Goal: Task Accomplishment & Management: Manage account settings

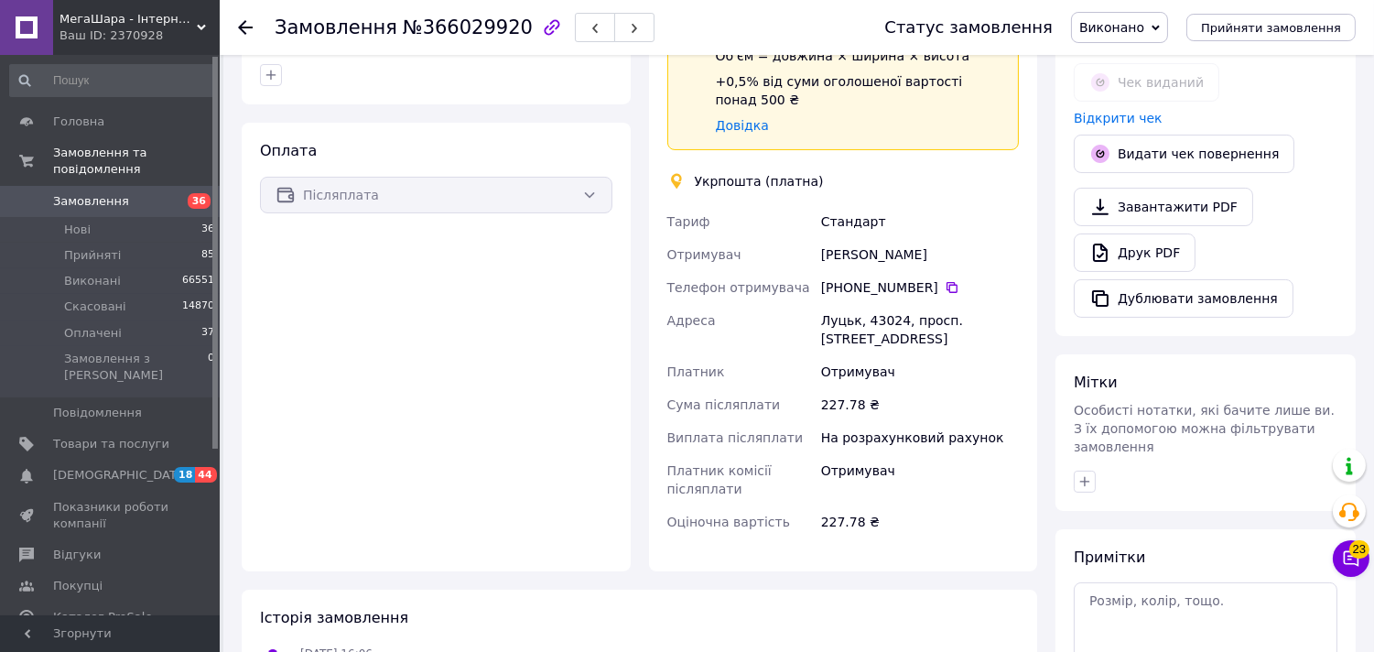
scroll to position [508, 0]
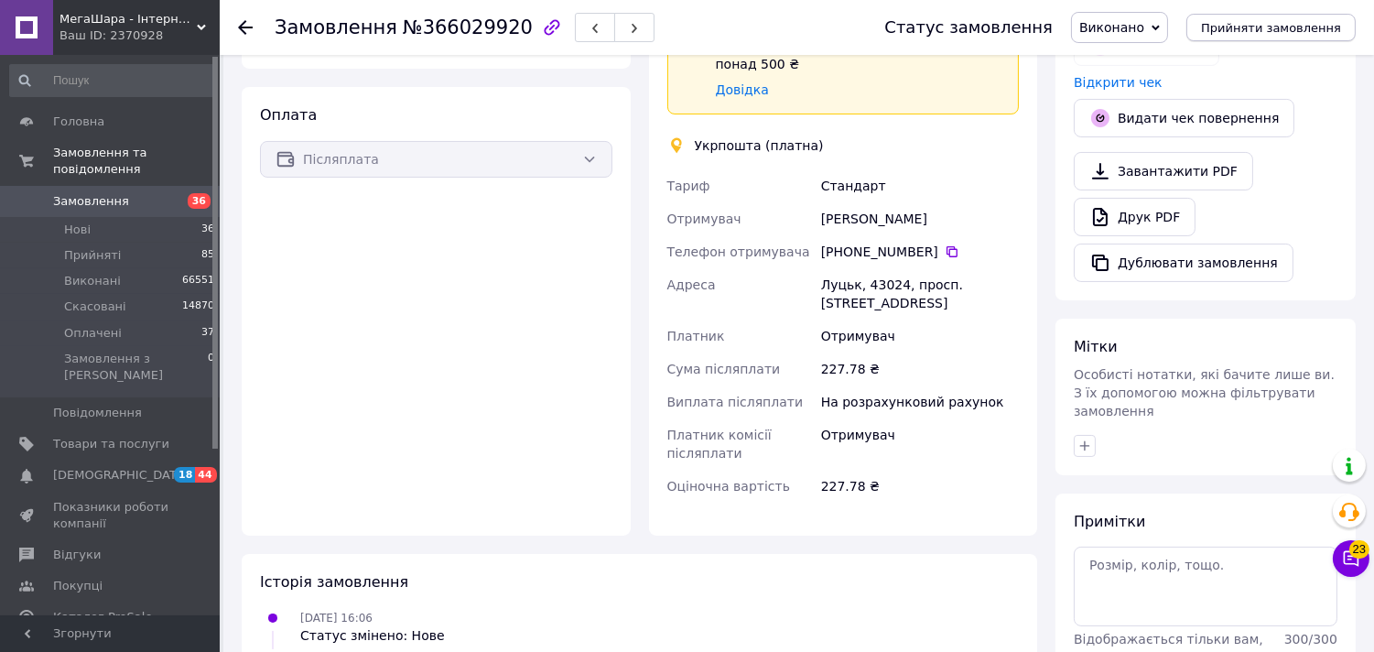
click at [1274, 21] on span "Прийняти замовлення" at bounding box center [1271, 28] width 140 height 14
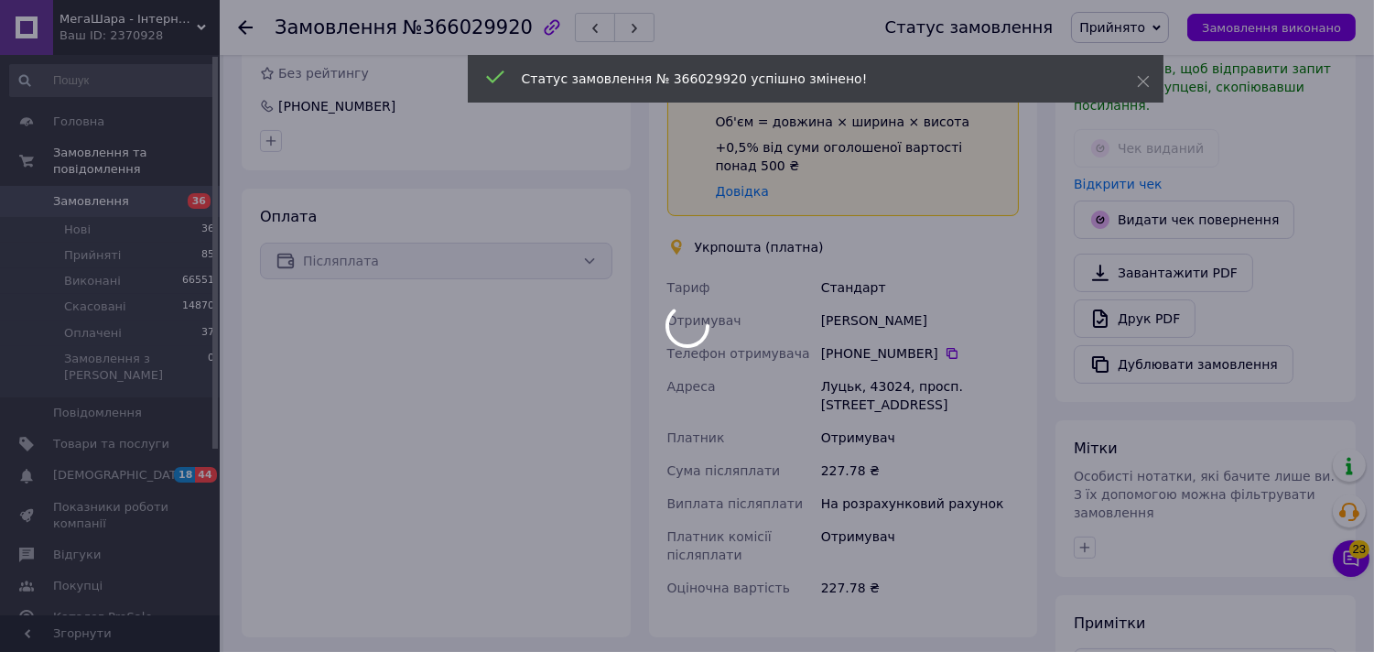
scroll to position [441, 0]
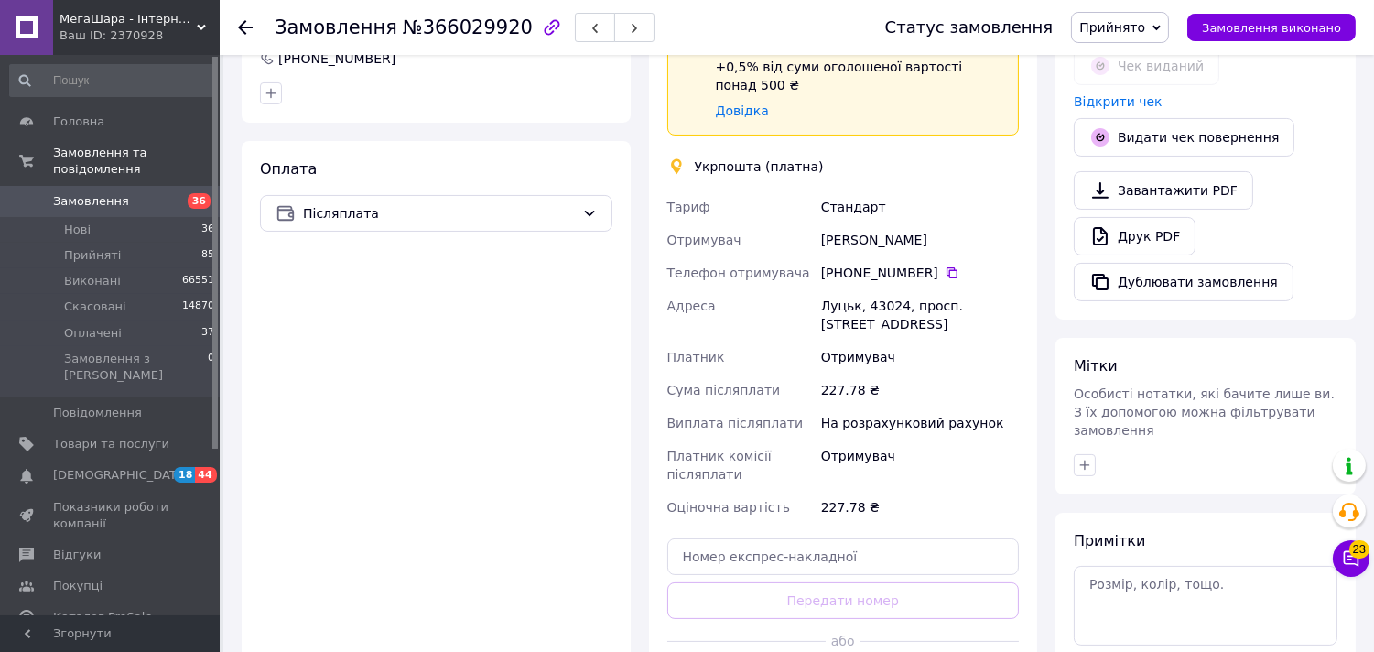
scroll to position [591, 0]
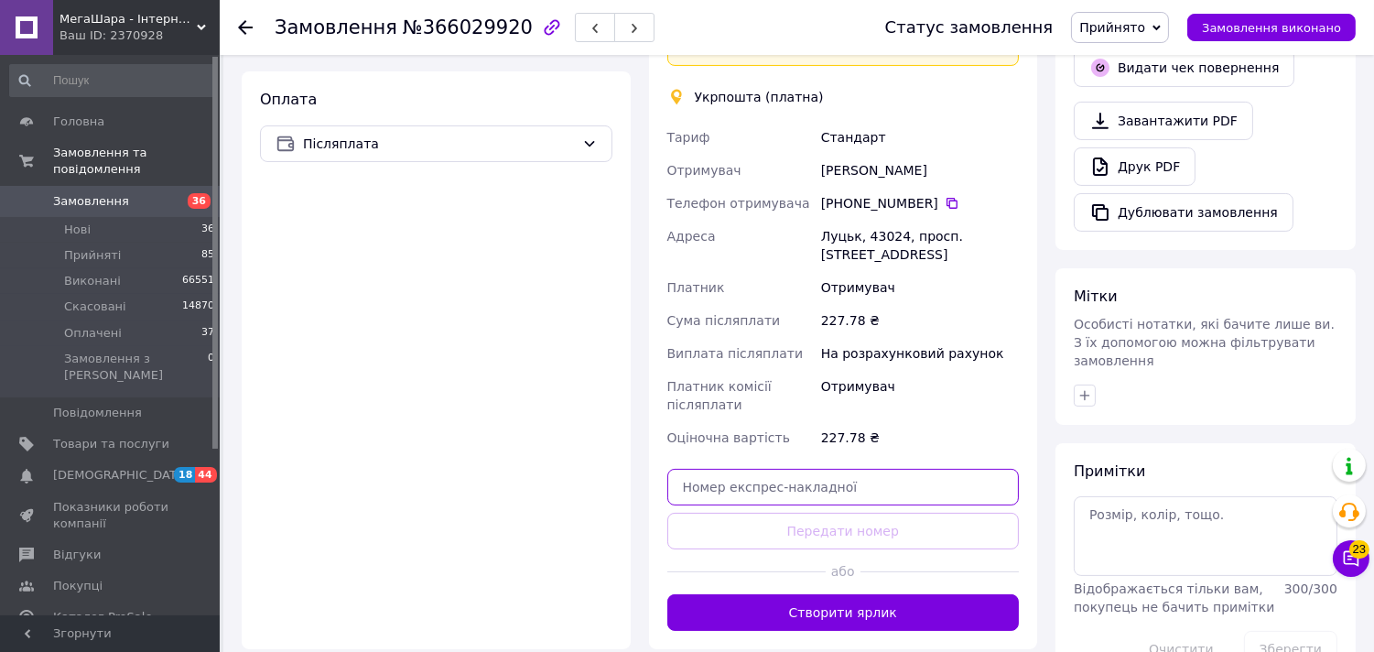
click at [834, 469] on input "text" at bounding box center [843, 487] width 352 height 37
paste input "0505383656707"
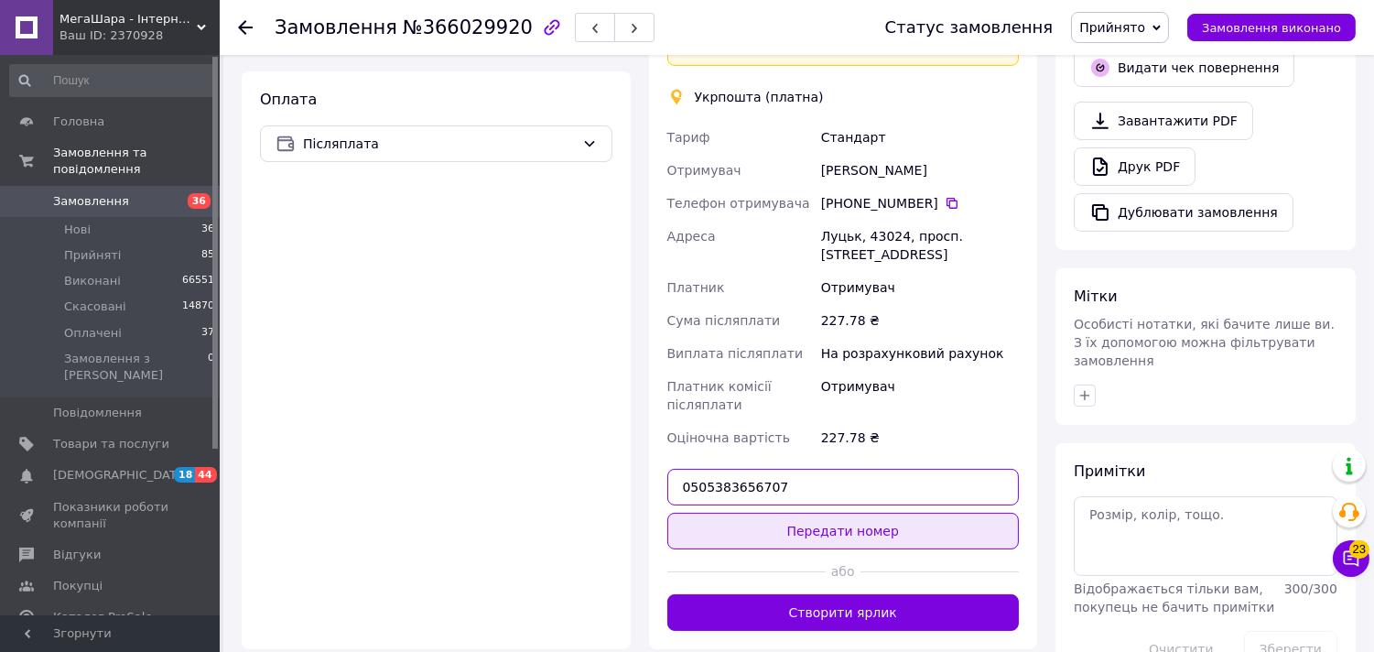
type input "0505383656707"
drag, startPoint x: 852, startPoint y: 490, endPoint x: 857, endPoint y: 464, distance: 26.0
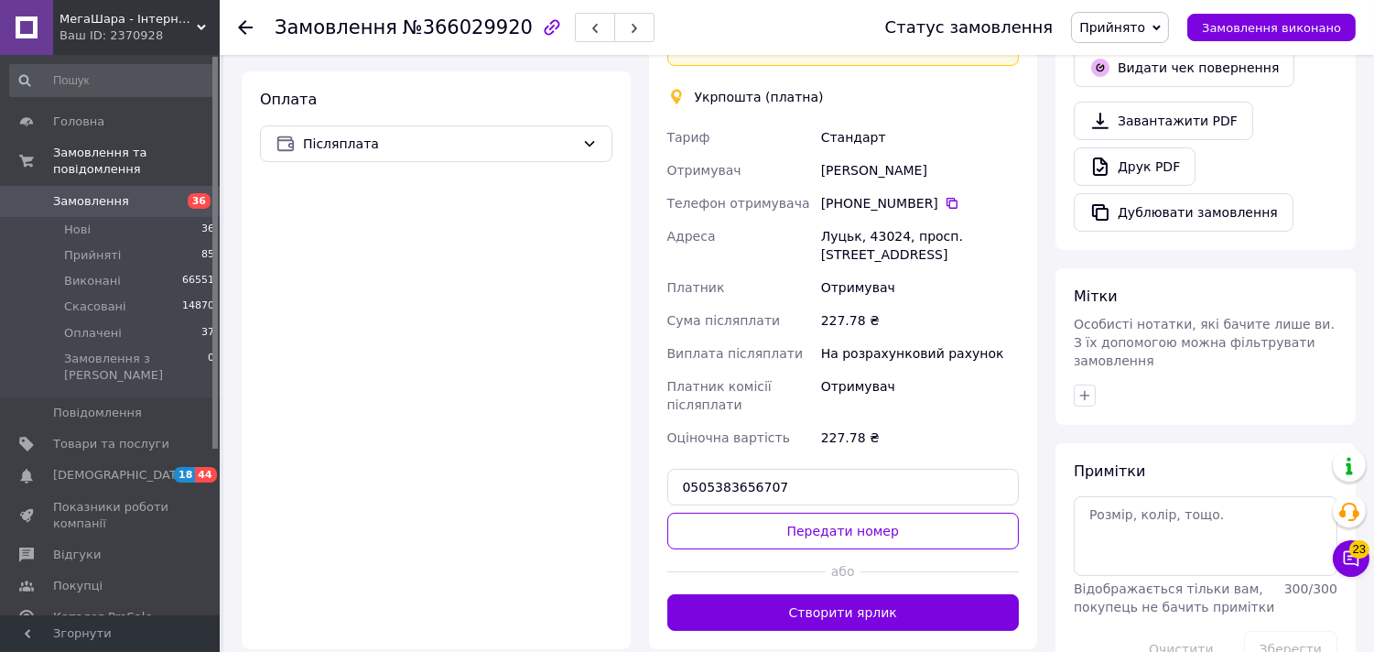
click at [852, 513] on button "Передати номер" at bounding box center [843, 531] width 352 height 37
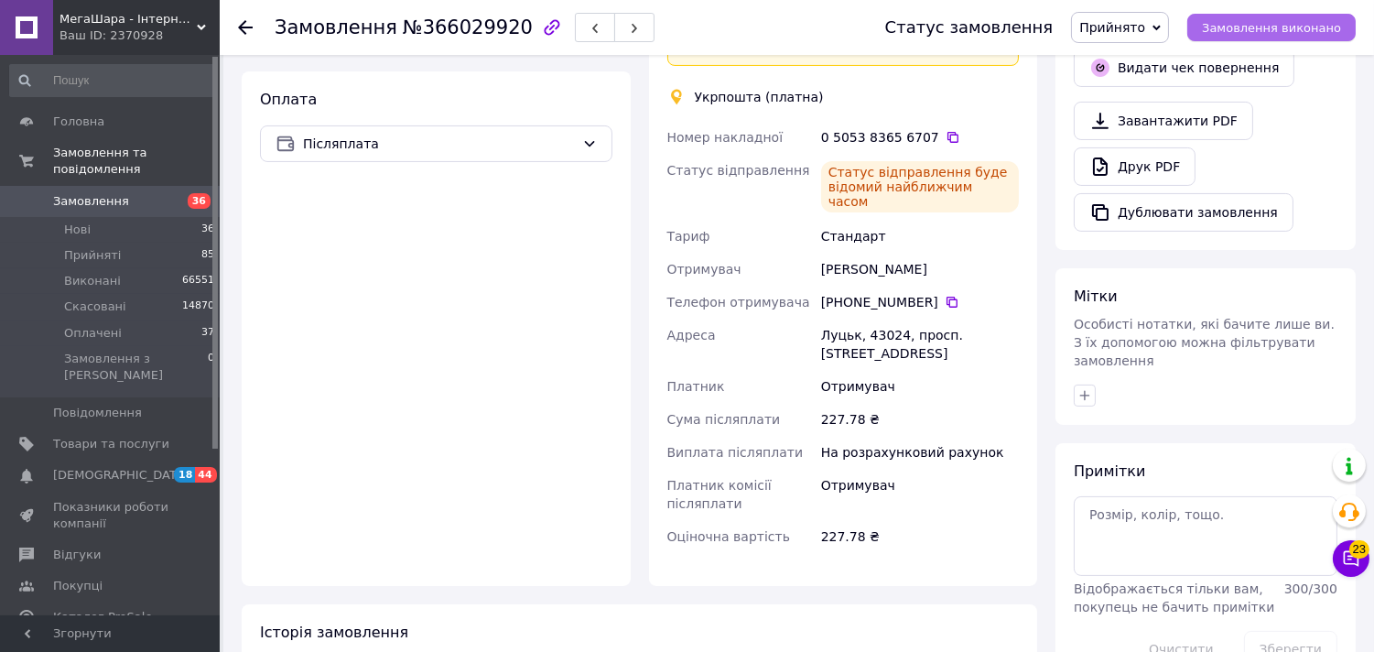
click at [1247, 21] on span "Замовлення виконано" at bounding box center [1271, 28] width 139 height 14
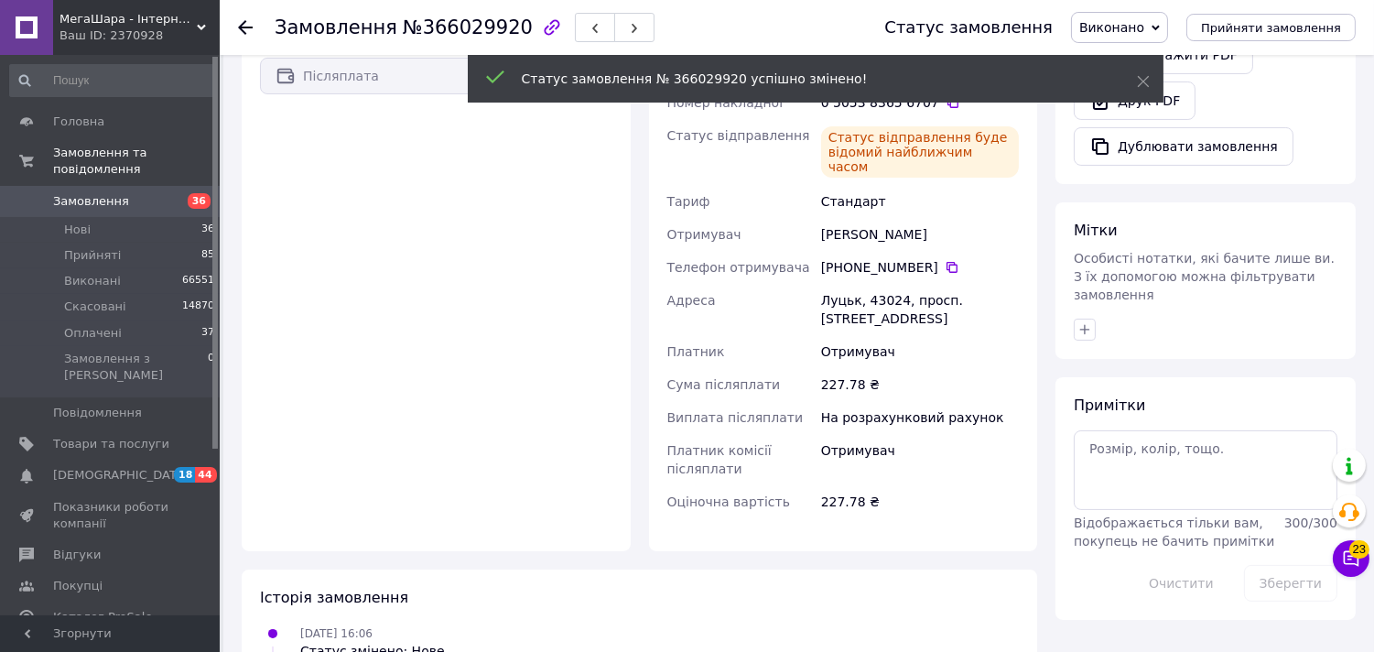
scroll to position [525, 0]
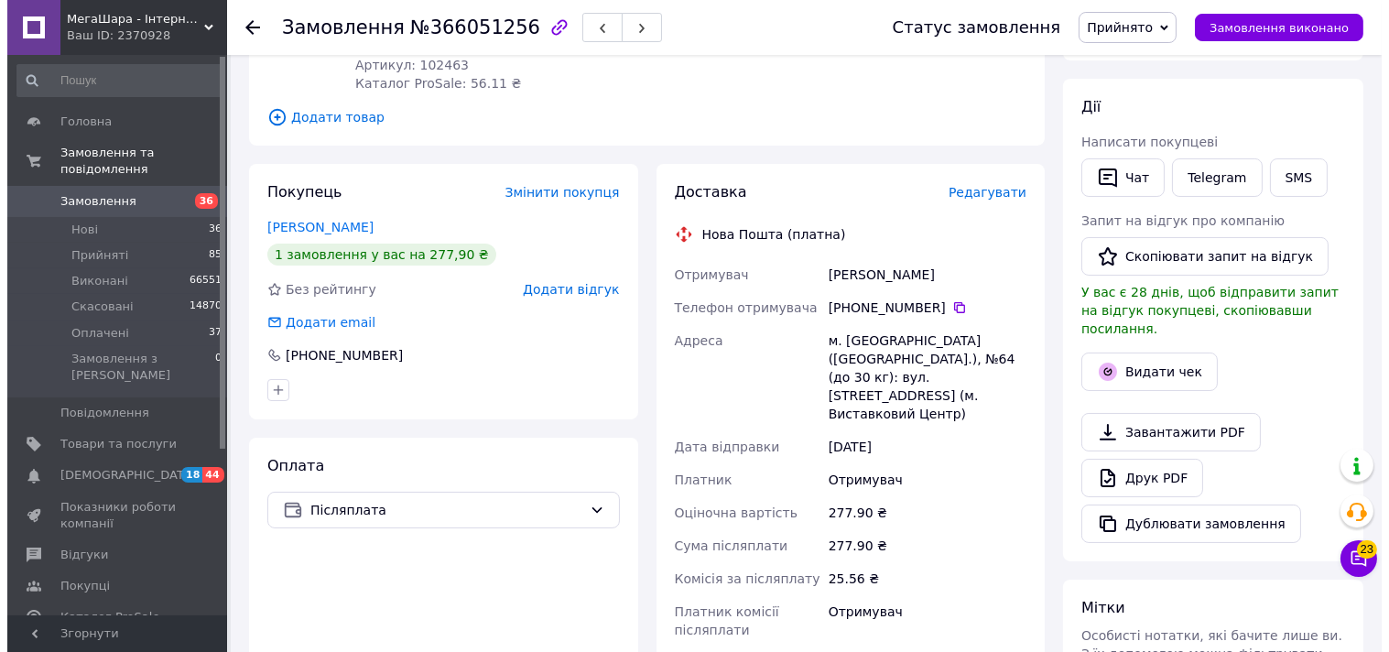
scroll to position [305, 0]
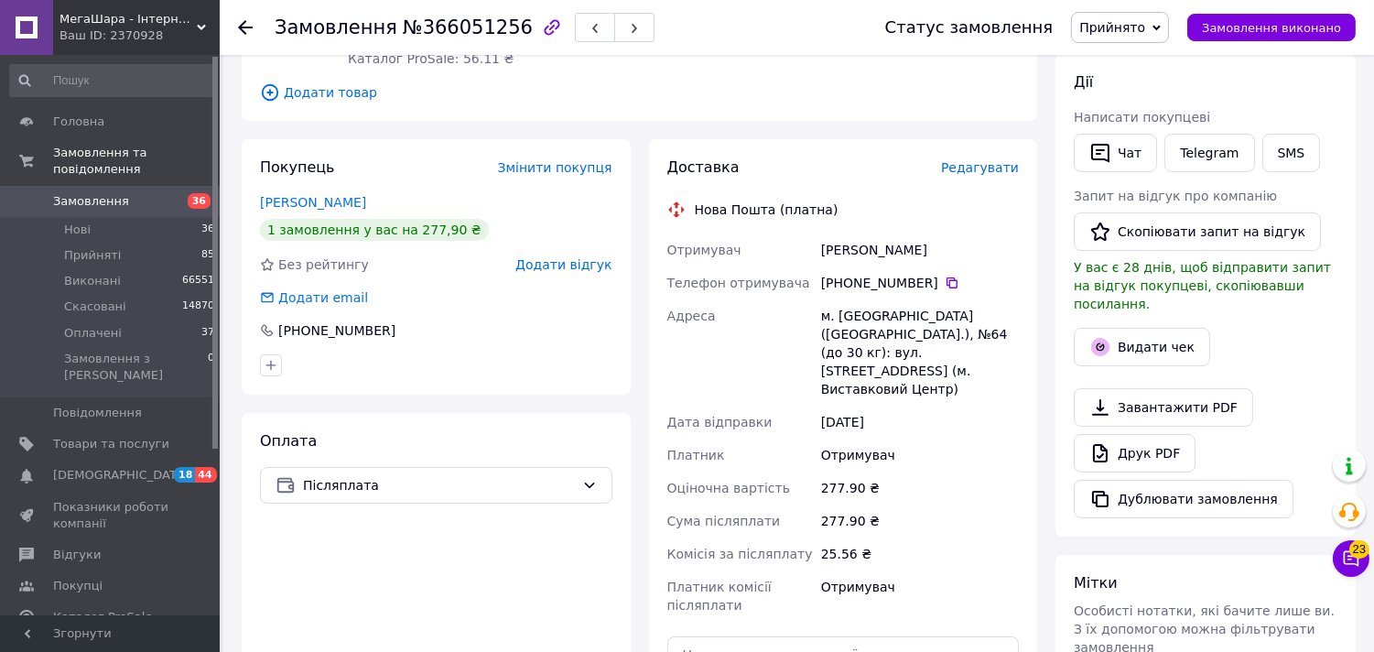
click at [990, 160] on span "Редагувати" at bounding box center [980, 167] width 78 height 15
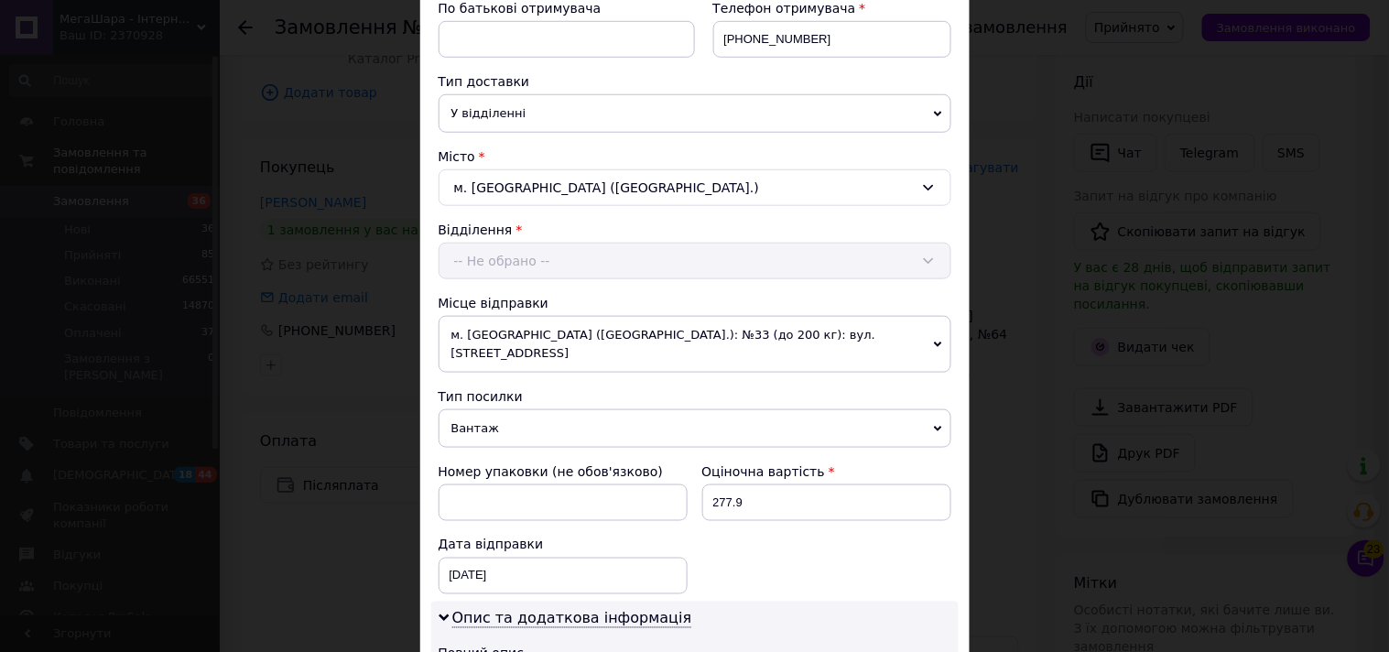
scroll to position [711, 0]
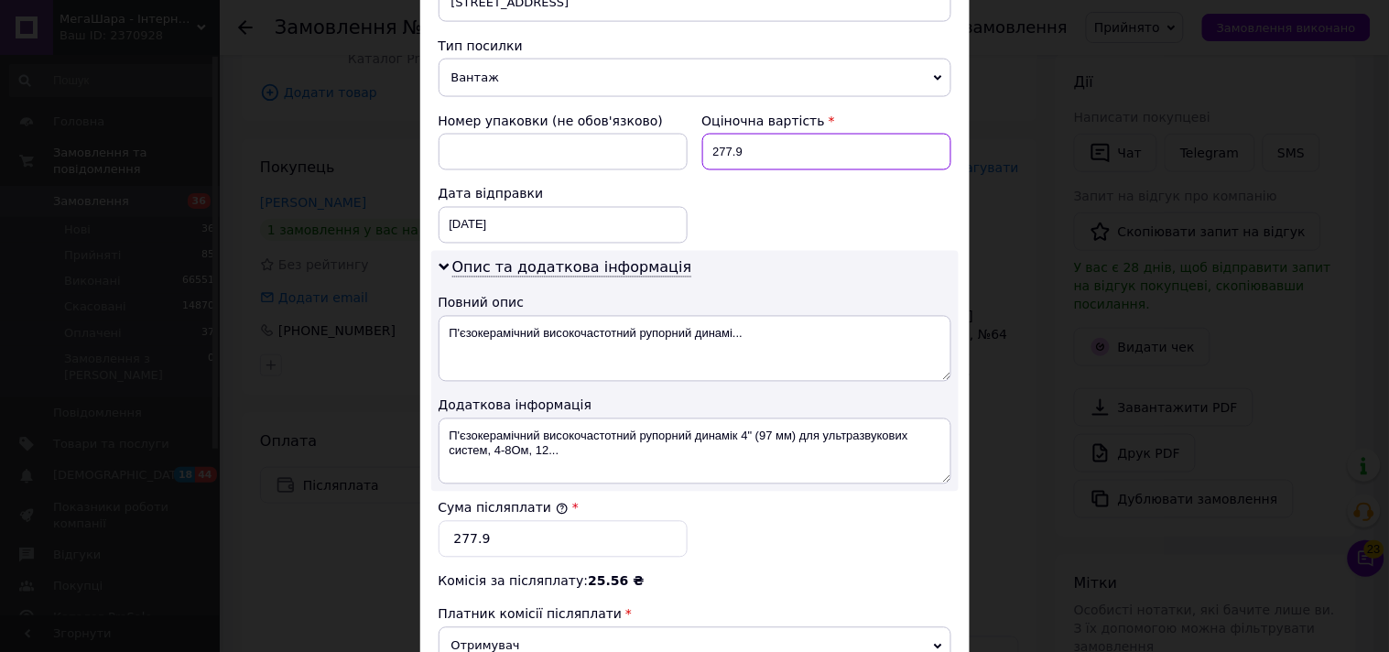
drag, startPoint x: 723, startPoint y: 142, endPoint x: 776, endPoint y: 131, distance: 54.2
click at [776, 134] on input "277.9" at bounding box center [826, 152] width 249 height 37
click at [771, 135] on input "278" at bounding box center [826, 152] width 249 height 37
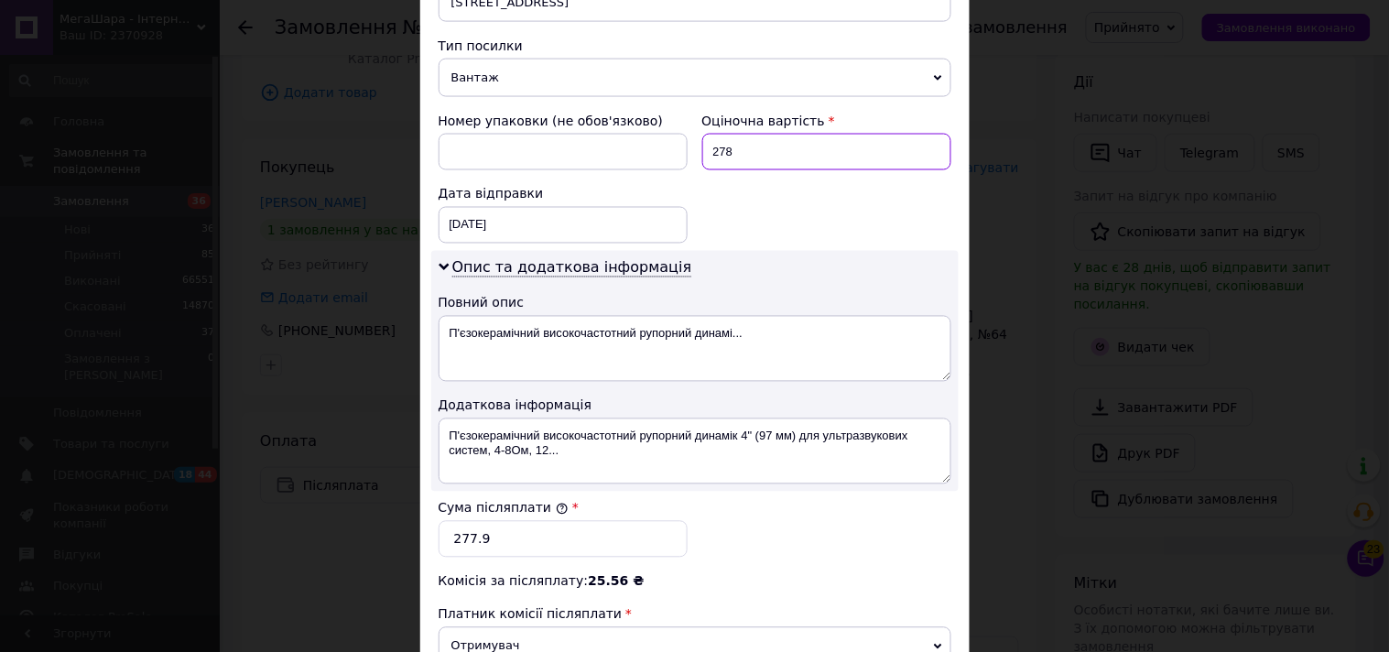
type input "278"
click at [544, 521] on input "277.9" at bounding box center [562, 539] width 249 height 37
paste input "8"
click at [544, 521] on input "277.9" at bounding box center [562, 539] width 249 height 37
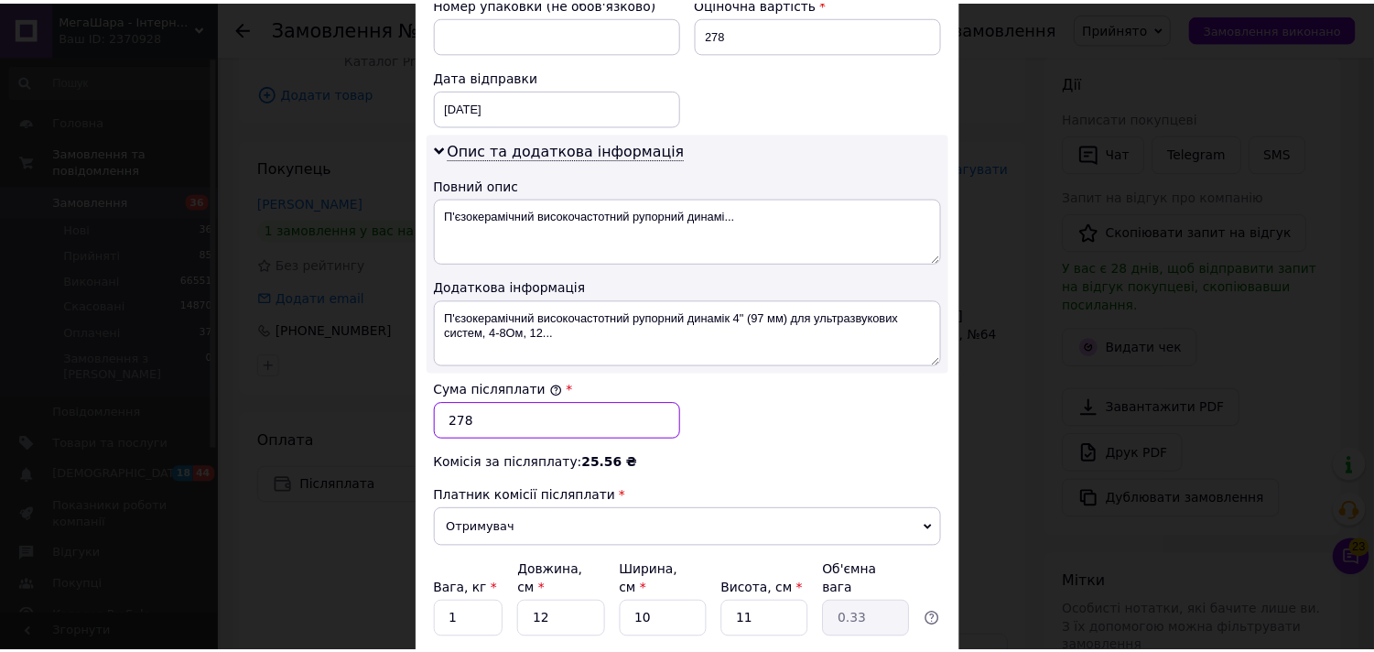
scroll to position [953, 0]
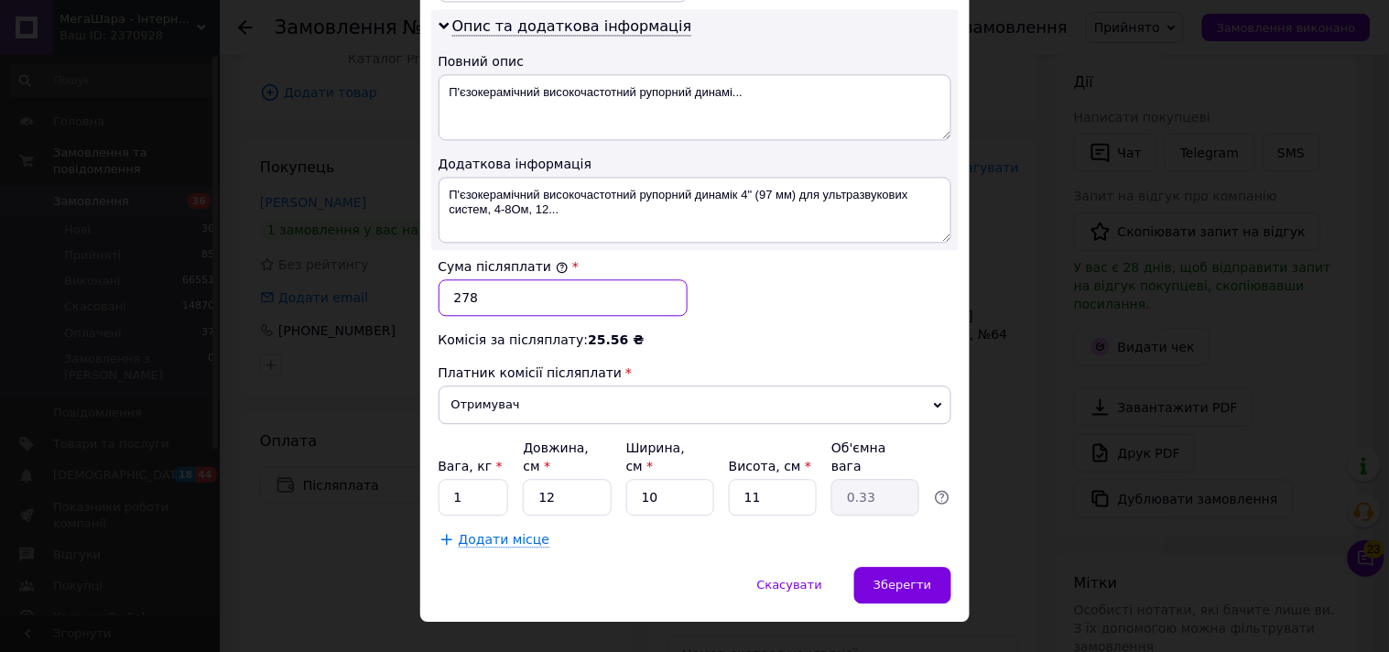
type input "278"
click at [458, 479] on input "1" at bounding box center [473, 497] width 70 height 37
type input "0.5"
click at [886, 578] on span "Зберегти" at bounding box center [902, 585] width 58 height 14
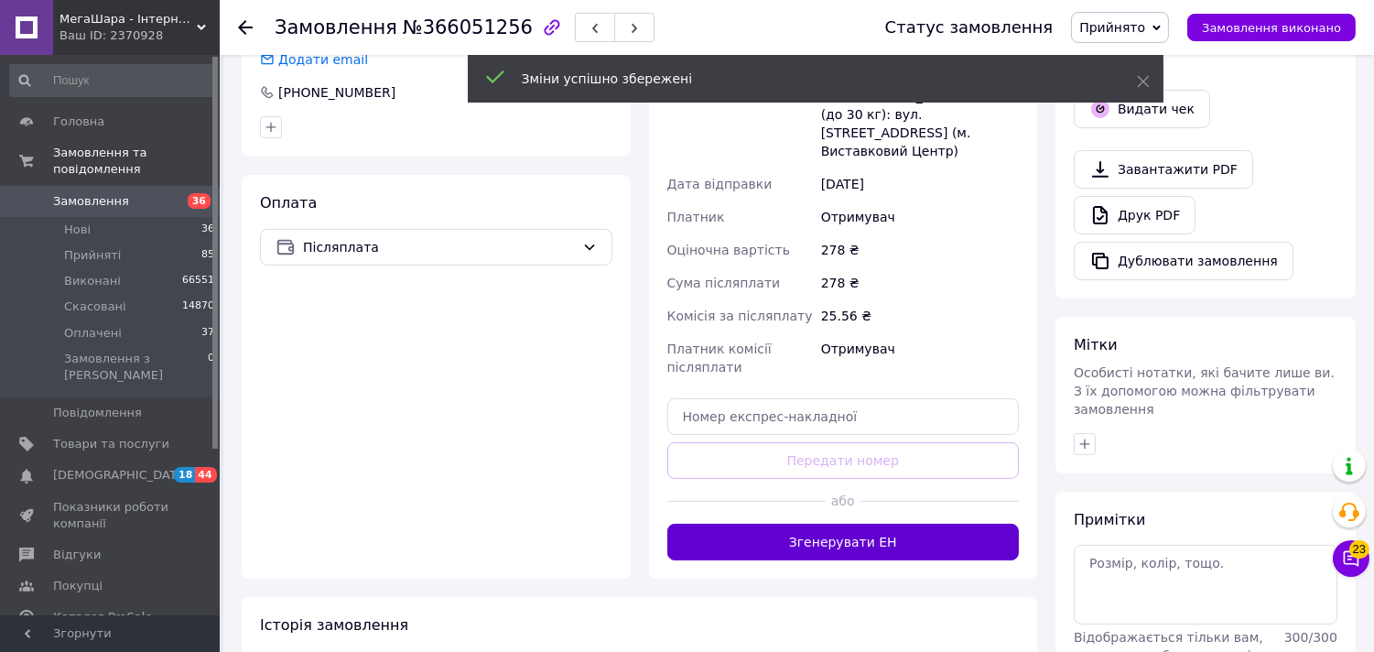
scroll to position [610, 0]
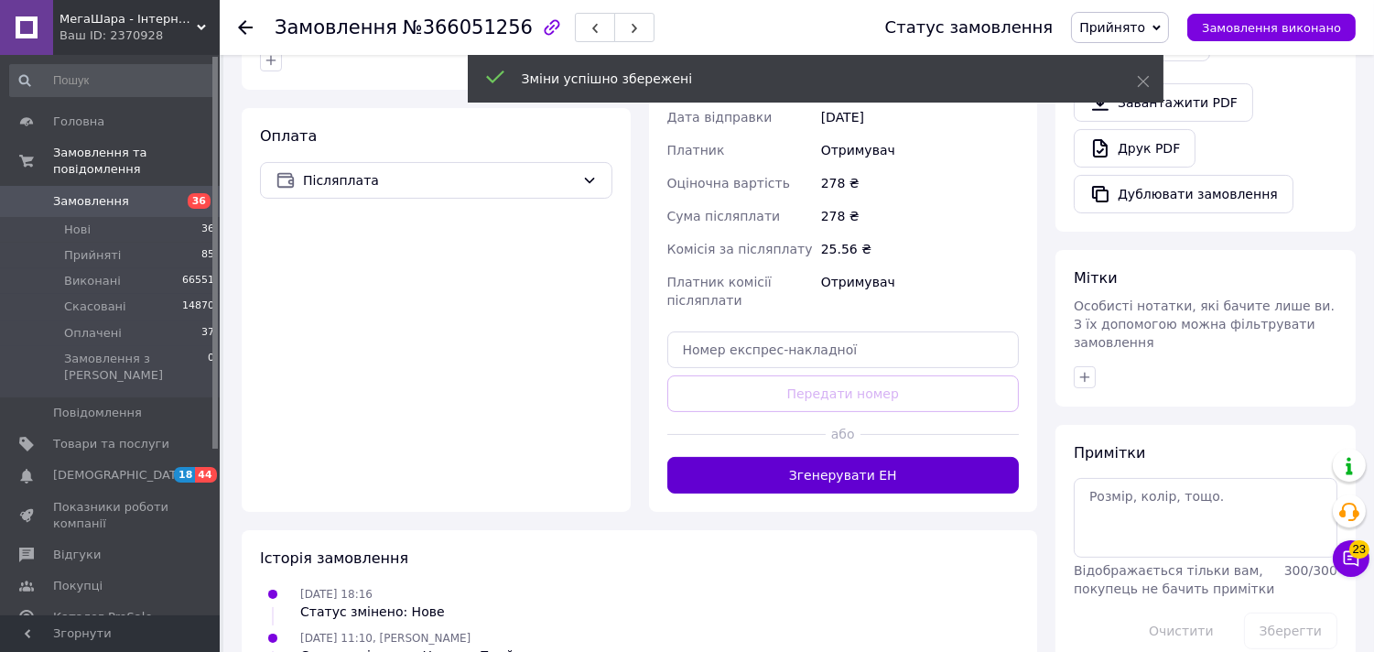
click at [882, 457] on button "Згенерувати ЕН" at bounding box center [843, 475] width 352 height 37
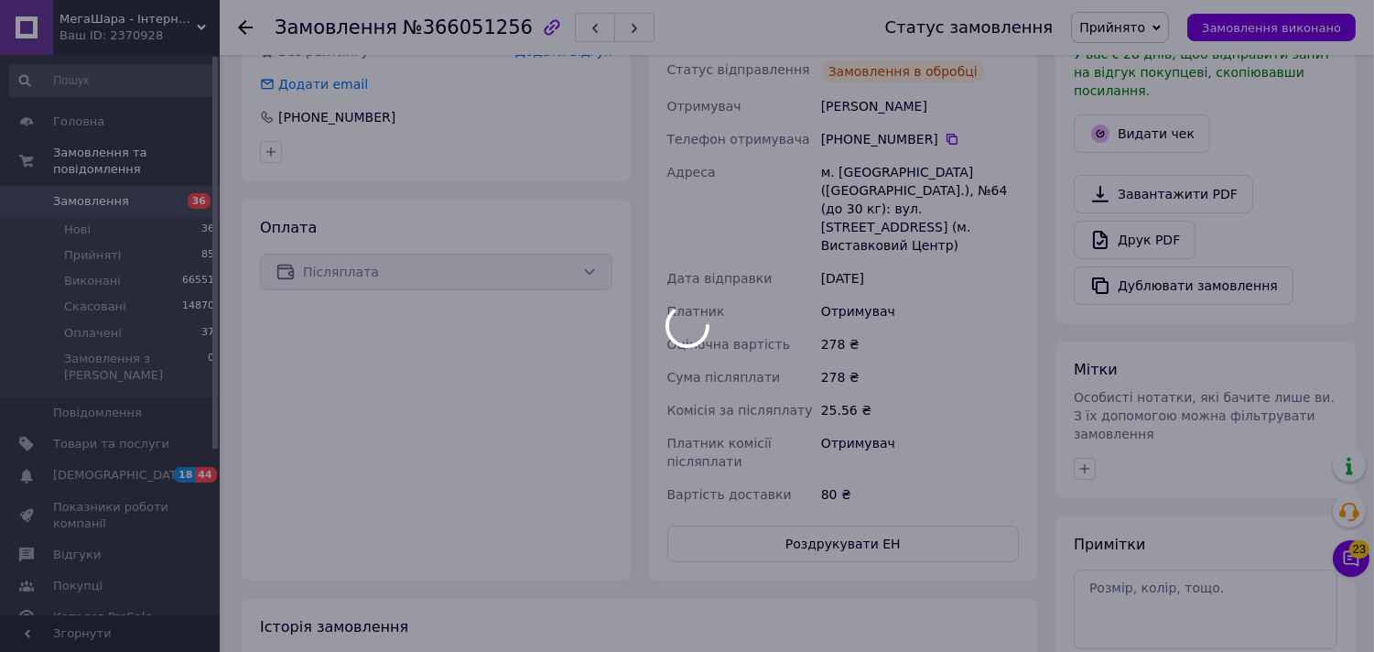
scroll to position [406, 0]
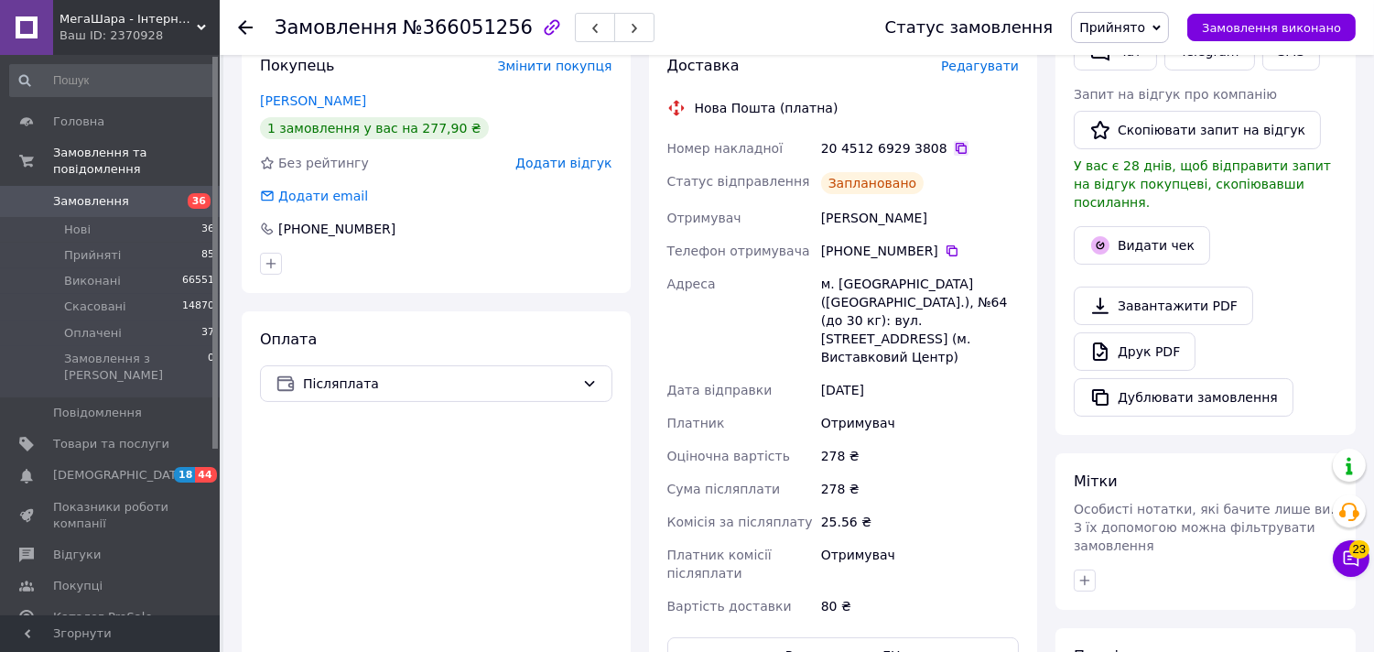
click at [954, 141] on icon at bounding box center [961, 148] width 15 height 15
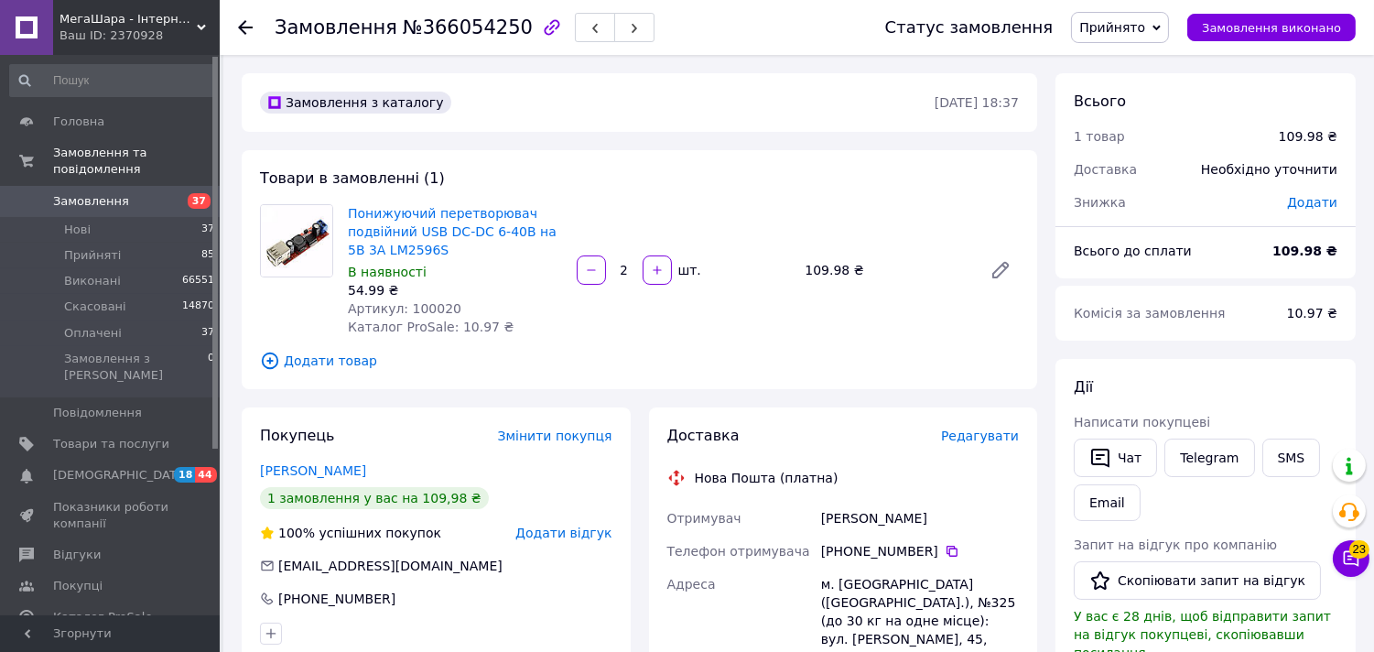
click at [976, 438] on span "Редагувати" at bounding box center [980, 435] width 78 height 15
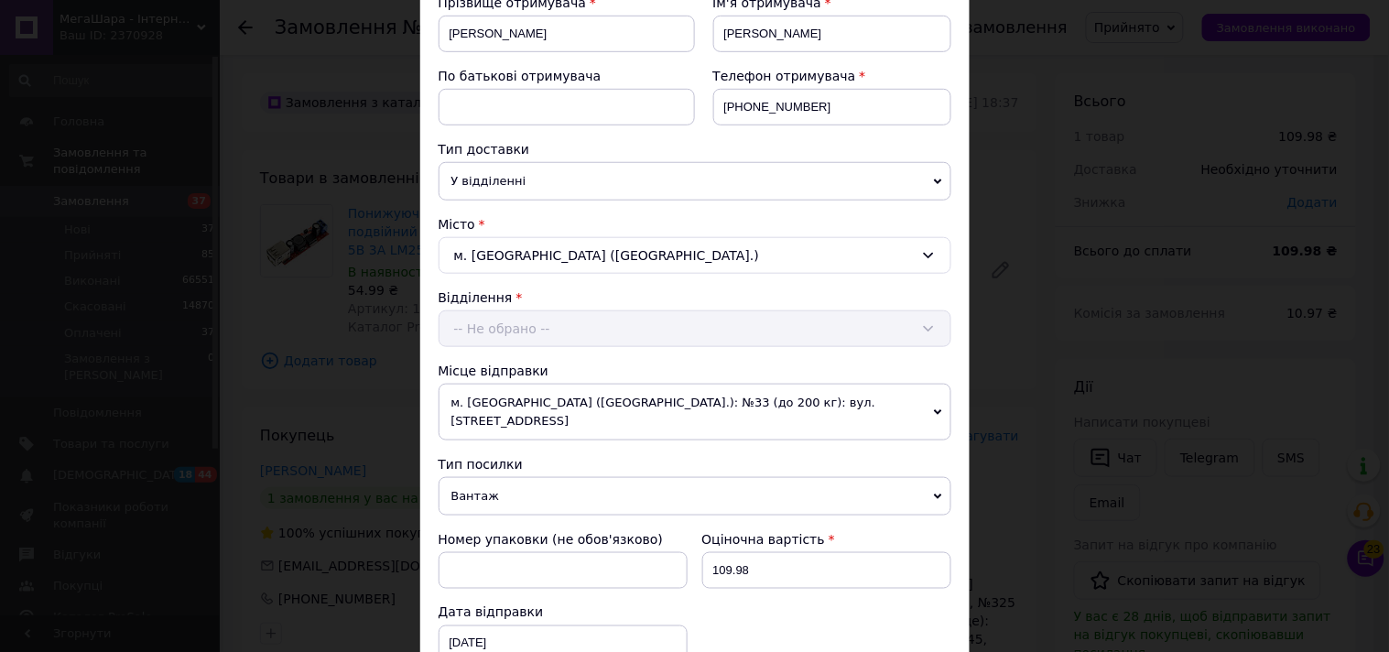
scroll to position [508, 0]
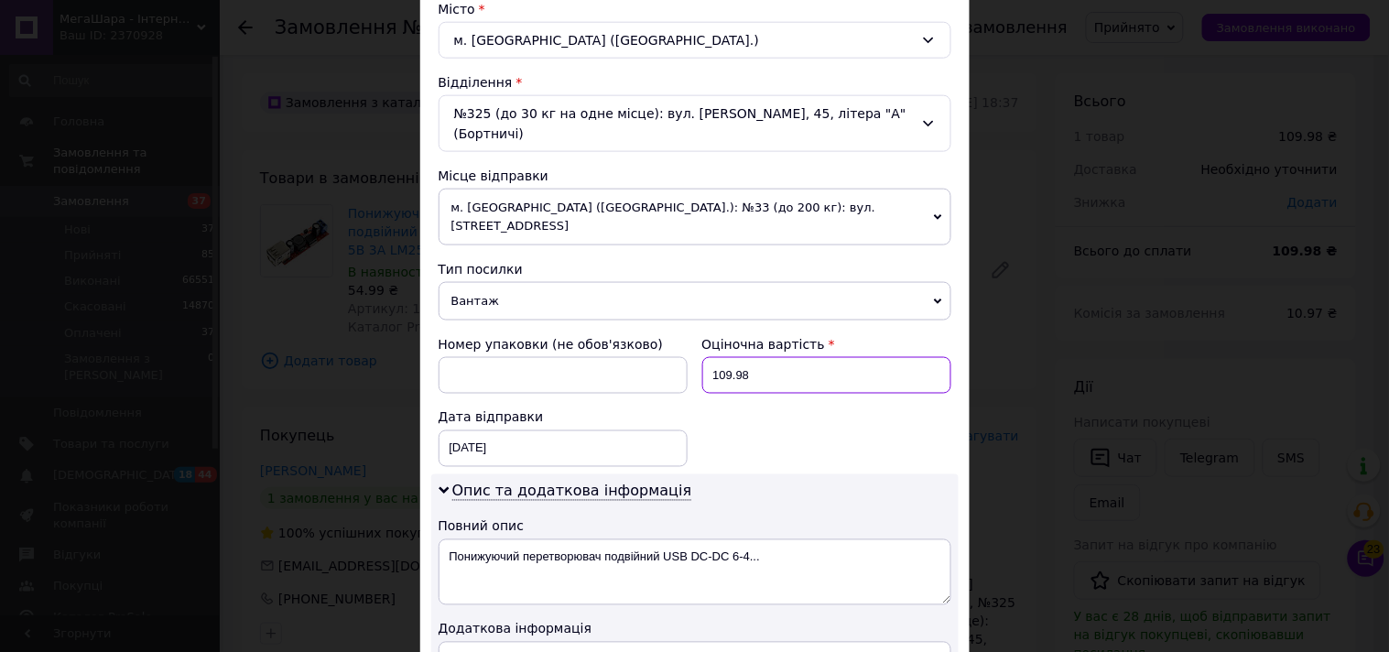
drag, startPoint x: 719, startPoint y: 358, endPoint x: 761, endPoint y: 357, distance: 42.1
click at [761, 357] on input "109.98" at bounding box center [826, 375] width 249 height 37
click at [760, 359] on input "110" at bounding box center [826, 375] width 249 height 37
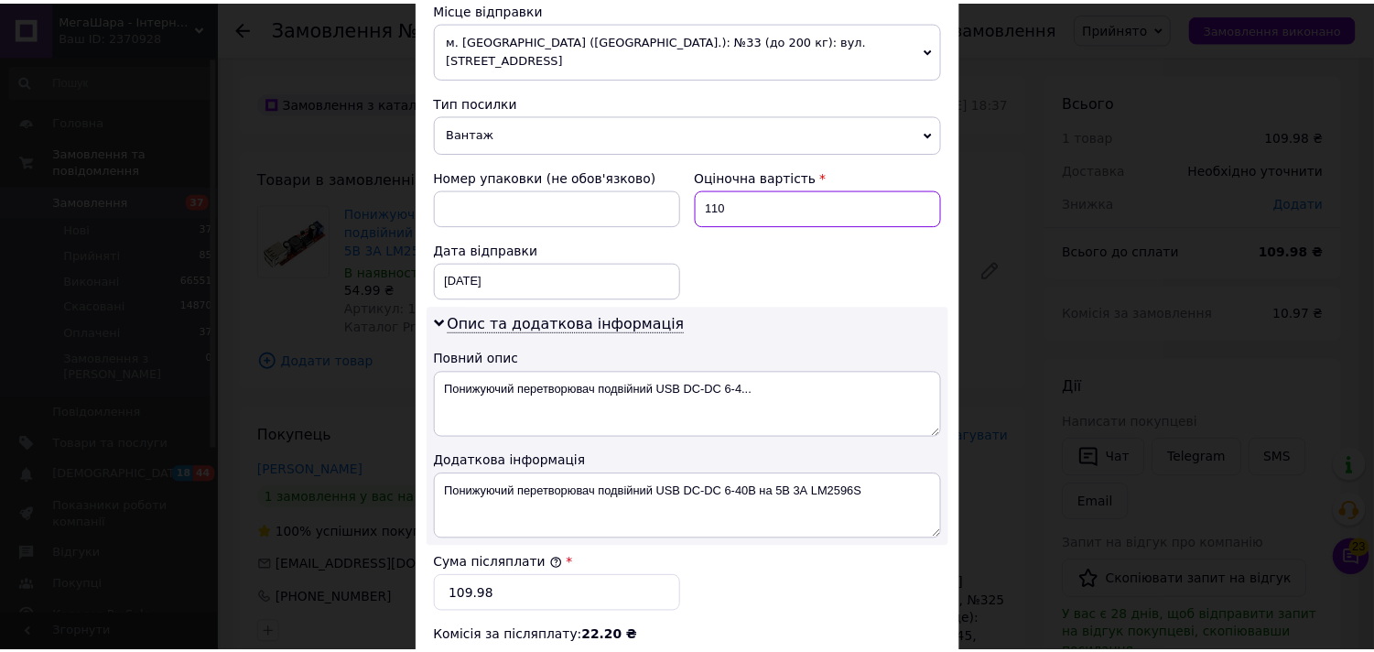
scroll to position [973, 0]
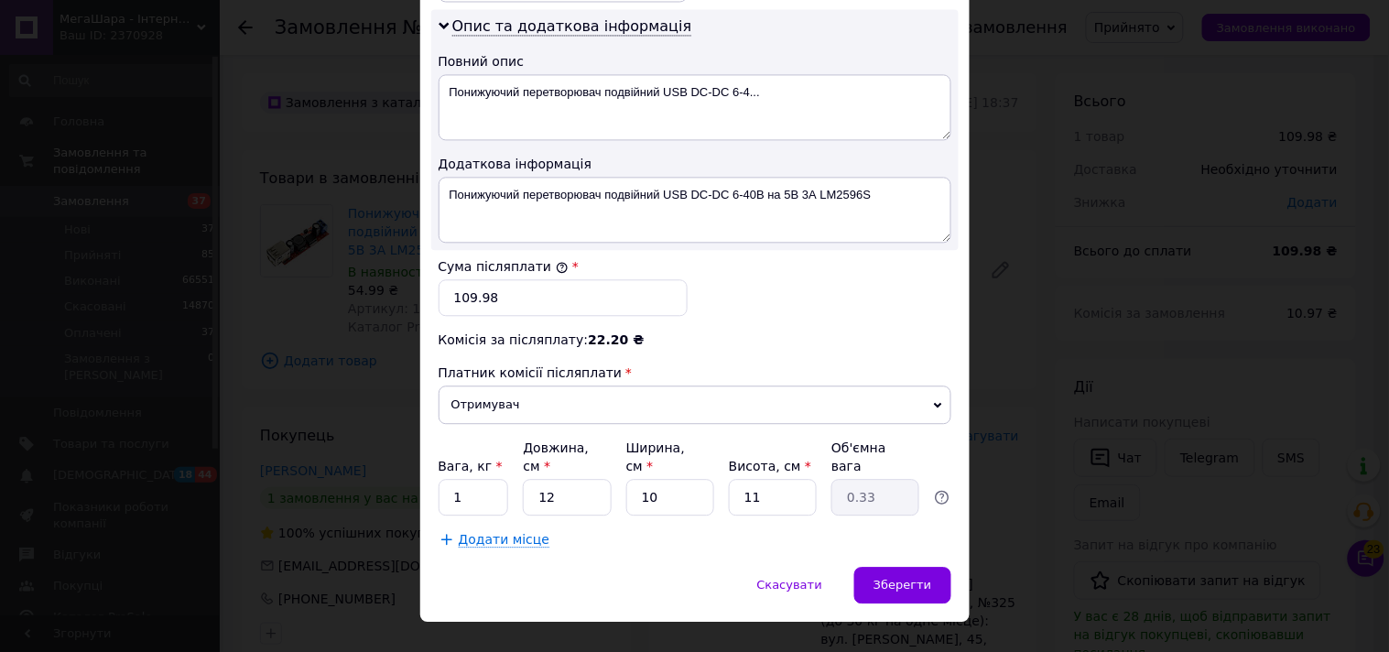
type input "110"
click at [534, 279] on input "109.98" at bounding box center [562, 297] width 249 height 37
paste input "10"
click at [534, 279] on input "109.98" at bounding box center [562, 297] width 249 height 37
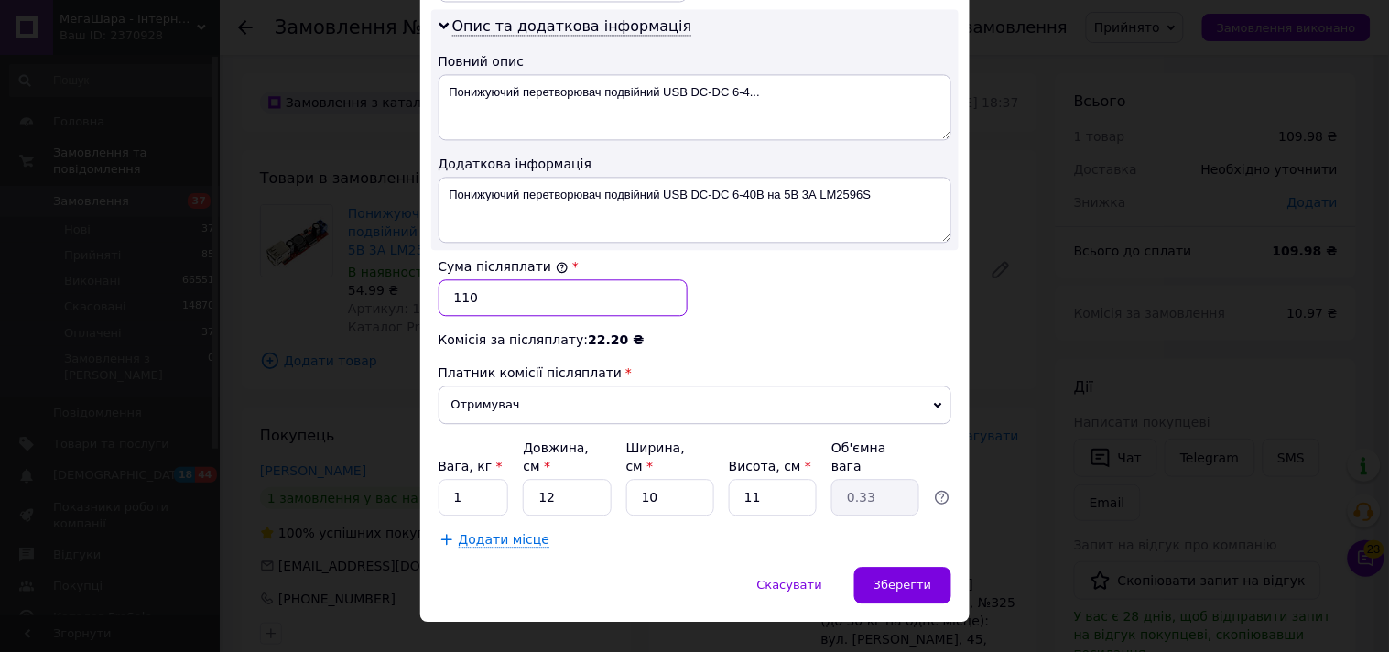
type input "110"
click at [469, 441] on div "Вага, кг * 1 Довжина, см * 12 Ширина, см * 10 Висота, см * 11 Об'ємна вага 0.33" at bounding box center [694, 476] width 513 height 77
drag, startPoint x: 469, startPoint y: 441, endPoint x: 469, endPoint y: 460, distance: 18.3
click at [469, 442] on div "Вага, кг * 1 Довжина, см * 12 Ширина, см * 10 Висота, см * 11 Об'ємна вага 0.33" at bounding box center [694, 476] width 513 height 77
click at [468, 479] on input "1" at bounding box center [473, 497] width 70 height 37
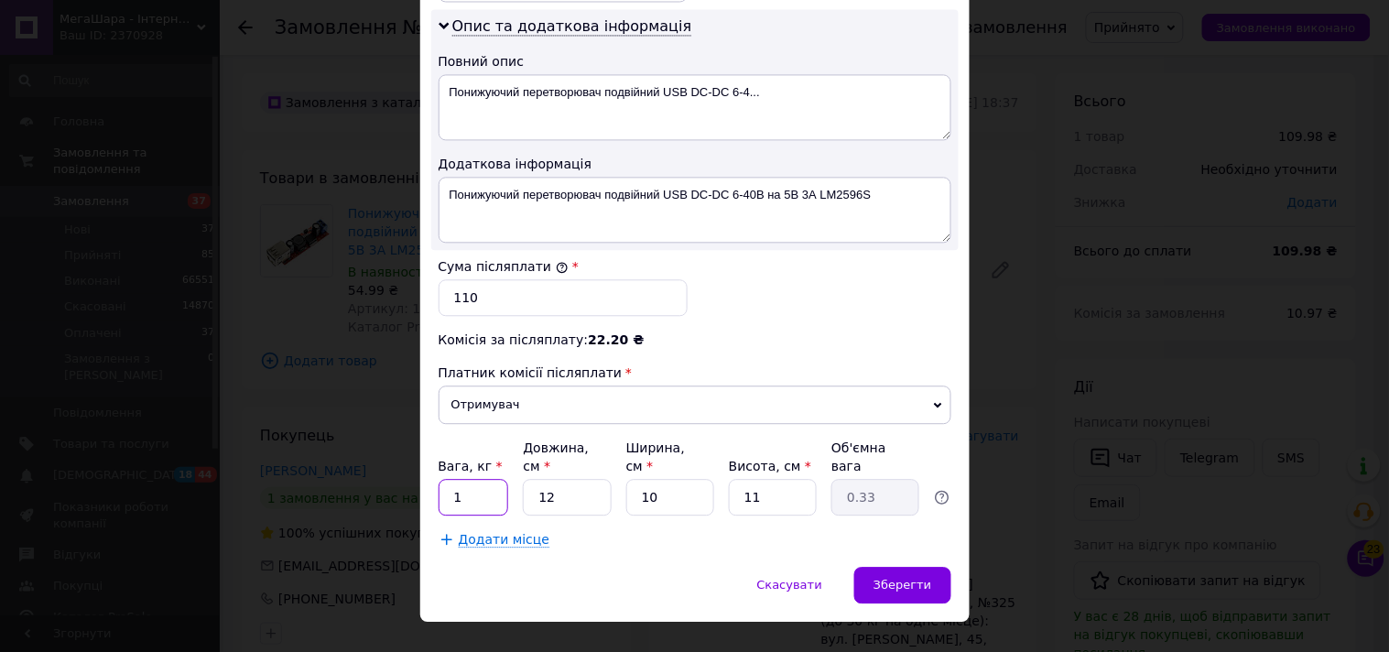
click at [468, 479] on input "1" at bounding box center [473, 497] width 70 height 37
type input "0.5"
click at [873, 567] on div "Зберегти" at bounding box center [902, 585] width 96 height 37
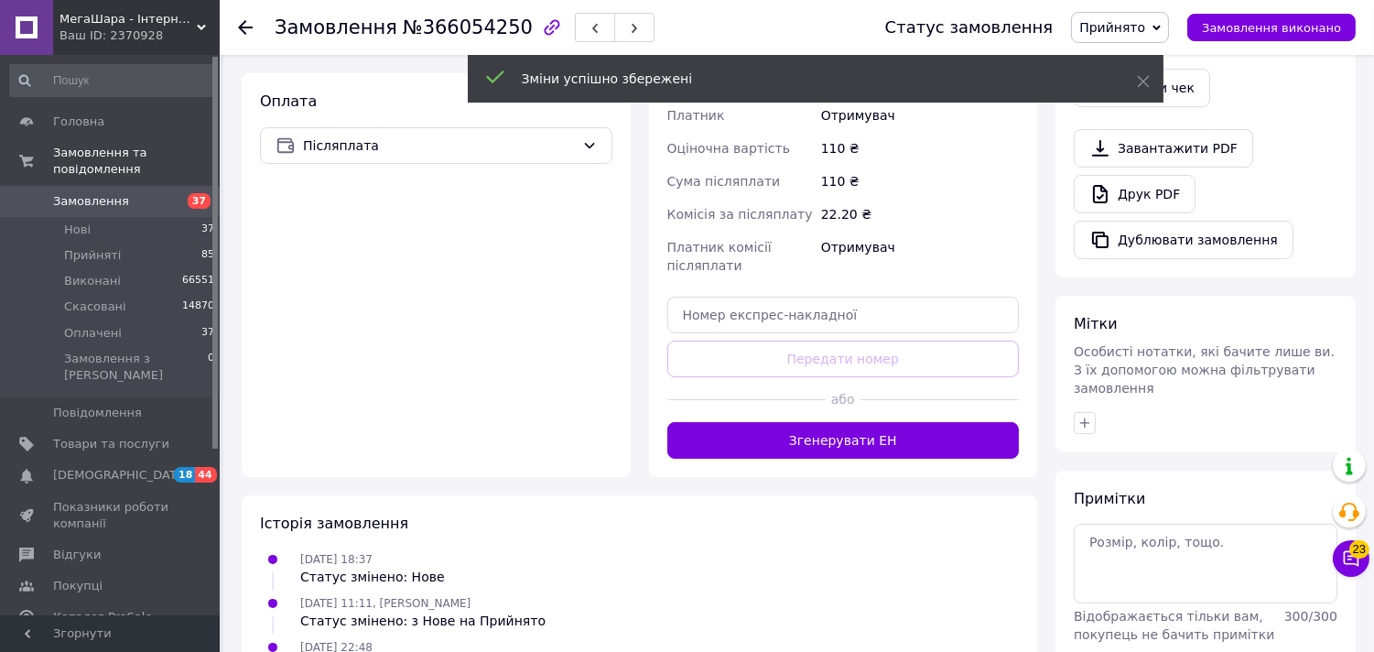
scroll to position [610, 0]
click at [849, 420] on button "Згенерувати ЕН" at bounding box center [843, 438] width 352 height 37
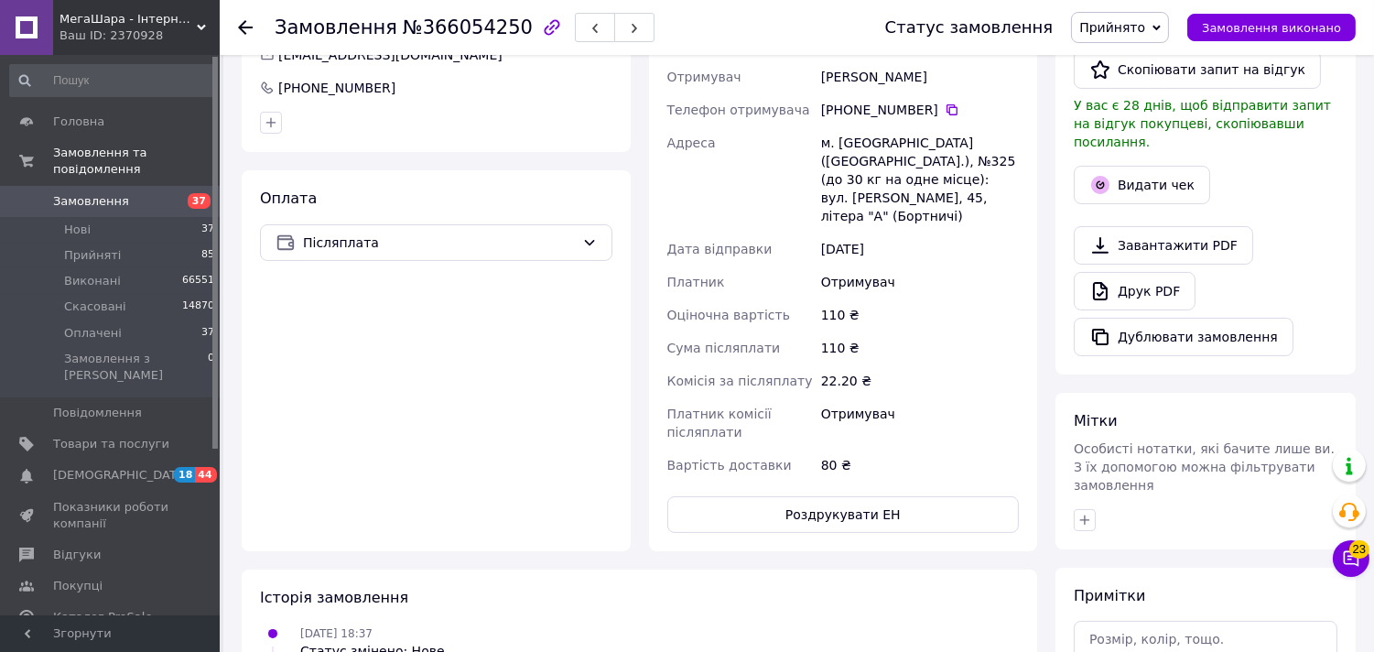
scroll to position [406, 0]
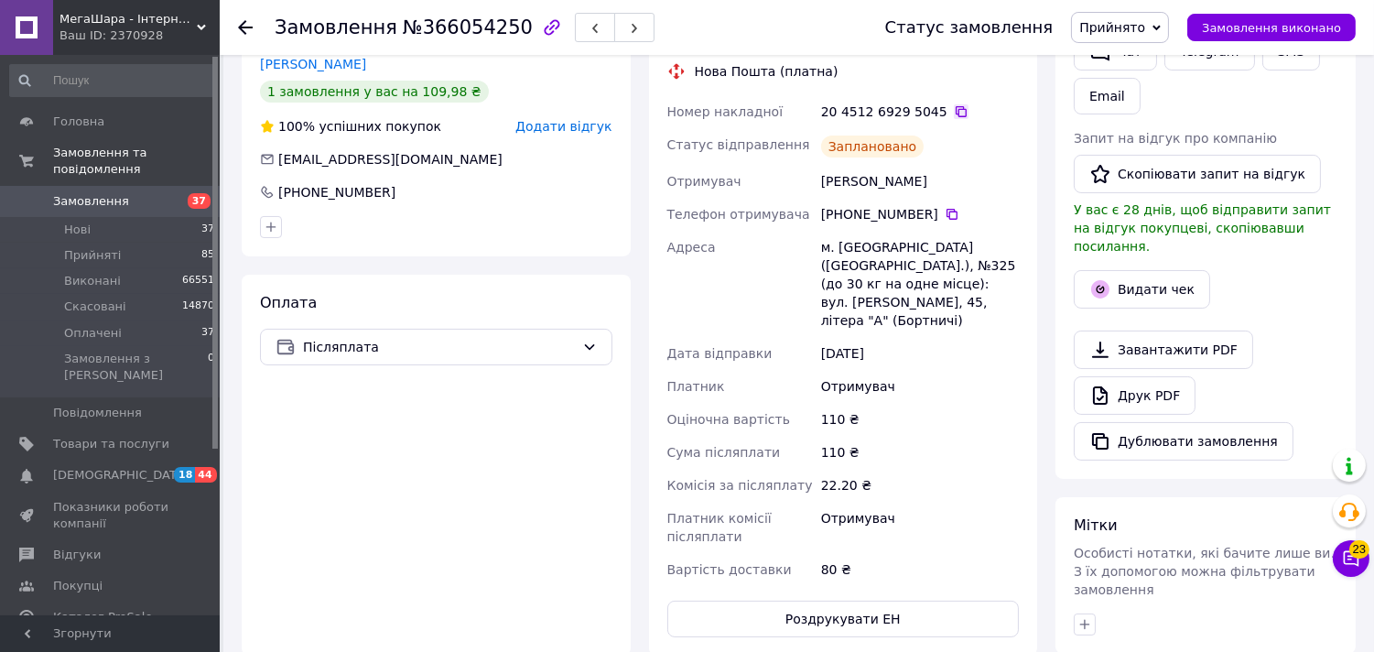
click at [954, 114] on icon at bounding box center [961, 111] width 15 height 15
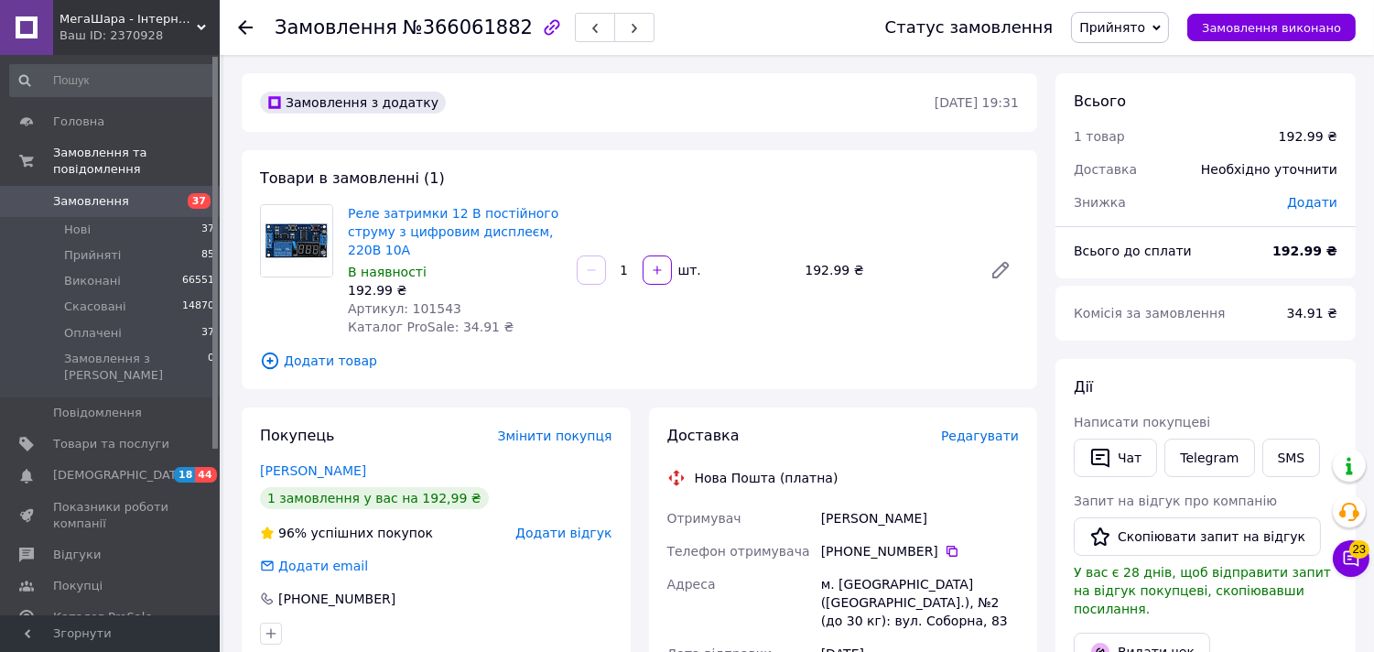
click at [977, 441] on span "Редагувати" at bounding box center [980, 435] width 78 height 15
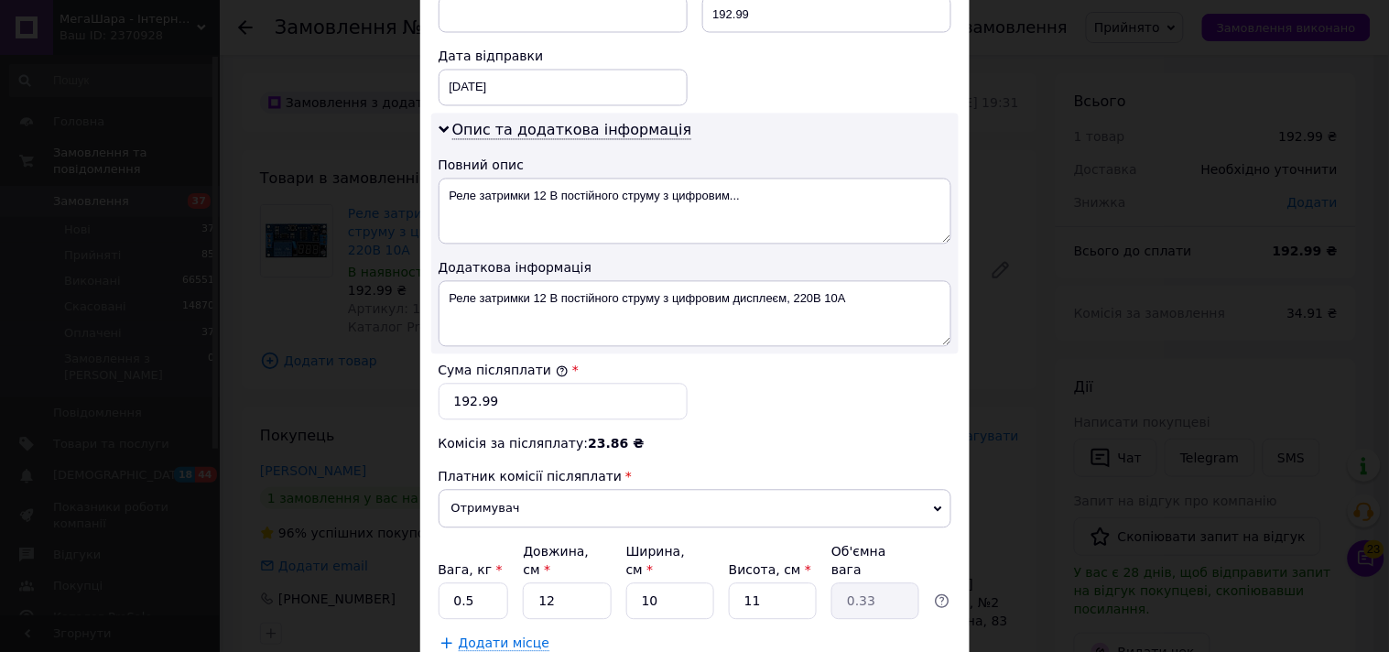
scroll to position [813, 0]
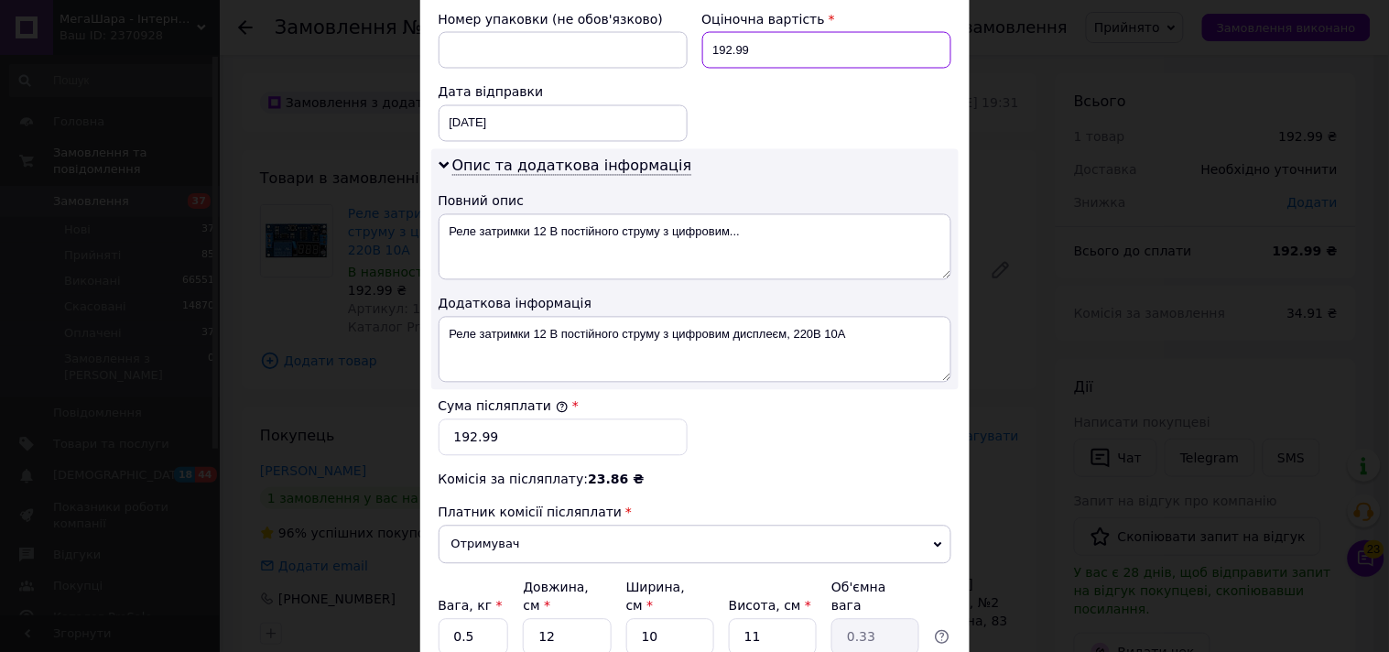
drag, startPoint x: 720, startPoint y: 38, endPoint x: 745, endPoint y: 37, distance: 24.7
click at [745, 37] on input "192.99" at bounding box center [826, 50] width 249 height 37
click at [752, 32] on input "193" at bounding box center [826, 50] width 249 height 37
type input "193"
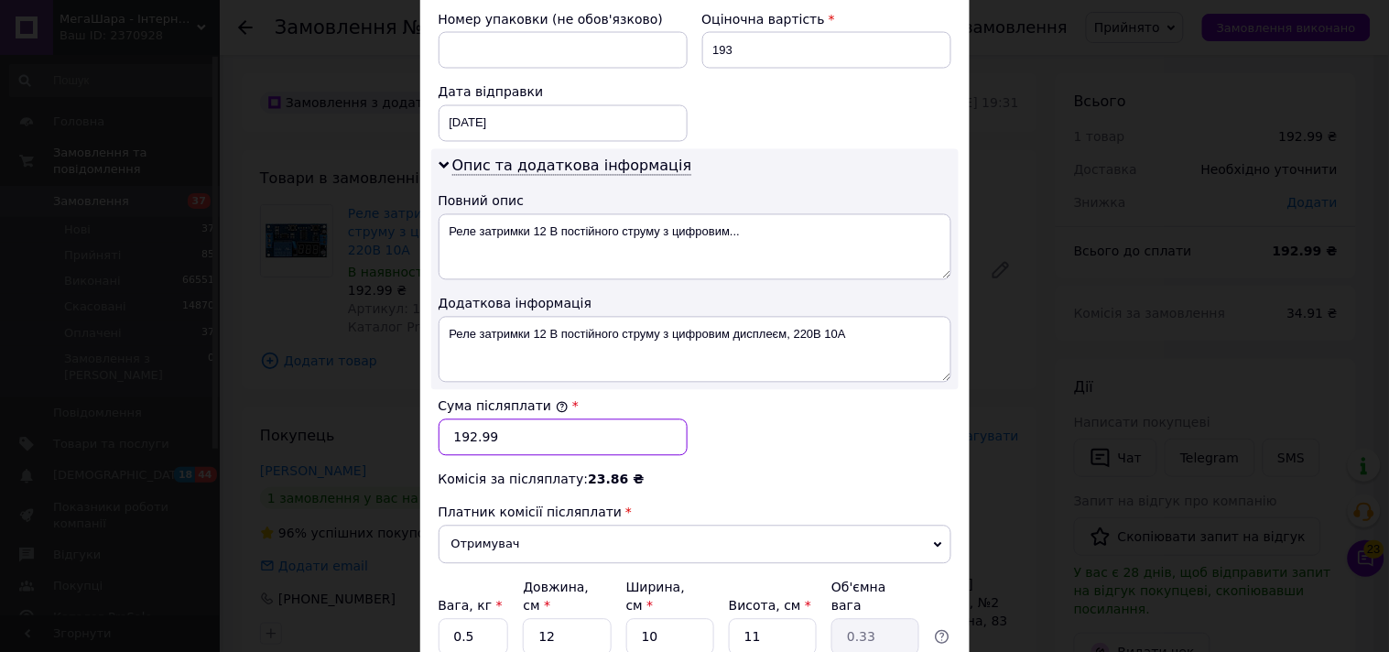
click at [513, 419] on input "192.99" at bounding box center [562, 437] width 249 height 37
click at [511, 419] on input "192.99" at bounding box center [562, 437] width 249 height 37
paste input "3"
click at [511, 419] on input "193" at bounding box center [562, 437] width 249 height 37
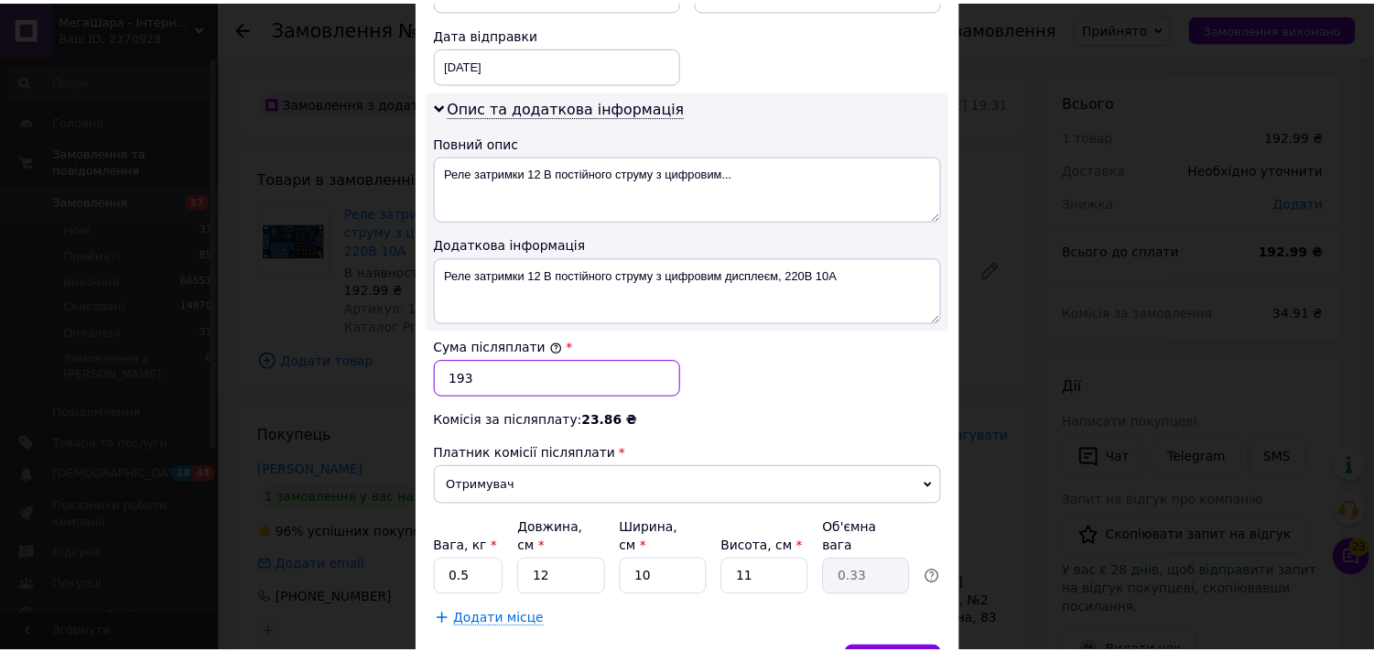
scroll to position [953, 0]
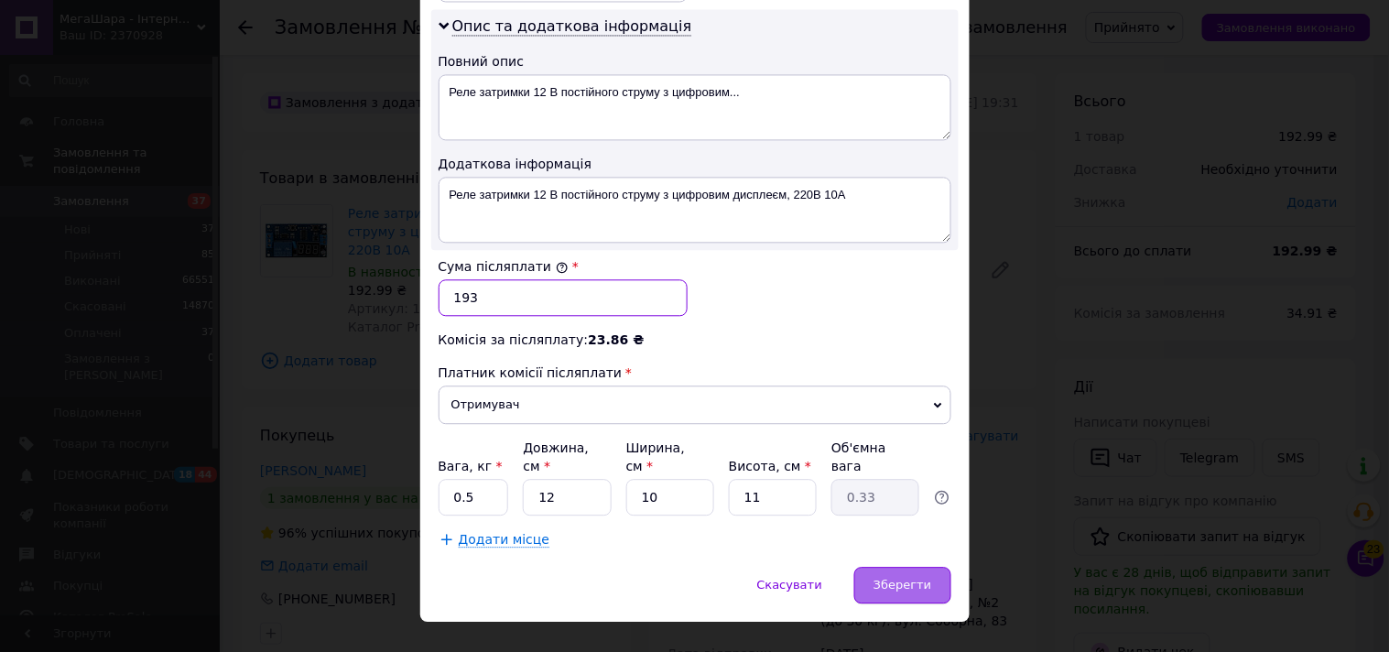
type input "193"
click at [908, 578] on span "Зберегти" at bounding box center [902, 585] width 58 height 14
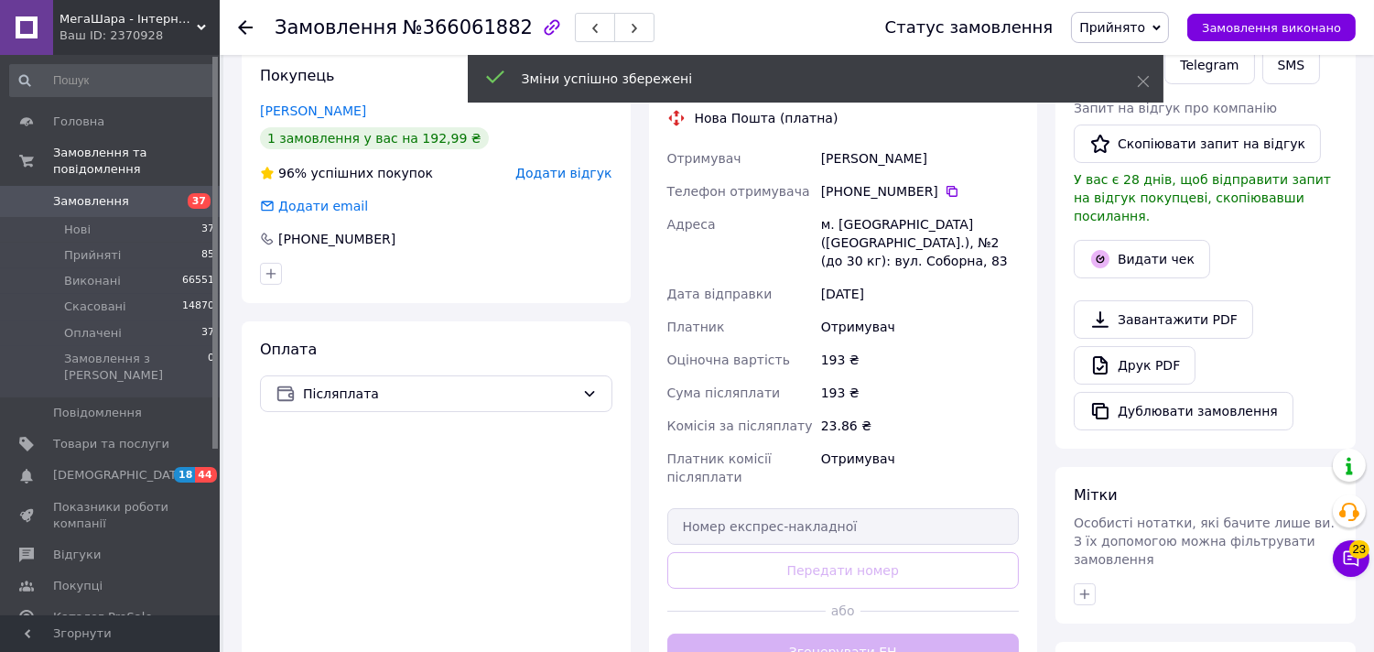
scroll to position [406, 0]
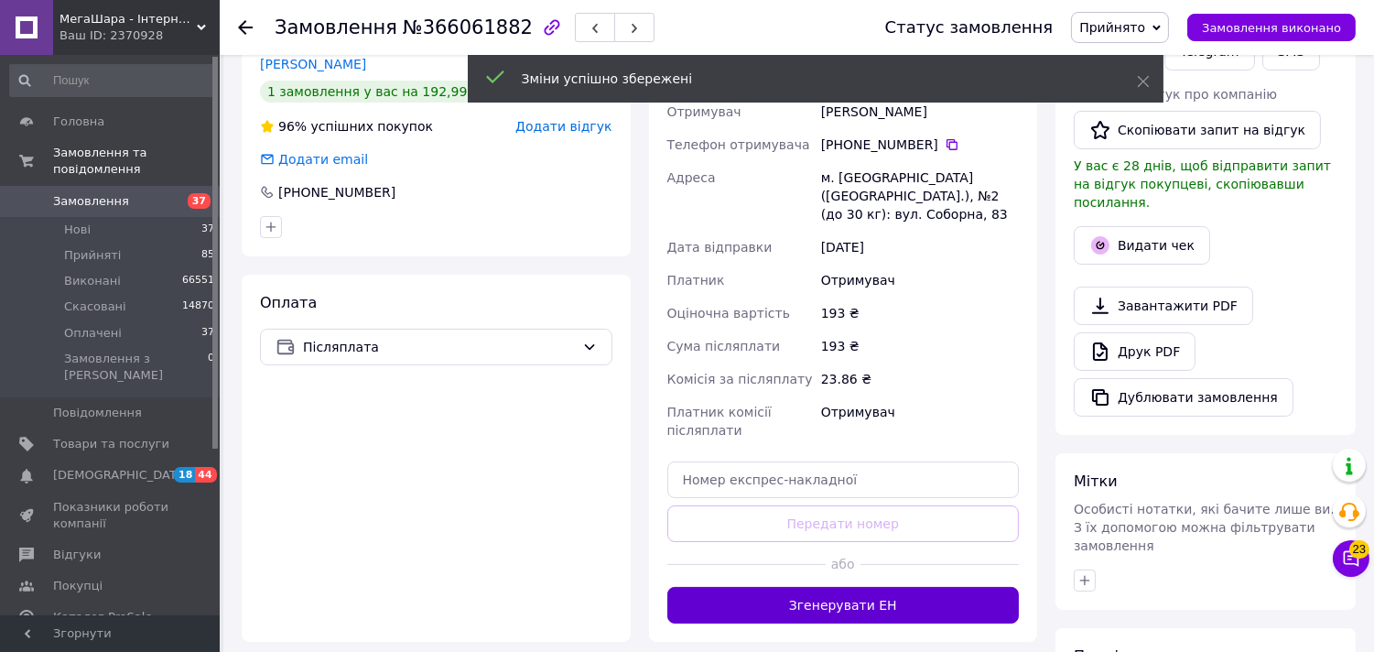
click at [819, 616] on button "Згенерувати ЕН" at bounding box center [843, 605] width 352 height 37
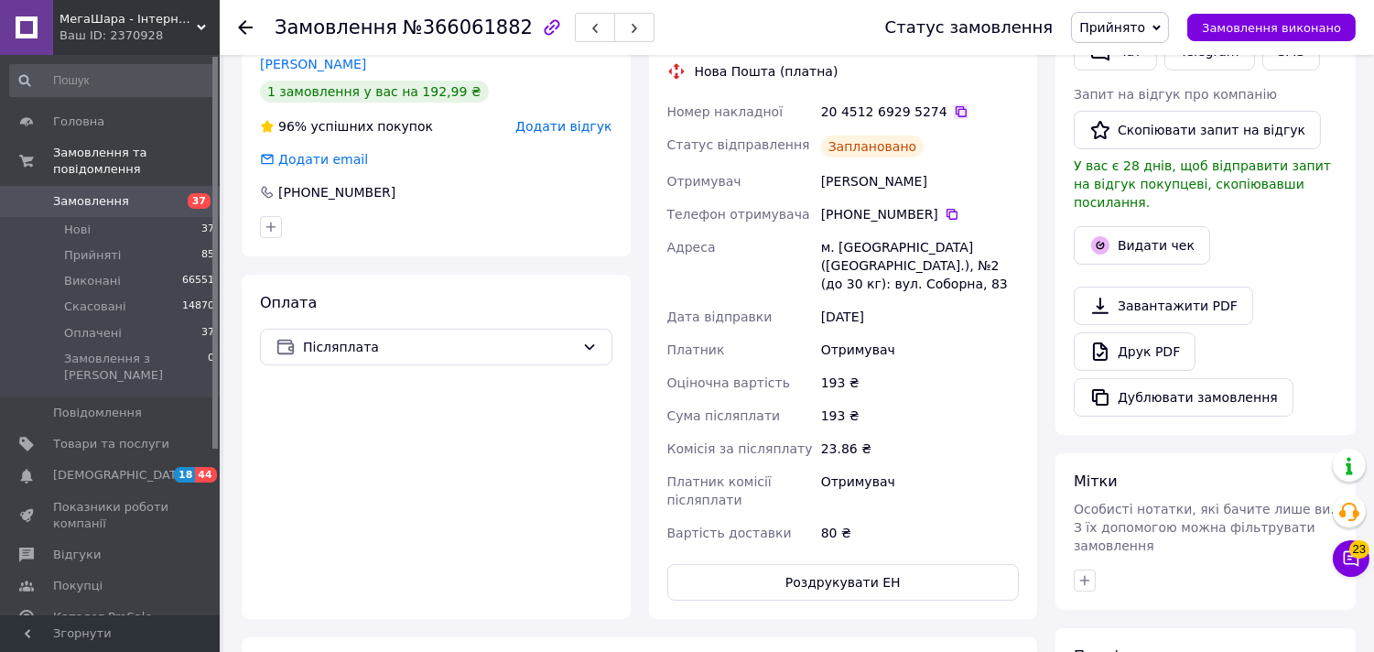
click at [954, 116] on icon at bounding box center [961, 111] width 15 height 15
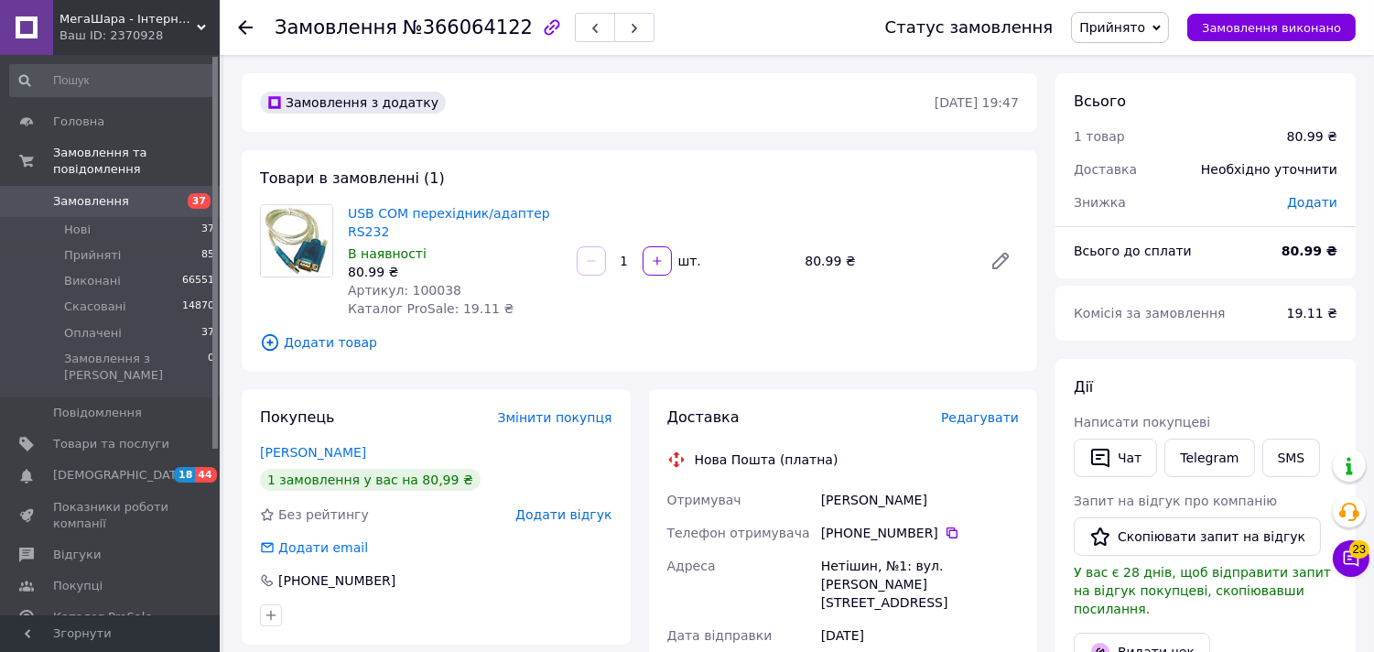
click at [980, 407] on div "Доставка Редагувати" at bounding box center [843, 417] width 352 height 21
click at [966, 413] on span "Редагувати" at bounding box center [980, 417] width 78 height 15
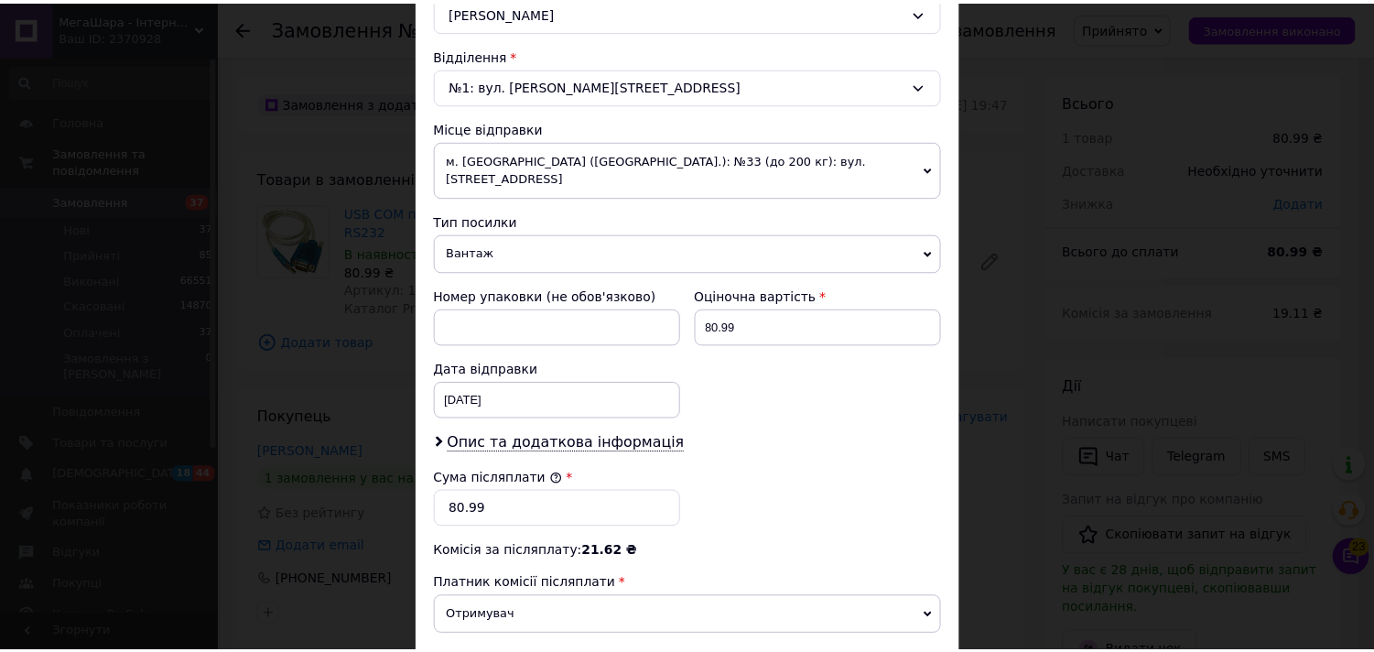
scroll to position [747, 0]
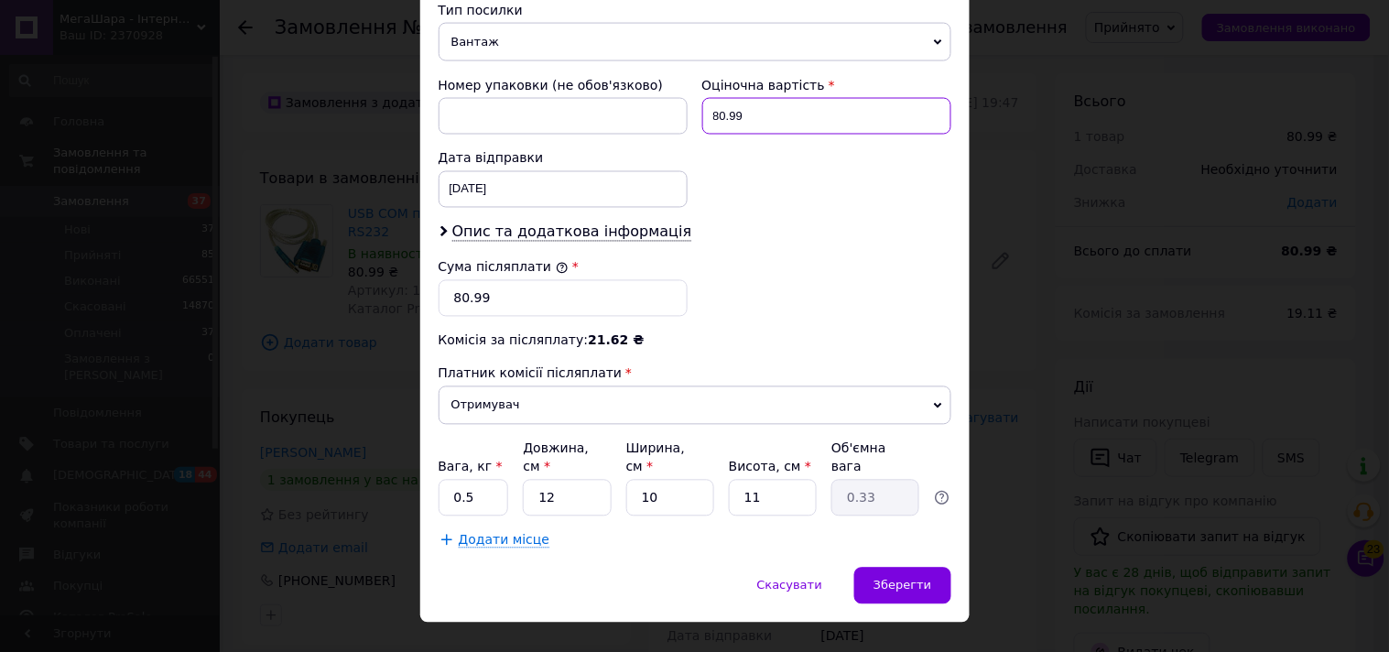
drag, startPoint x: 719, startPoint y: 103, endPoint x: 762, endPoint y: 88, distance: 44.9
click at [762, 98] on input "80.99" at bounding box center [826, 116] width 249 height 37
click at [762, 98] on input "81" at bounding box center [826, 116] width 249 height 37
type input "81"
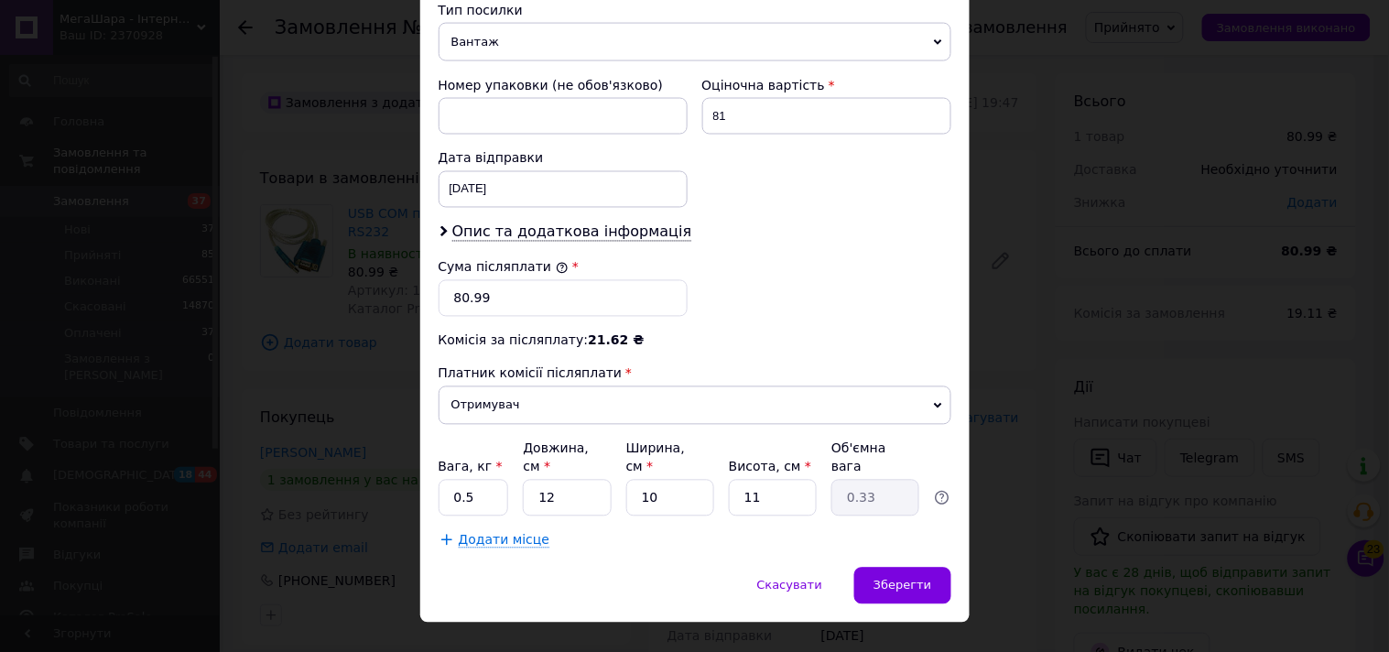
click at [537, 331] on div "Комісія за післяплату: 21.62 ₴" at bounding box center [694, 340] width 513 height 18
click at [536, 280] on input "80.99" at bounding box center [562, 298] width 249 height 37
click at [535, 280] on input "80.99" at bounding box center [562, 298] width 249 height 37
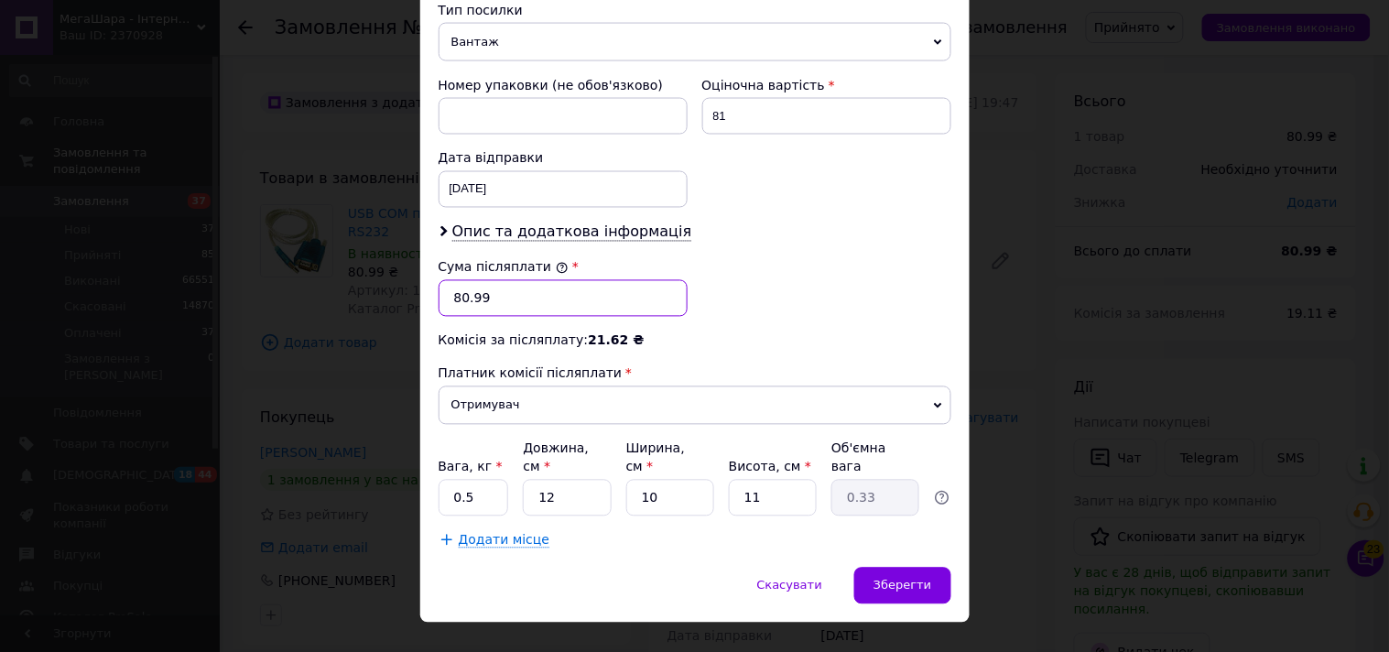
paste input "1"
type input "81"
click at [906, 568] on div "Зберегти" at bounding box center [902, 586] width 96 height 37
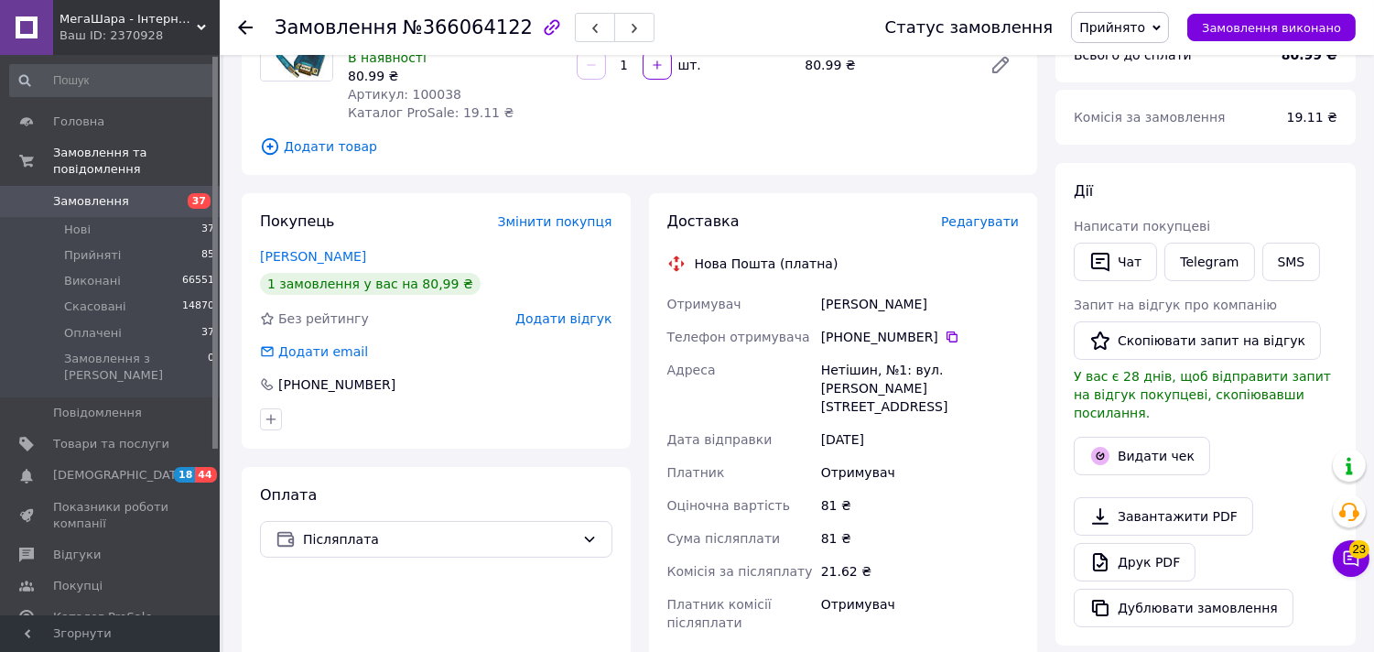
scroll to position [406, 0]
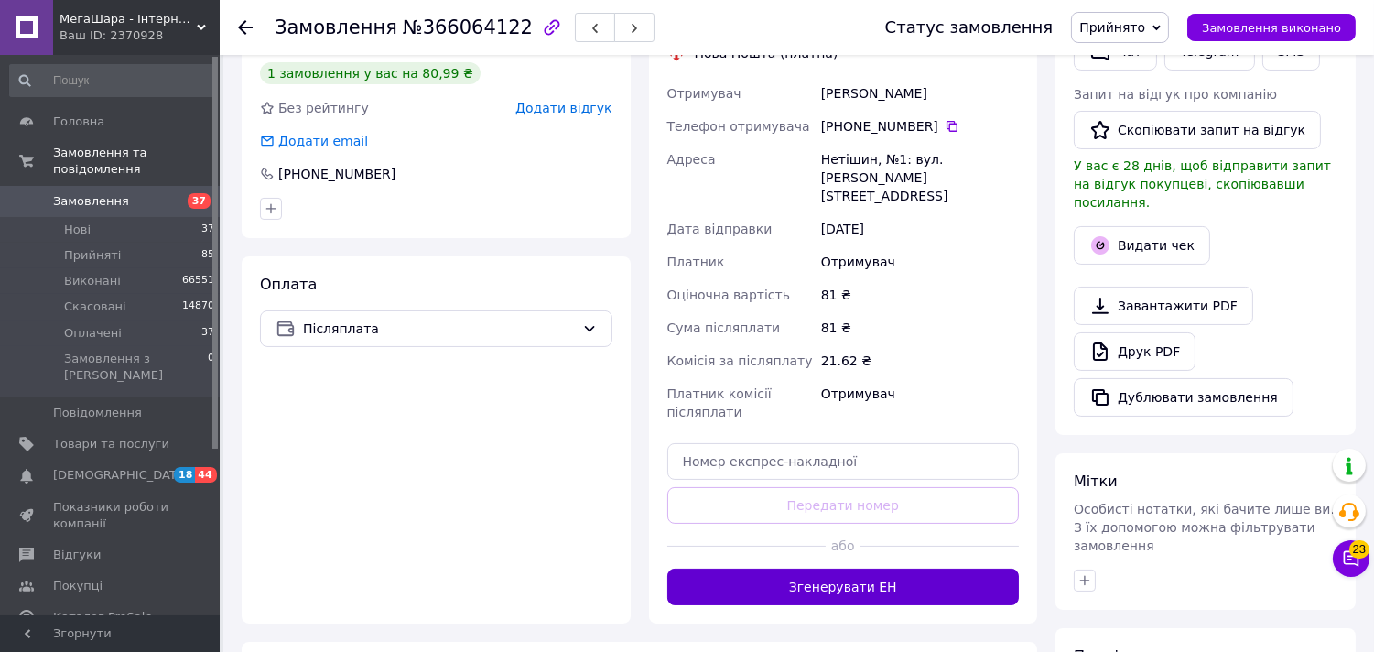
click at [874, 570] on button "Згенерувати ЕН" at bounding box center [843, 586] width 352 height 37
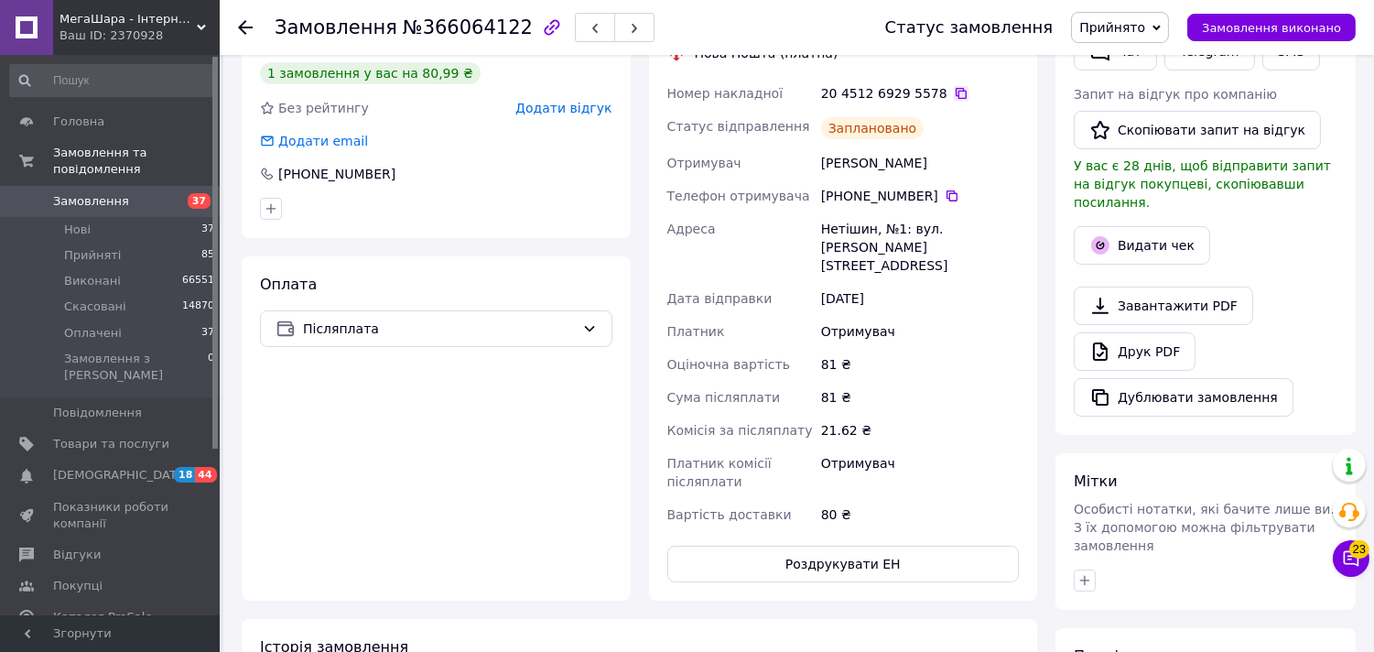
click at [956, 90] on icon at bounding box center [961, 93] width 11 height 11
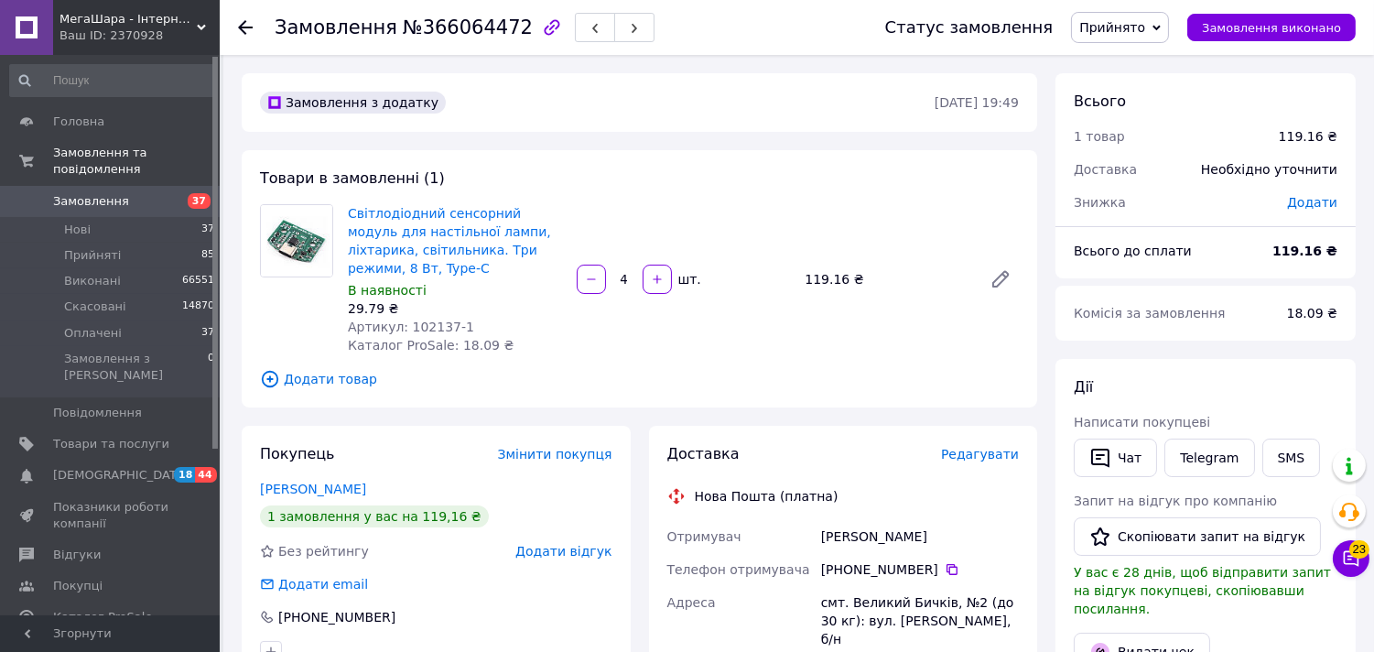
click at [983, 447] on span "Редагувати" at bounding box center [980, 454] width 78 height 15
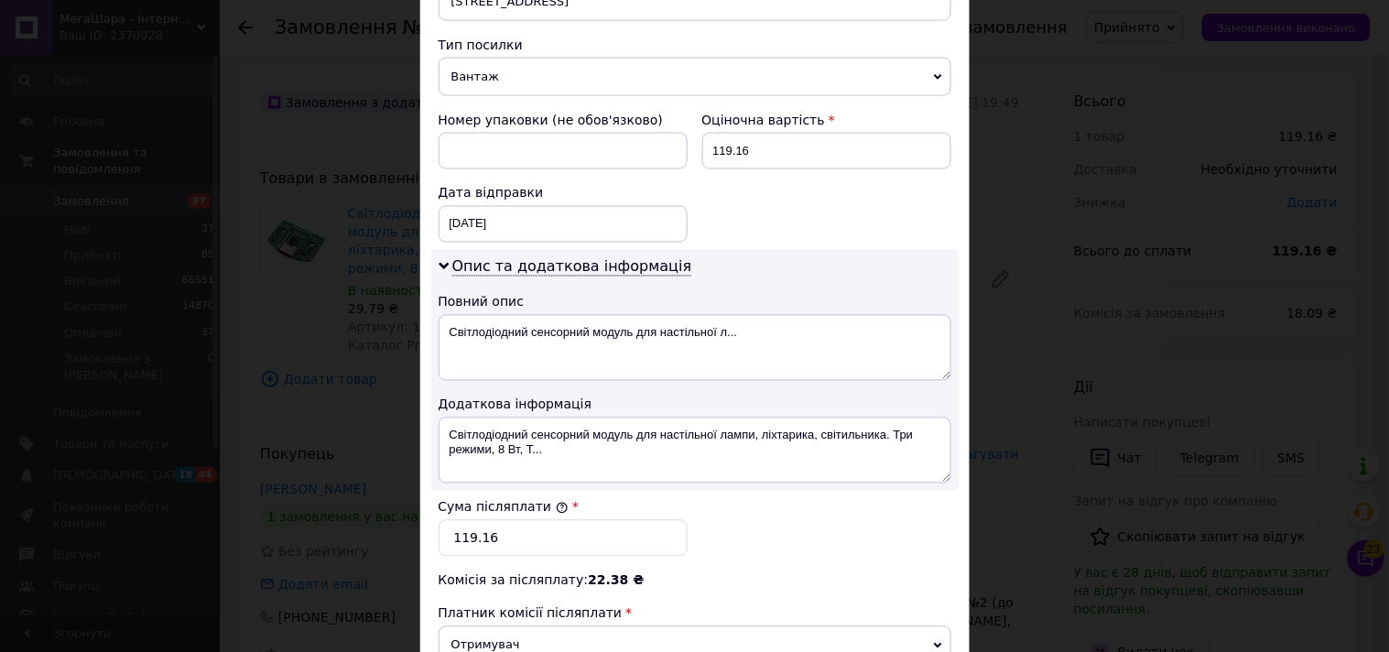
scroll to position [711, 0]
drag, startPoint x: 730, startPoint y: 141, endPoint x: 772, endPoint y: 129, distance: 42.9
click at [772, 134] on input "119.16" at bounding box center [826, 152] width 249 height 37
click at [772, 134] on input "119" at bounding box center [826, 152] width 249 height 37
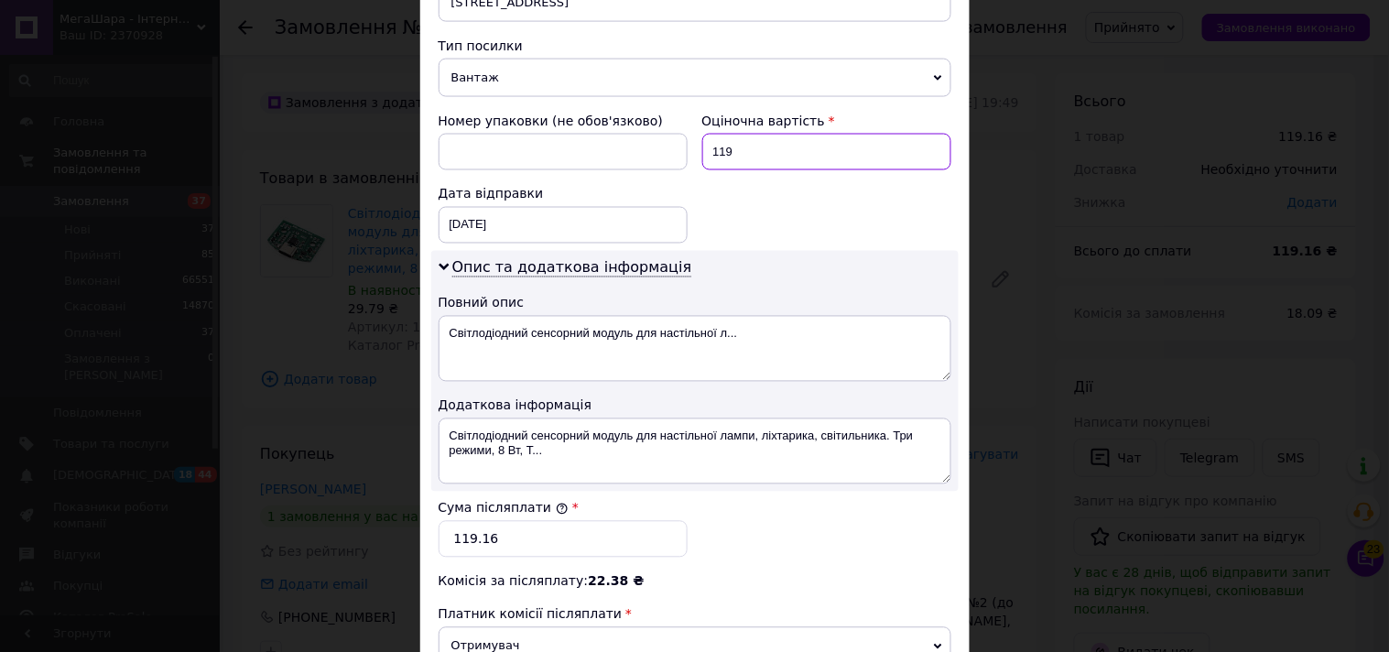
type input "119"
click at [568, 527] on input "119.16" at bounding box center [562, 539] width 249 height 37
paste input "text"
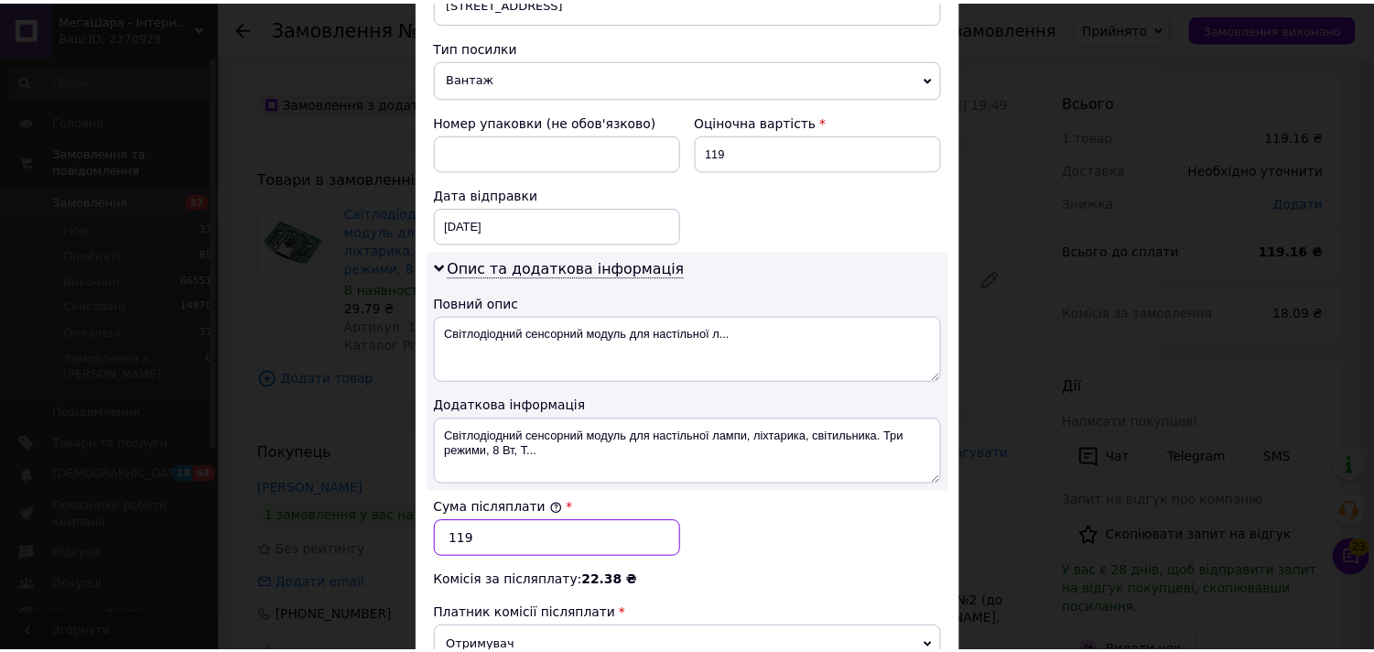
scroll to position [953, 0]
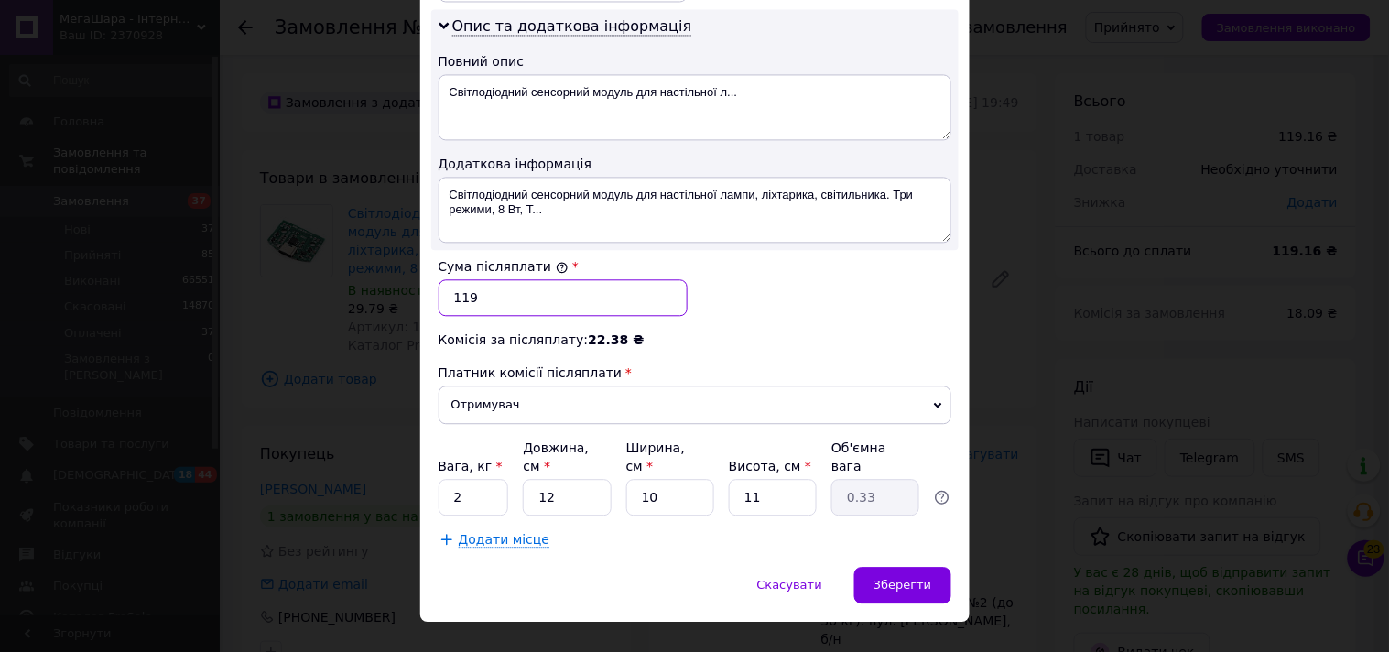
type input "119"
click at [482, 479] on input "2" at bounding box center [473, 497] width 70 height 37
type input "0.5"
click at [898, 578] on span "Зберегти" at bounding box center [902, 585] width 58 height 14
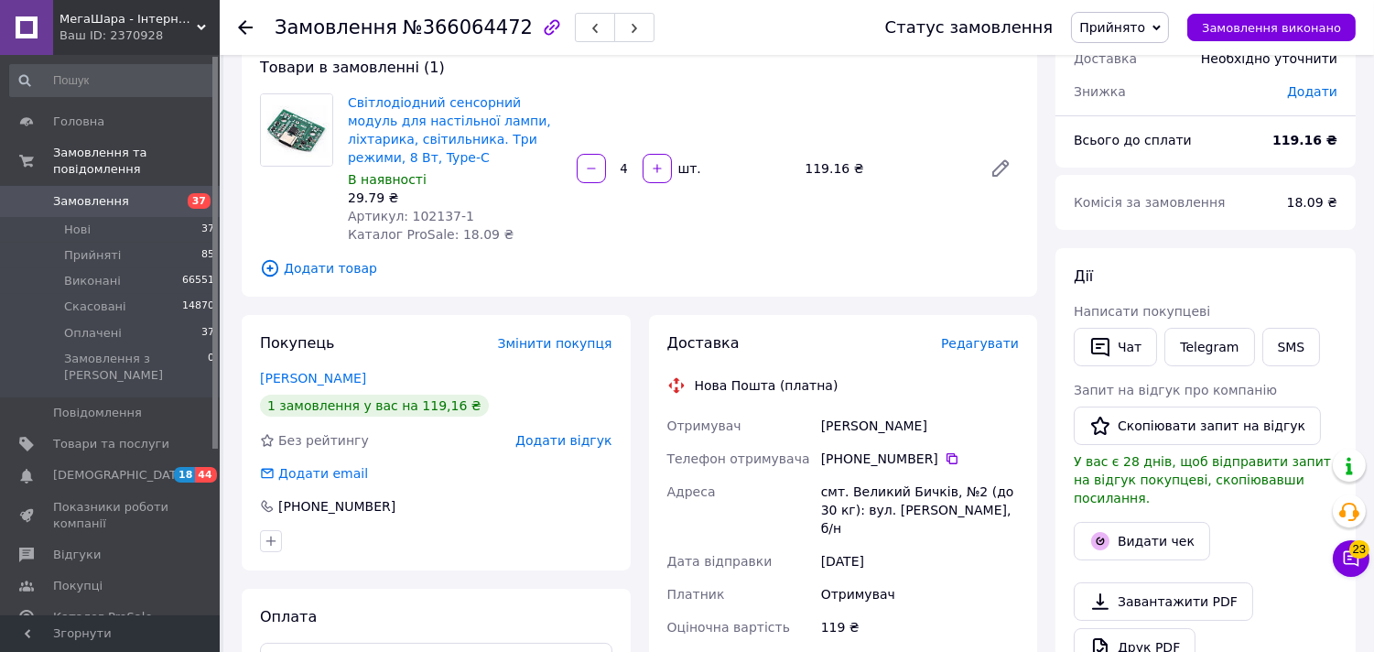
scroll to position [406, 0]
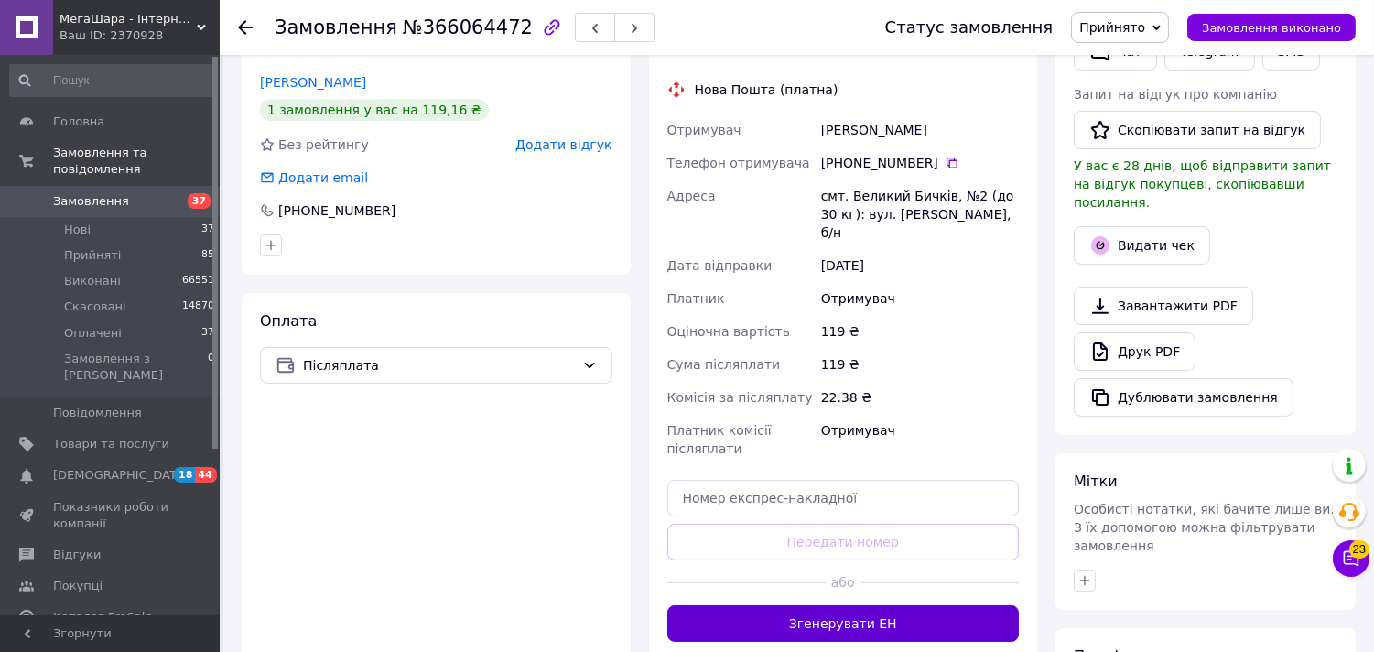
click at [848, 605] on button "Згенерувати ЕН" at bounding box center [843, 623] width 352 height 37
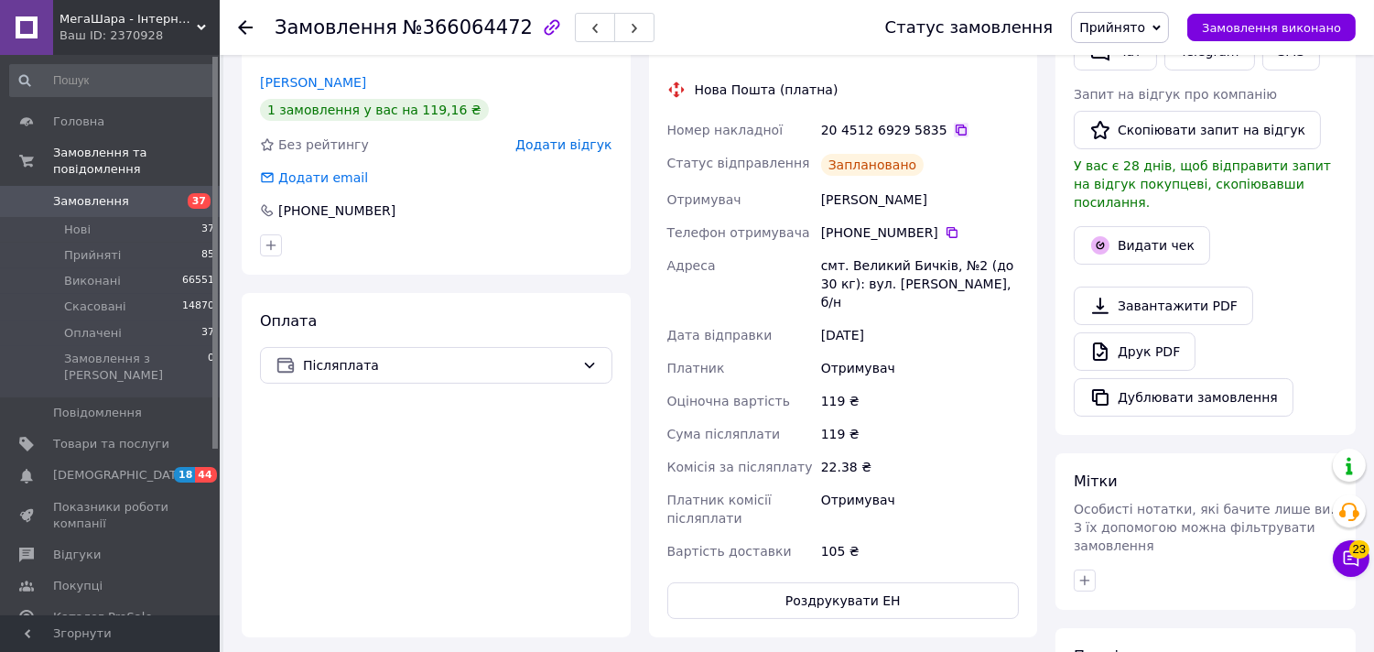
click at [954, 133] on icon at bounding box center [961, 130] width 15 height 15
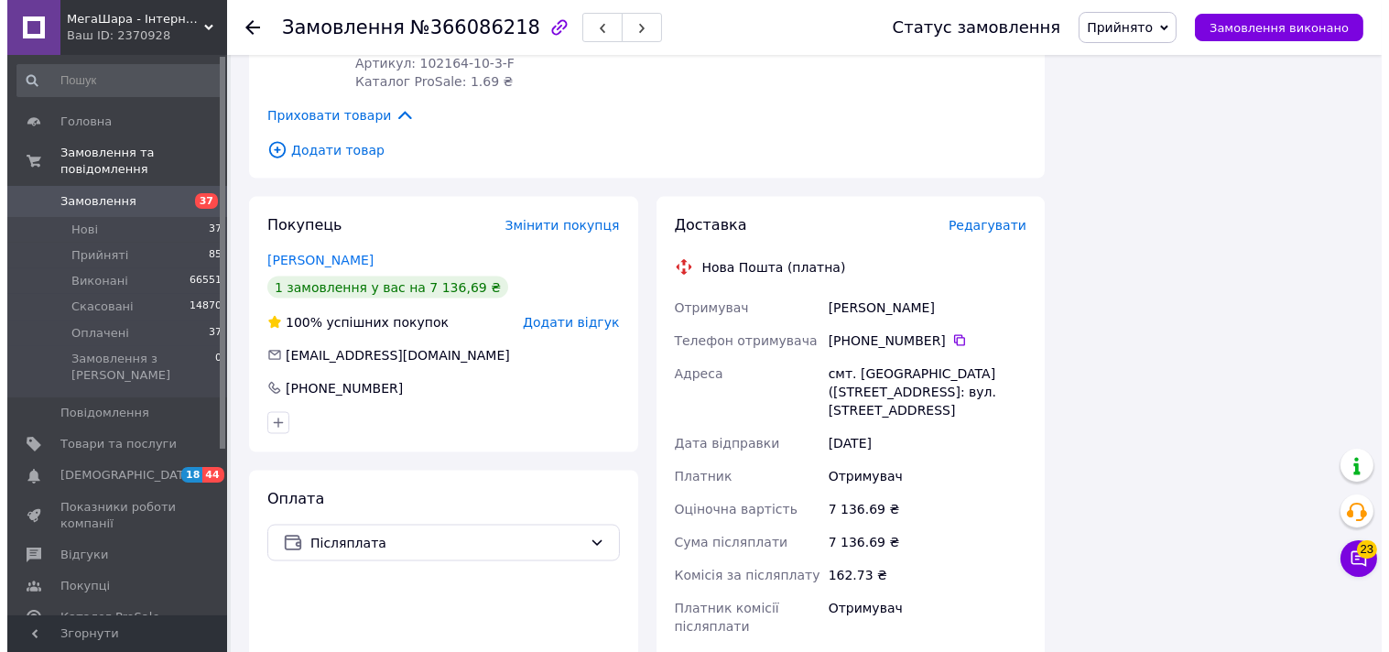
scroll to position [5085, 0]
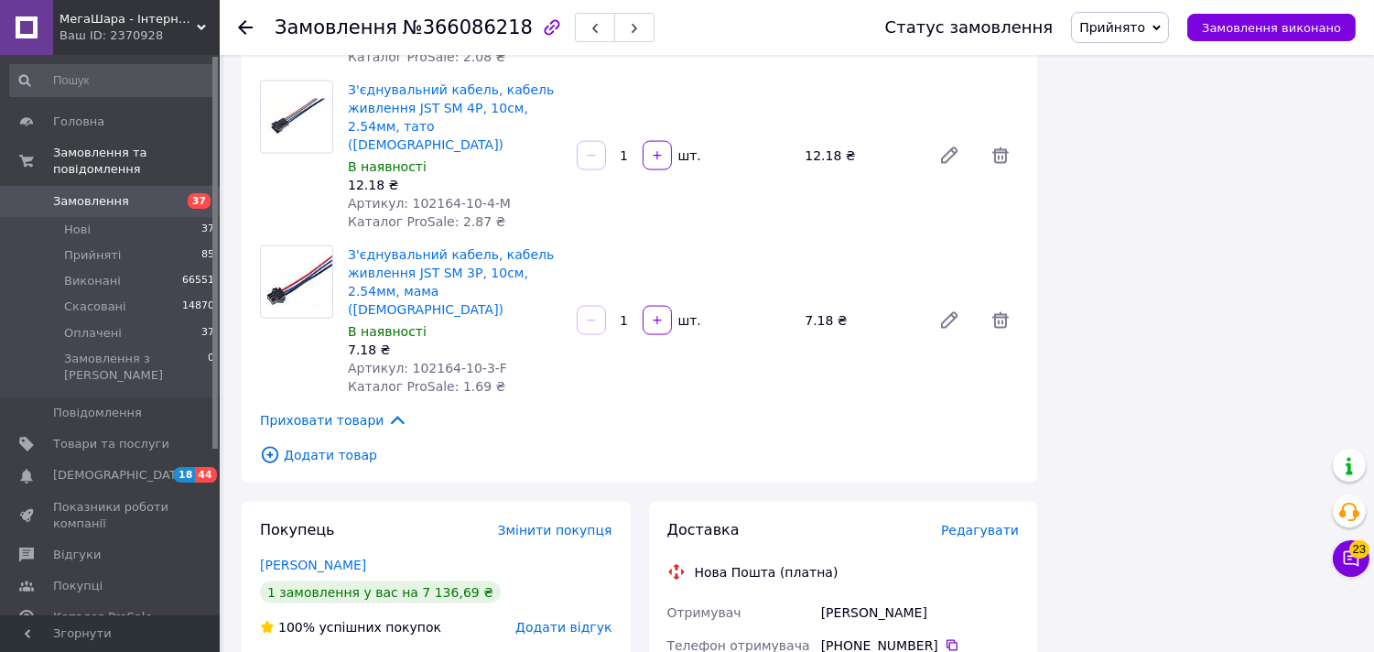
click at [973, 523] on span "Редагувати" at bounding box center [980, 530] width 78 height 15
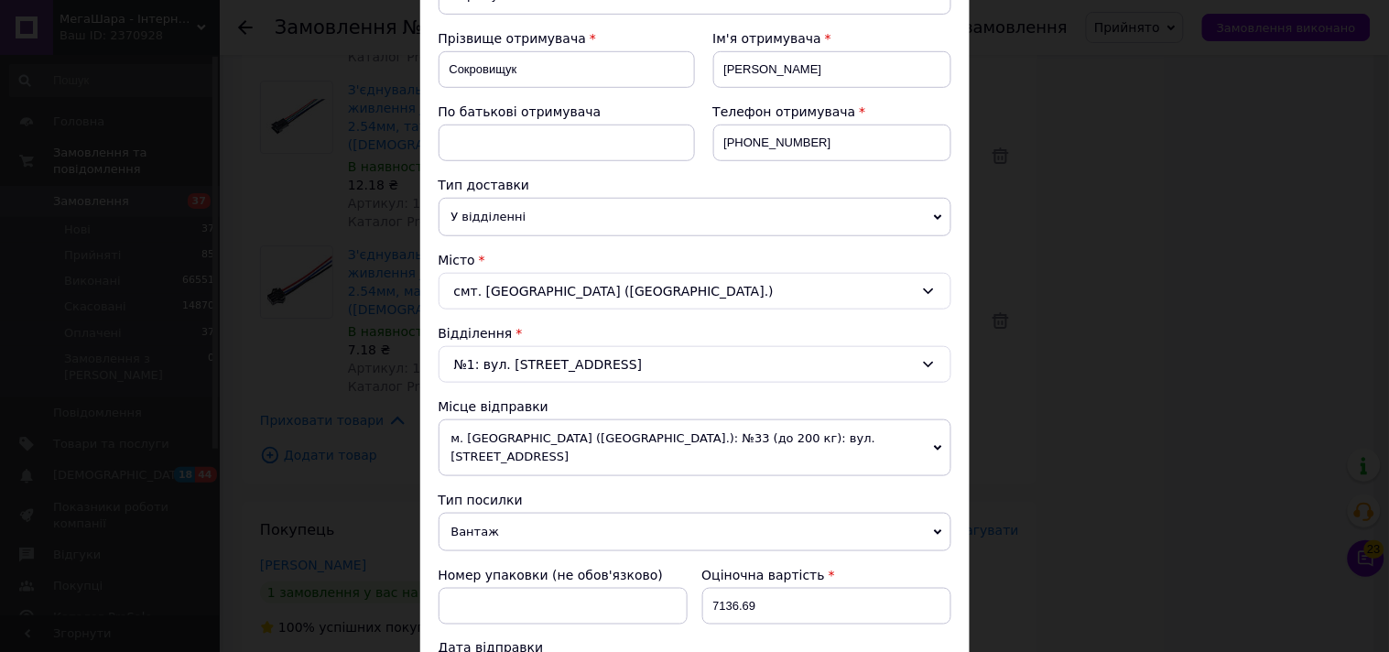
scroll to position [711, 0]
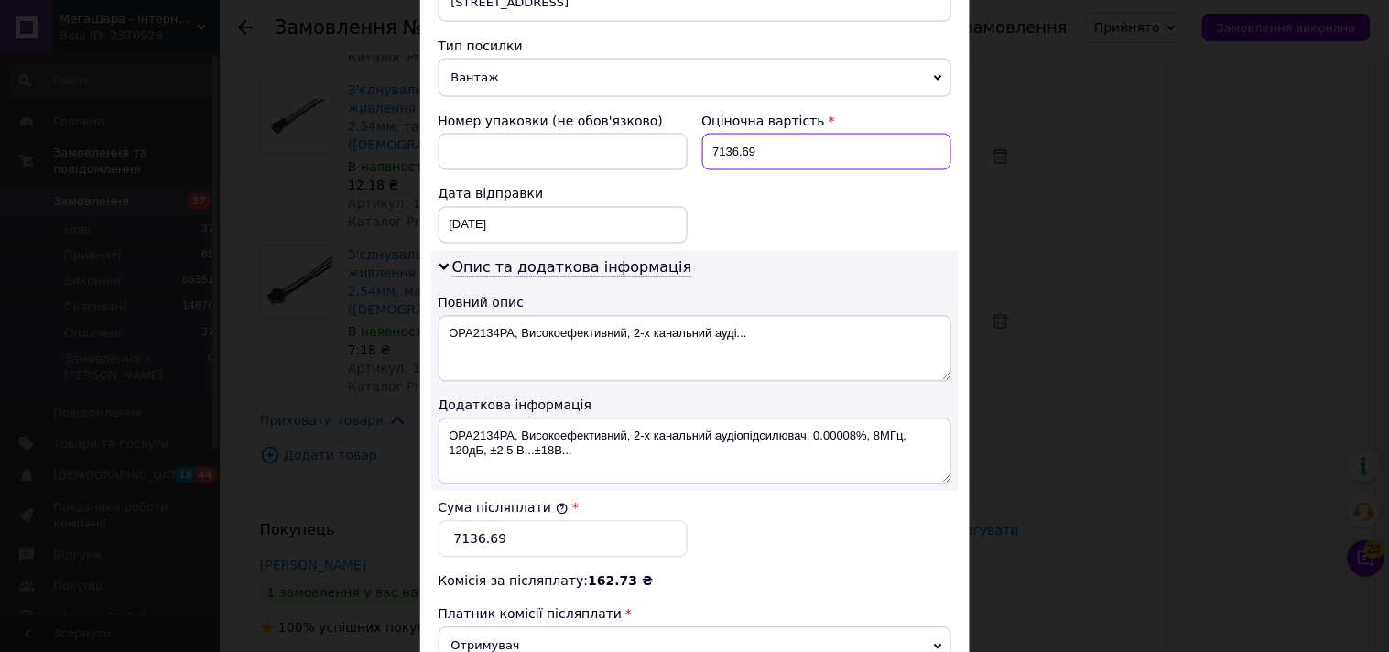
drag, startPoint x: 775, startPoint y: 134, endPoint x: 801, endPoint y: 121, distance: 28.7
click at [801, 134] on input "7136.69" at bounding box center [826, 152] width 249 height 37
click at [802, 134] on input "7137" at bounding box center [826, 152] width 249 height 37
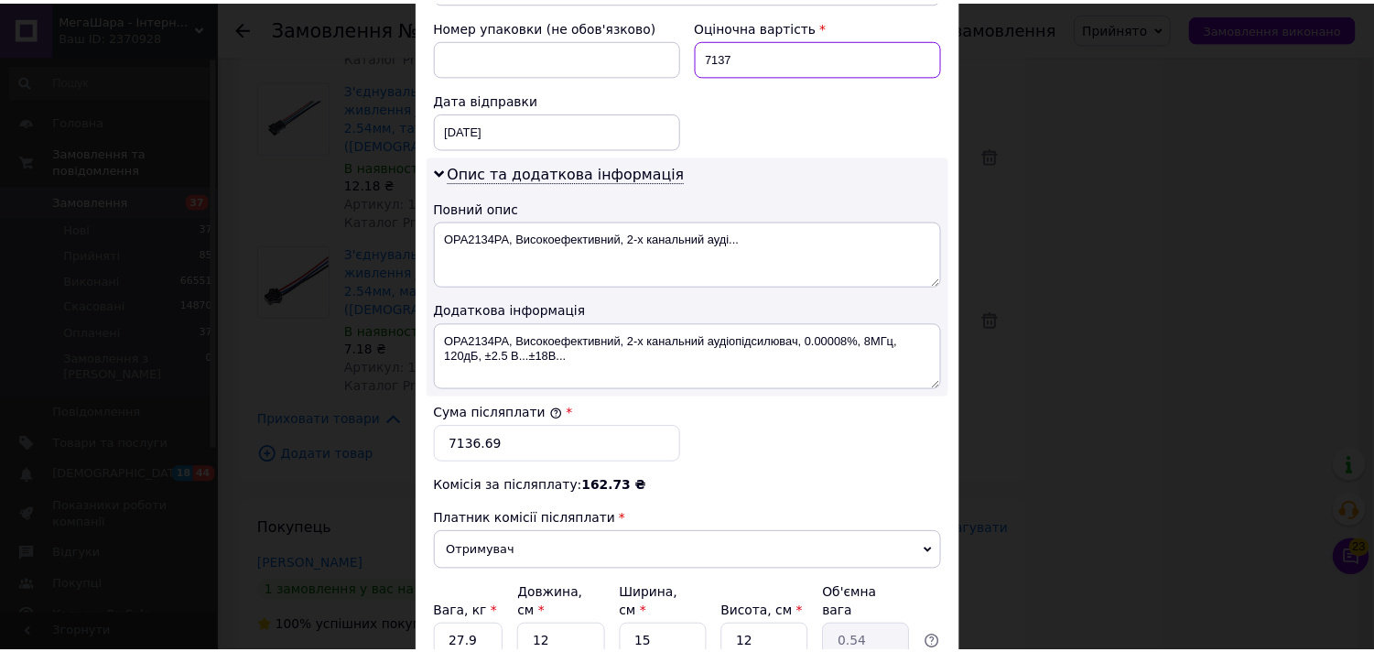
scroll to position [953, 0]
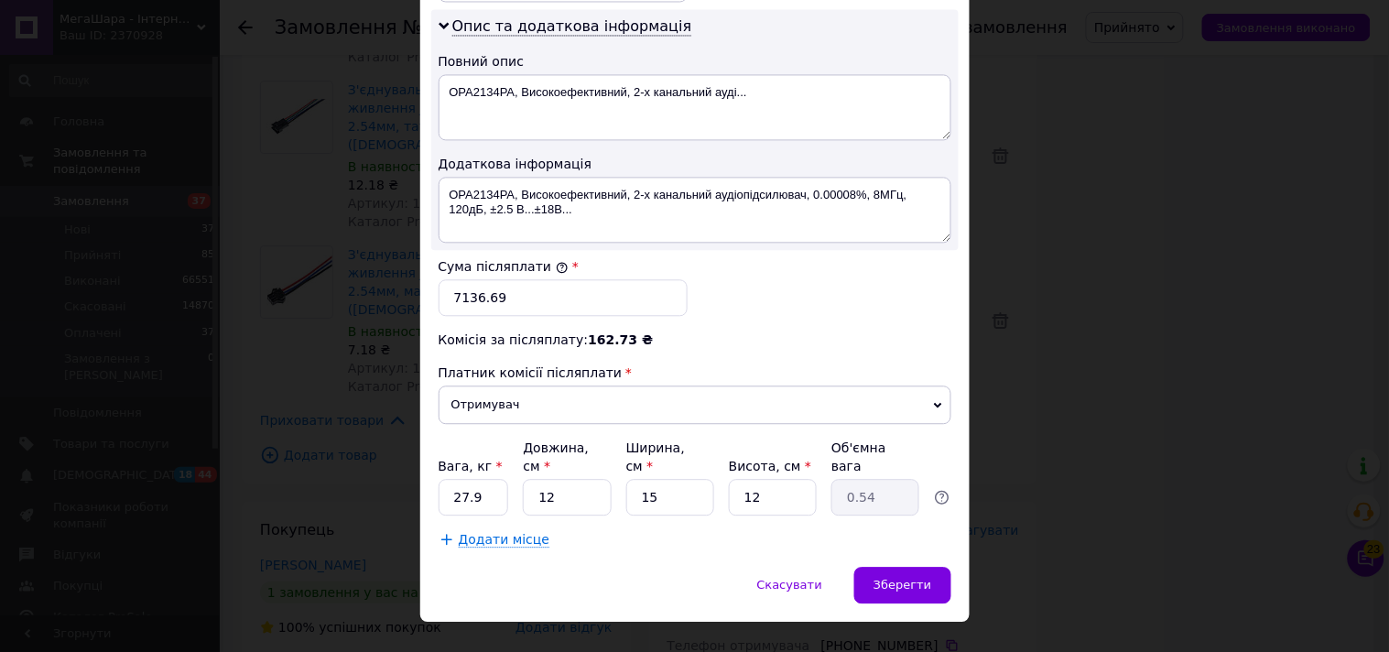
type input "7137"
click at [525, 282] on input "7136.69" at bounding box center [562, 297] width 249 height 37
paste input "7"
type input "7137"
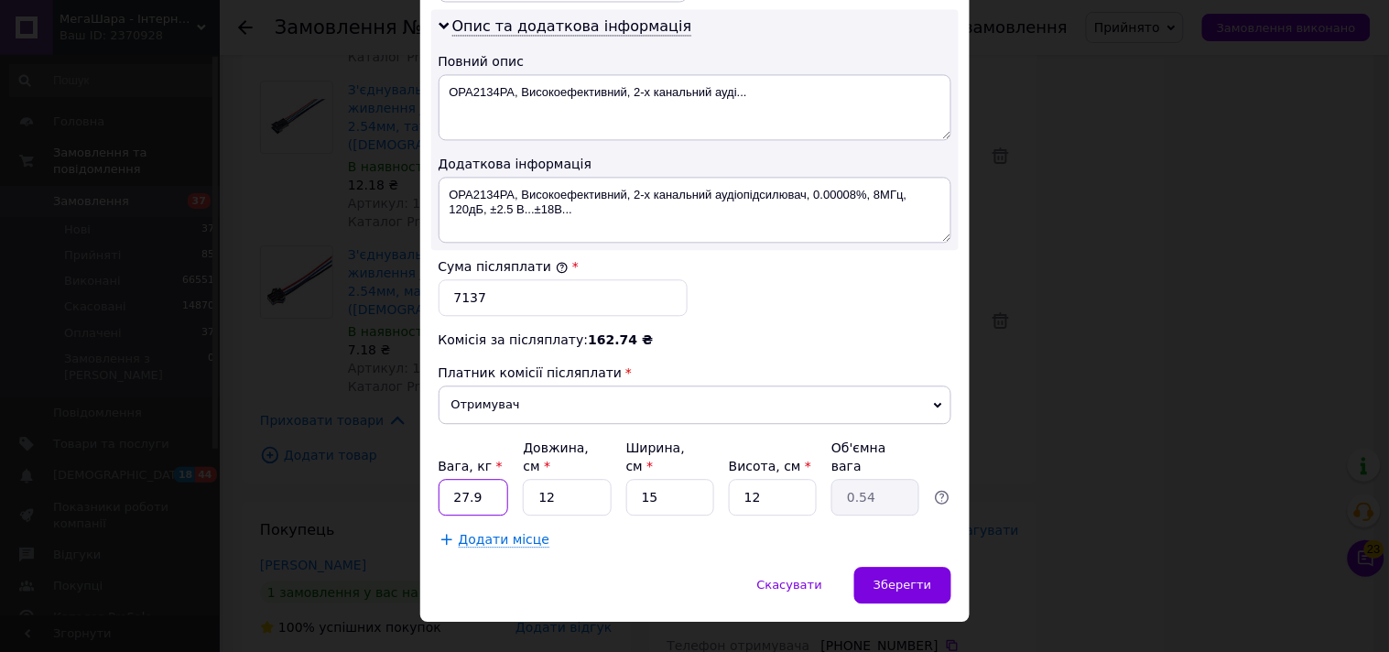
click at [464, 479] on input "27.9" at bounding box center [473, 497] width 70 height 37
type input "0.5"
click at [909, 567] on div "Зберегти" at bounding box center [902, 585] width 96 height 37
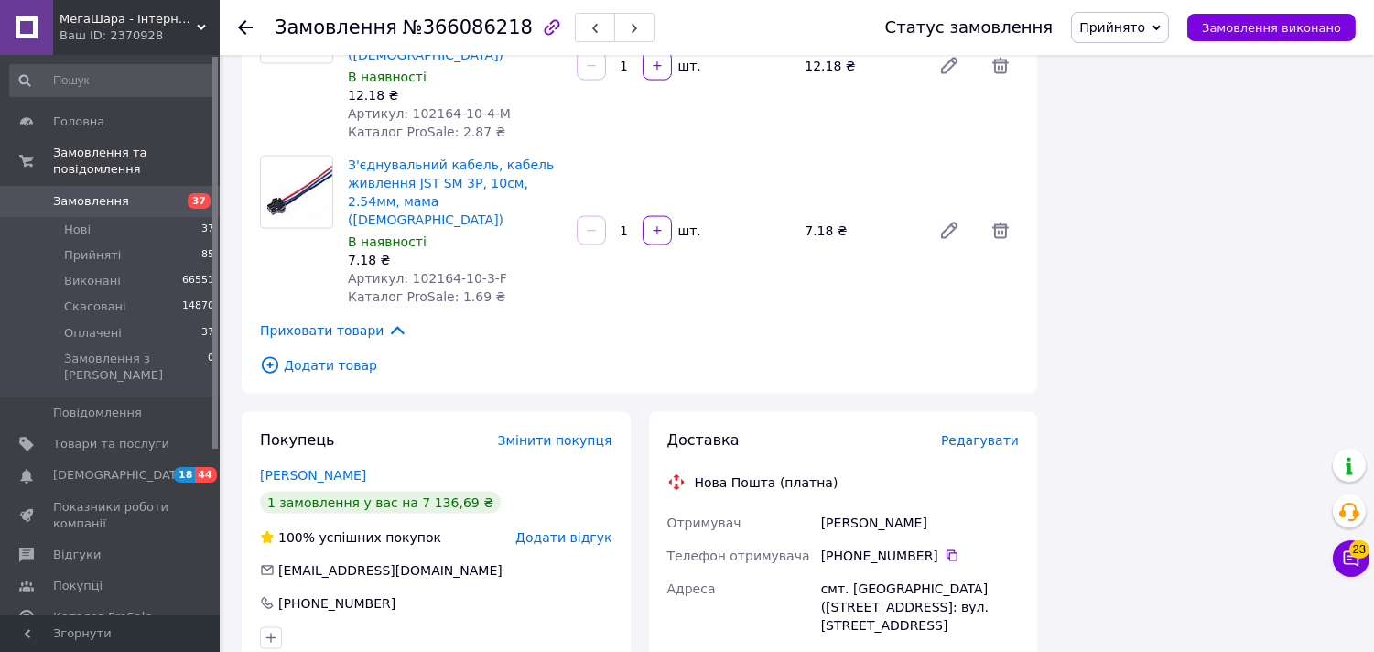
scroll to position [5288, 0]
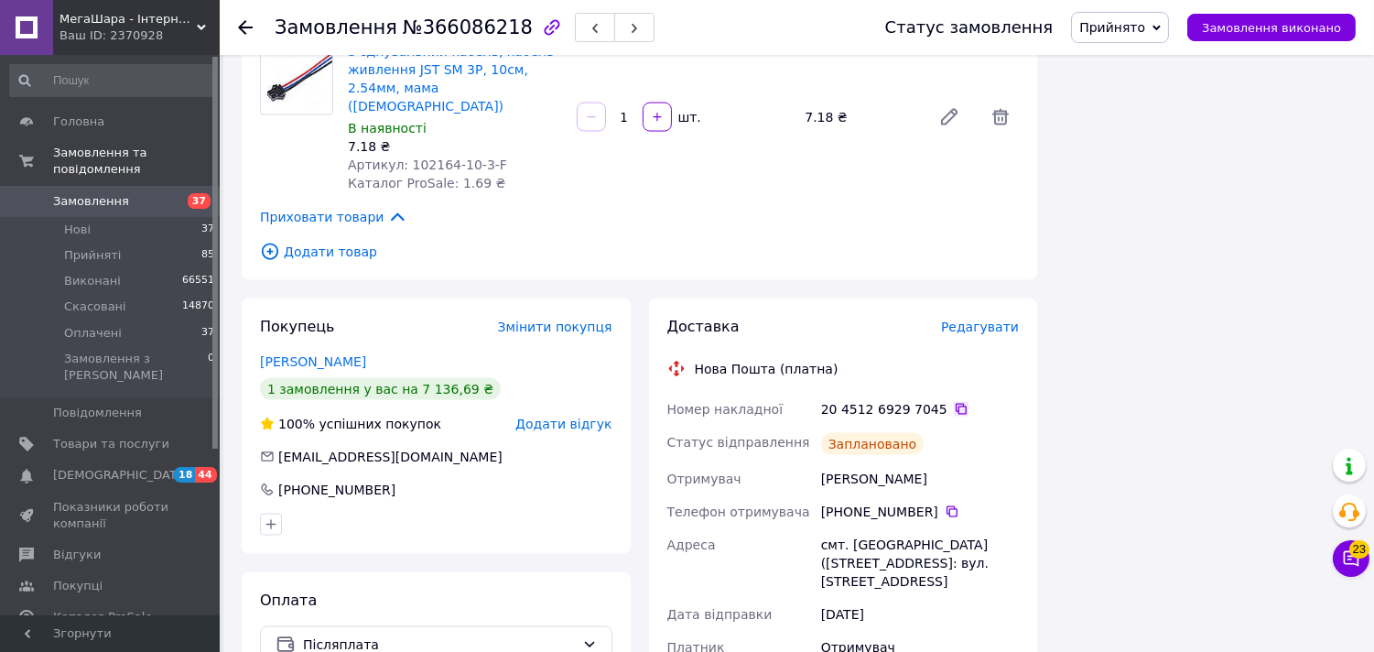
click at [954, 402] on icon at bounding box center [961, 409] width 15 height 15
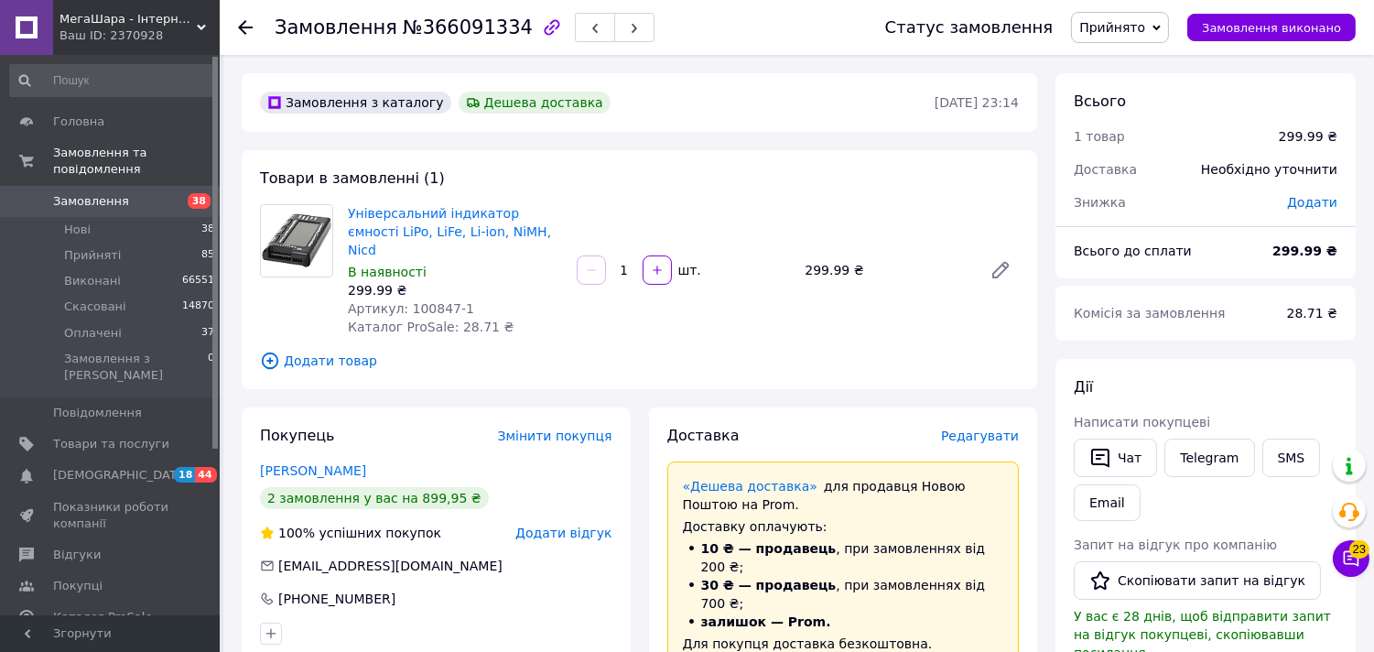
click at [990, 428] on span "Редагувати" at bounding box center [980, 435] width 78 height 15
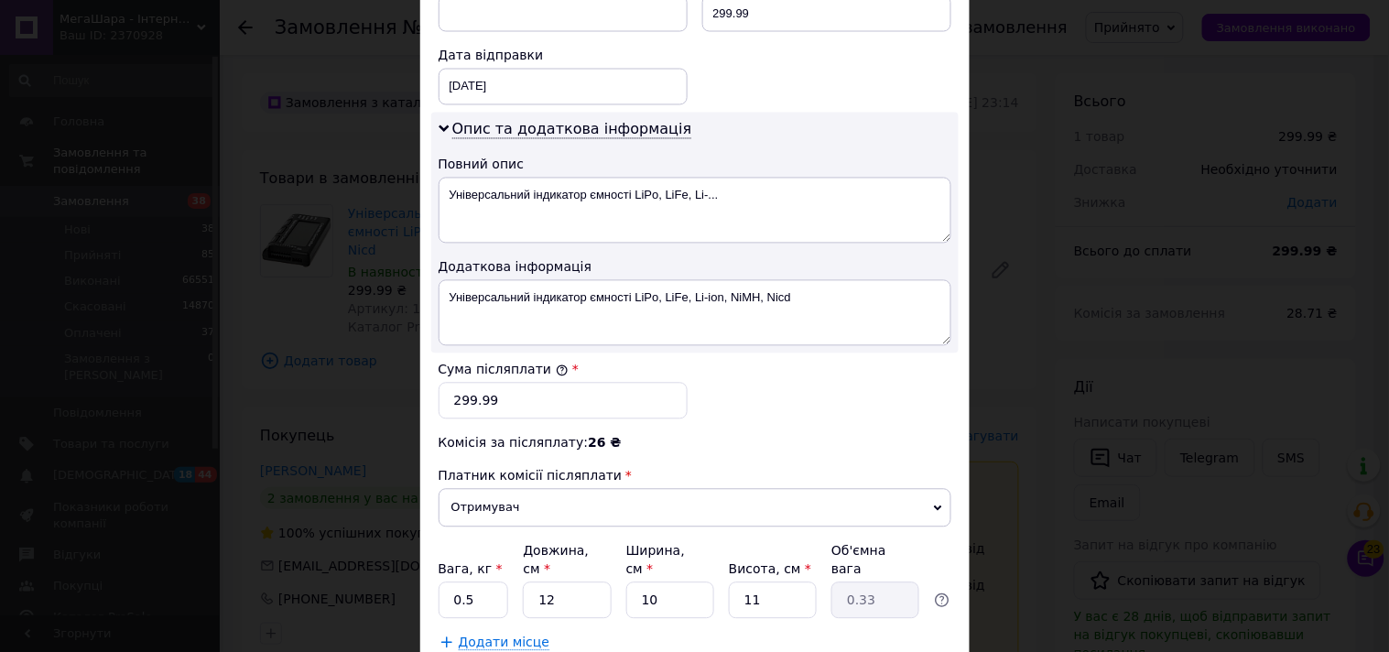
scroll to position [813, 0]
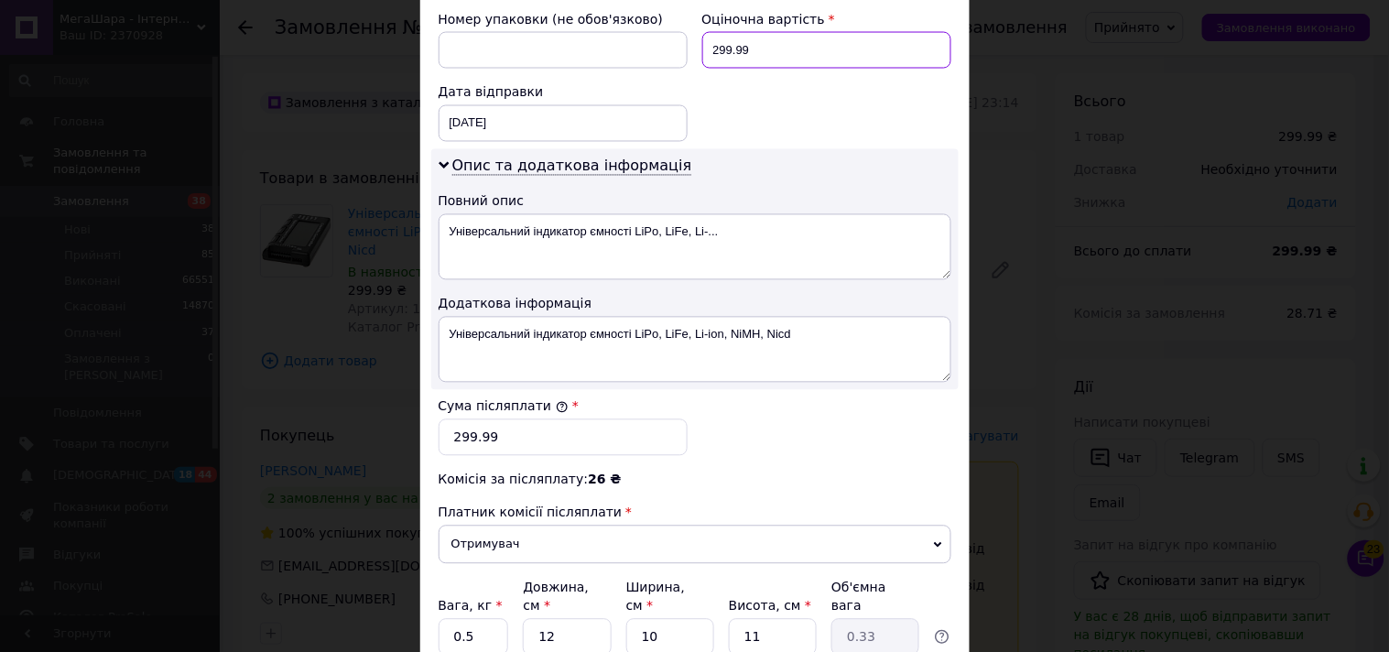
click at [791, 32] on input "299.99" at bounding box center [826, 50] width 249 height 37
click at [773, 33] on input "299.99" at bounding box center [826, 50] width 249 height 37
click at [775, 33] on input "299.99" at bounding box center [826, 50] width 249 height 37
click at [775, 33] on input "300" at bounding box center [826, 50] width 249 height 37
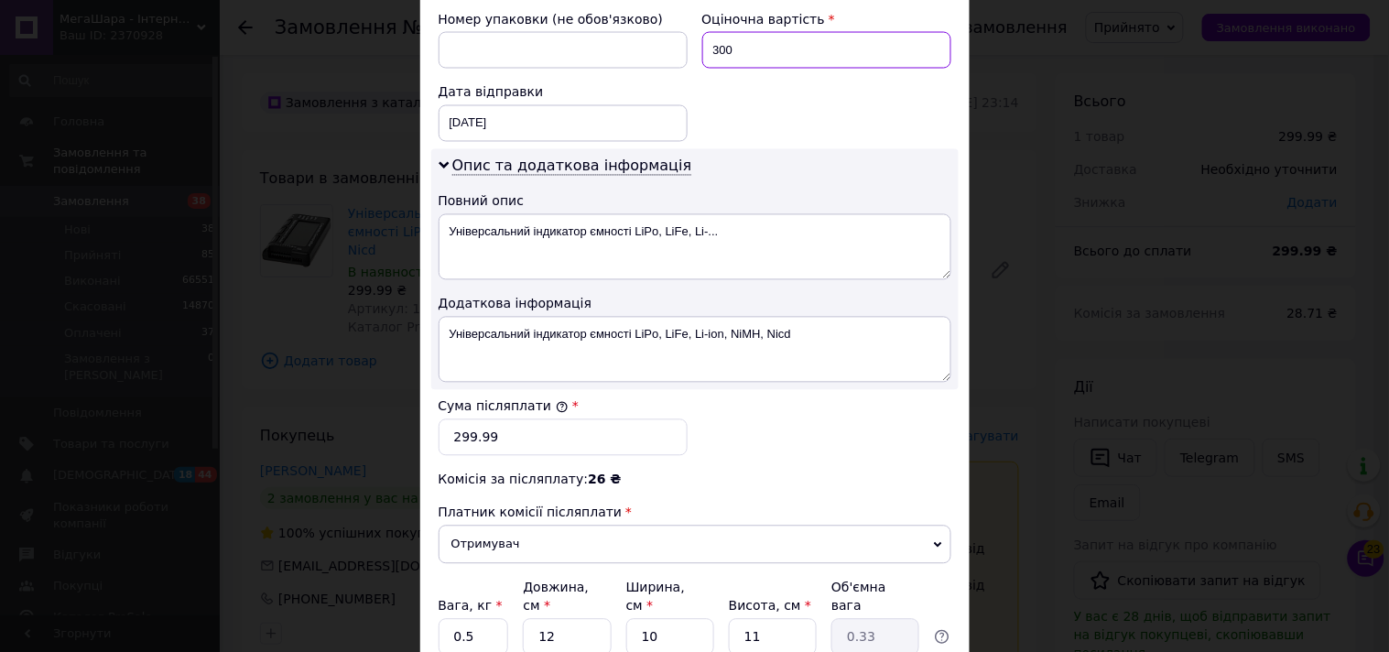
click at [775, 33] on input "300" at bounding box center [826, 50] width 249 height 37
type input "300"
click at [525, 443] on div "Сума післяплати * 299.99" at bounding box center [563, 426] width 264 height 73
click at [528, 419] on input "299.99" at bounding box center [562, 437] width 249 height 37
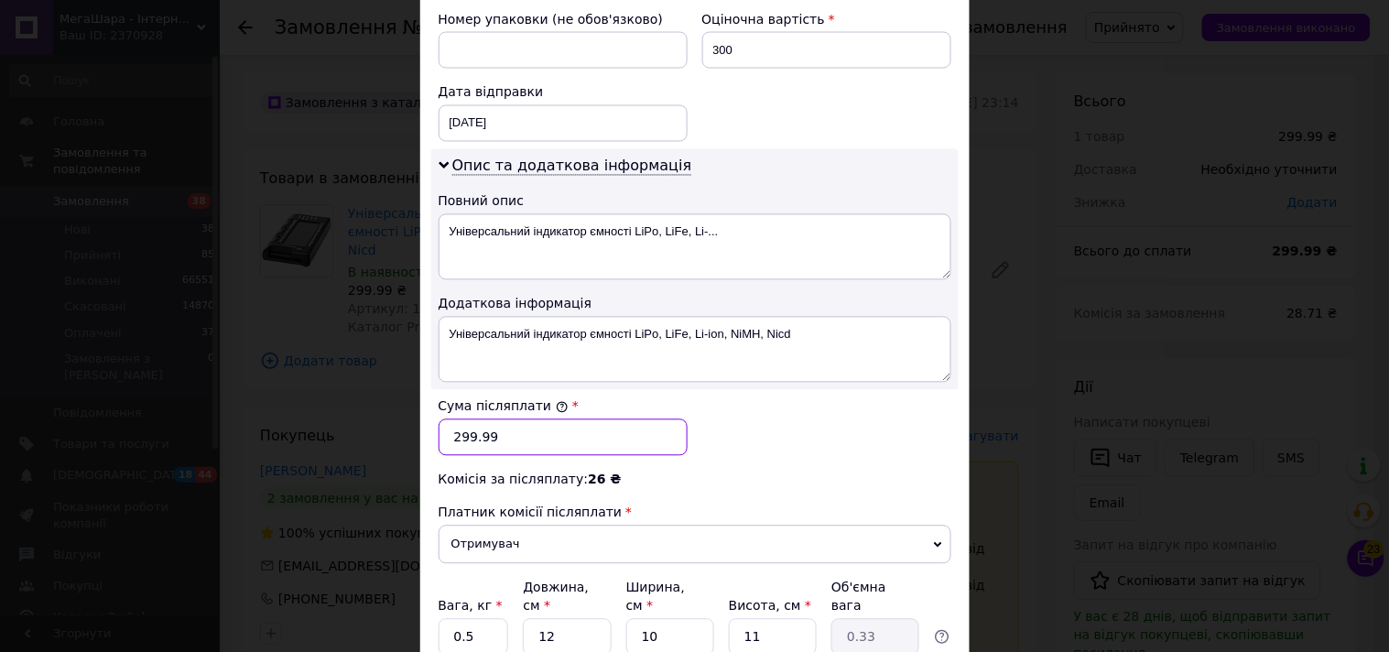
click at [528, 419] on input "299.99" at bounding box center [562, 437] width 249 height 37
paste input "300"
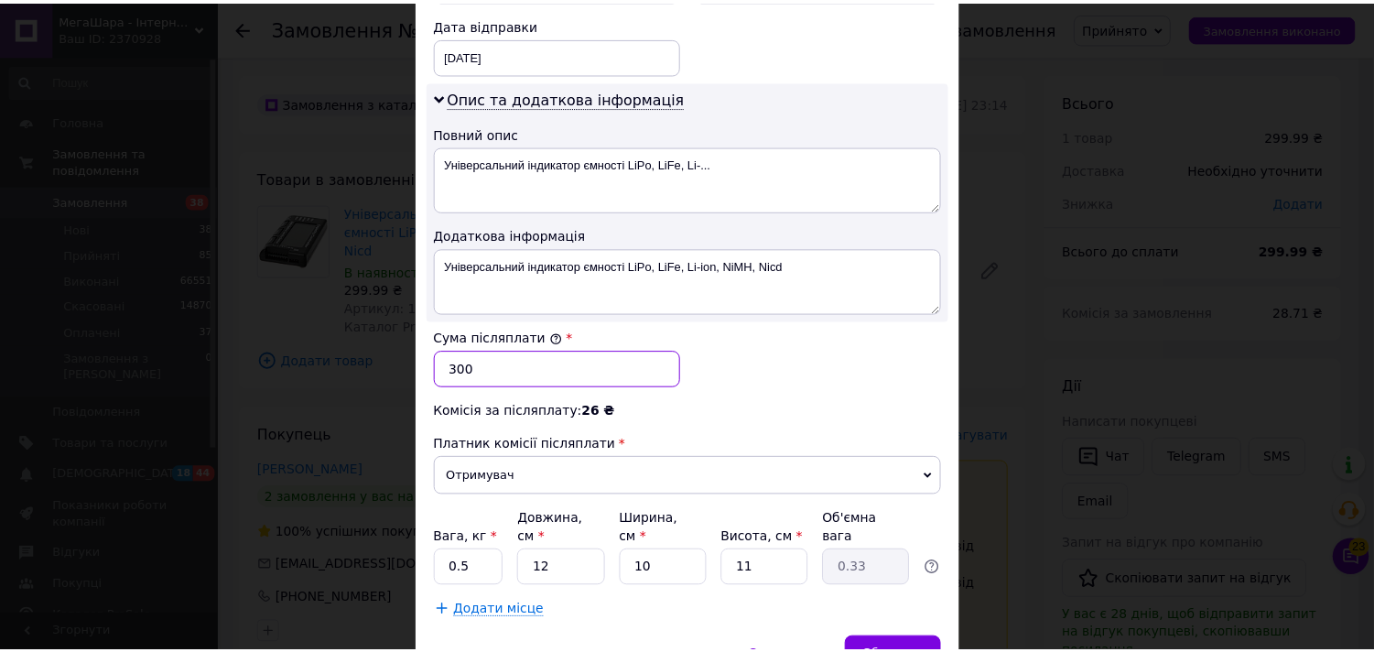
scroll to position [953, 0]
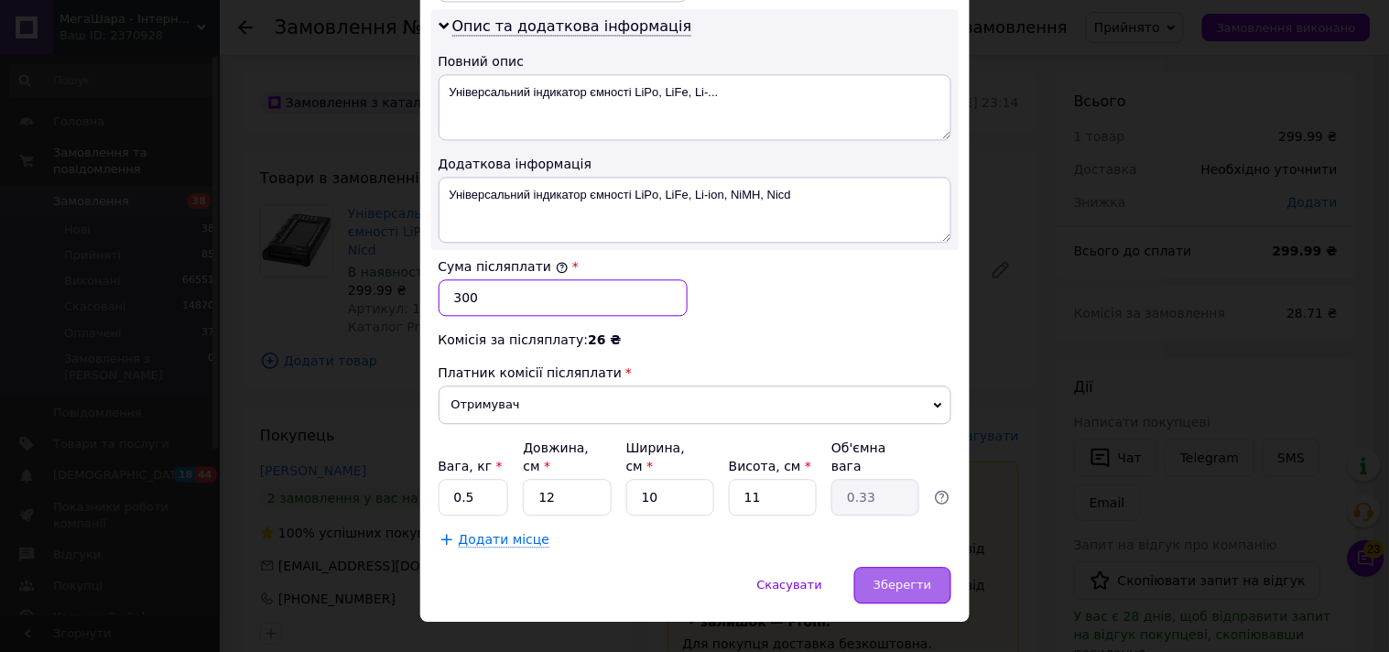
type input "300"
click at [882, 578] on span "Зберегти" at bounding box center [902, 585] width 58 height 14
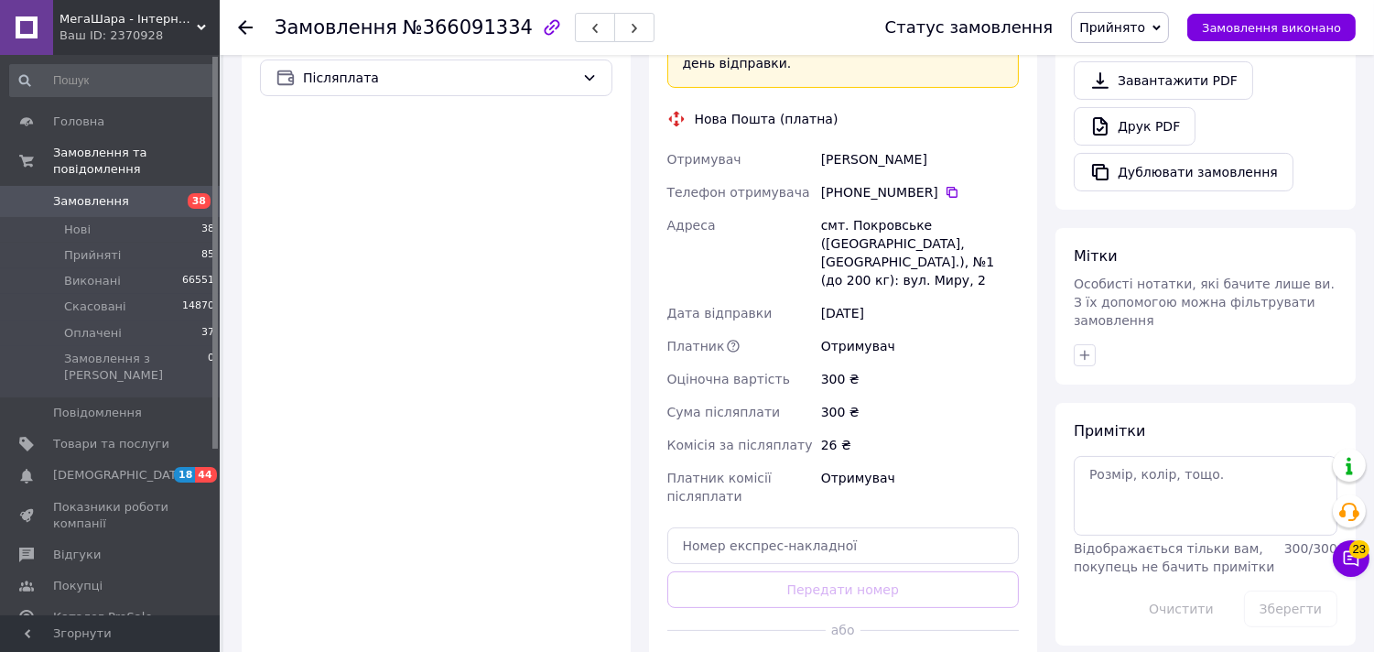
scroll to position [711, 0]
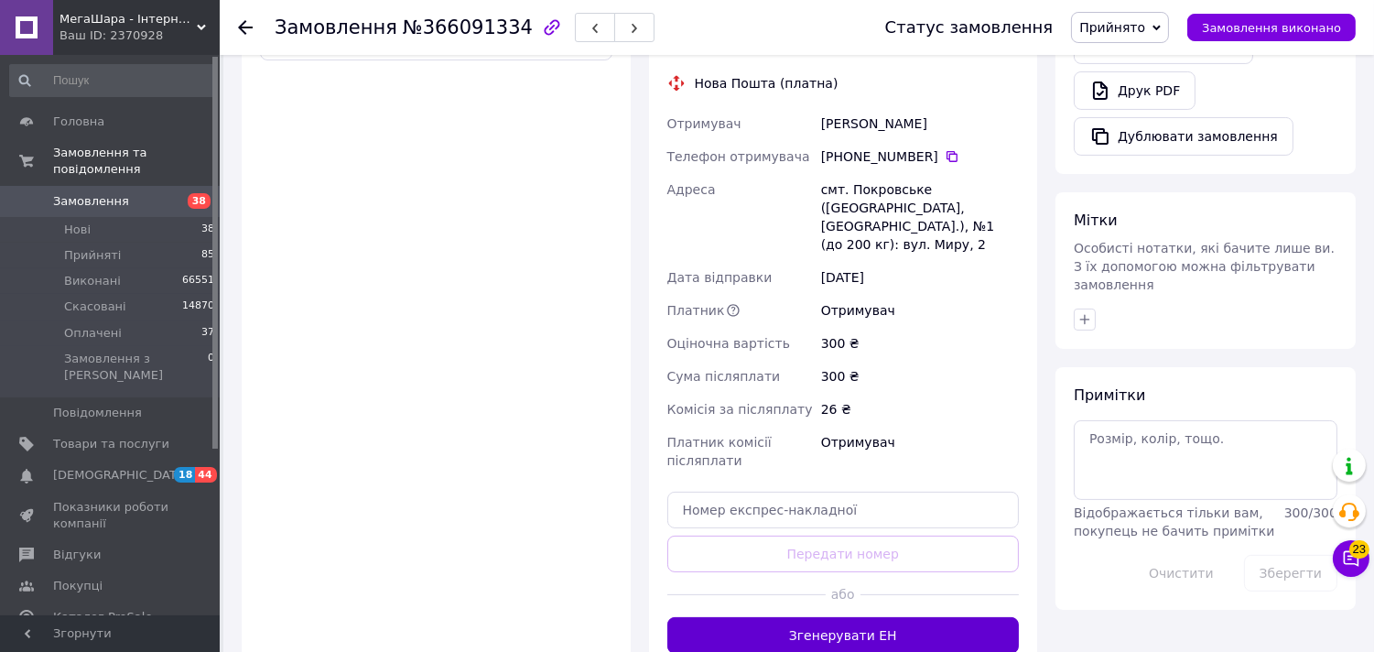
click at [889, 617] on button "Згенерувати ЕН" at bounding box center [843, 635] width 352 height 37
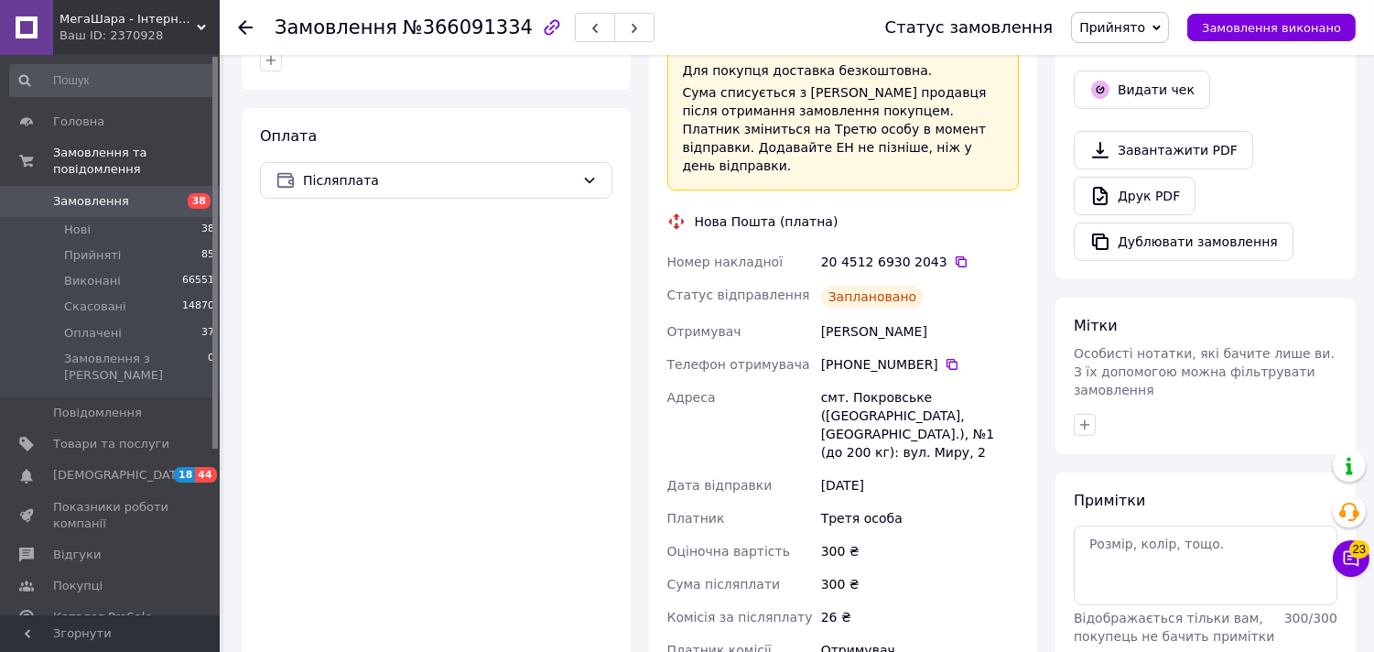
scroll to position [406, 0]
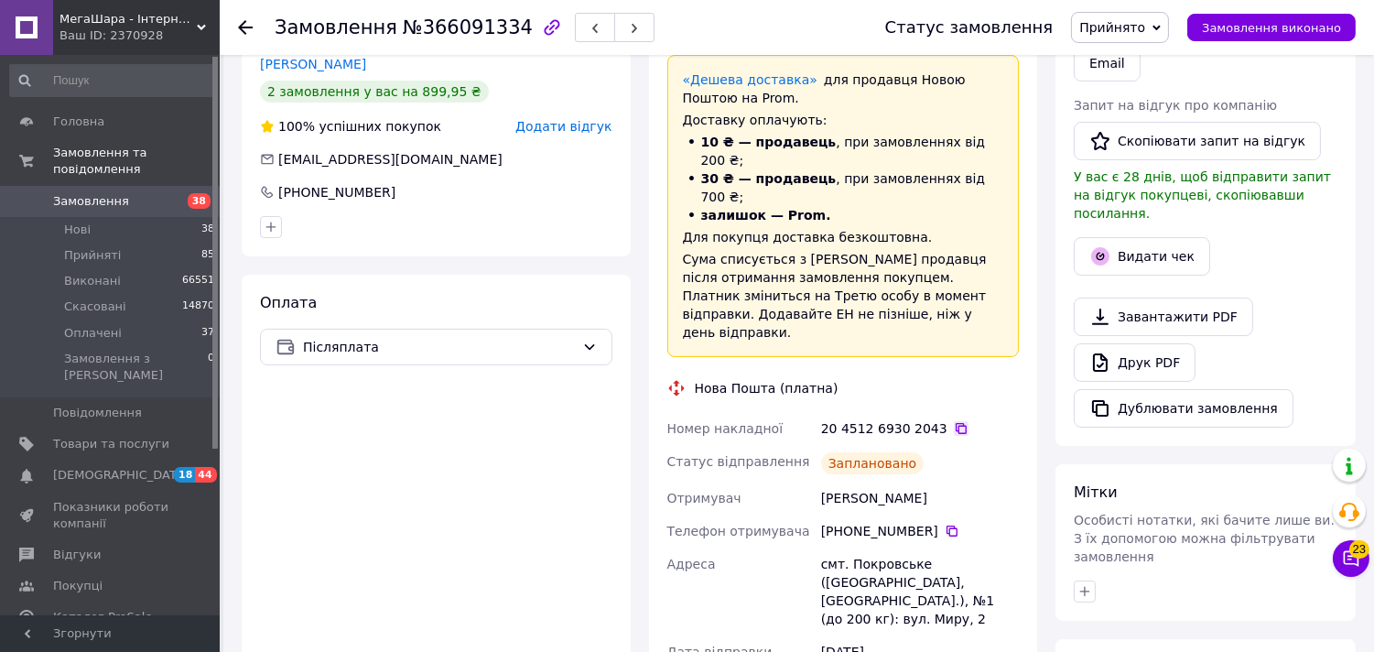
click at [954, 421] on icon at bounding box center [961, 428] width 15 height 15
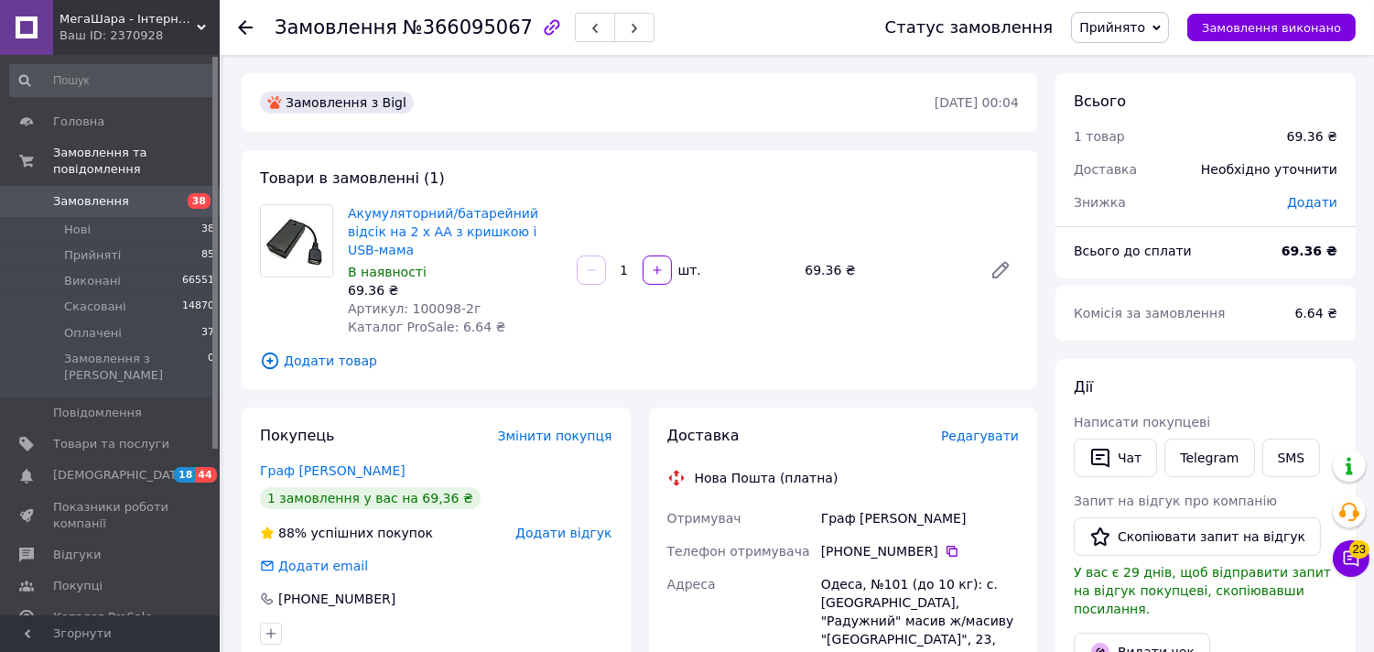
click at [983, 428] on span "Редагувати" at bounding box center [980, 435] width 78 height 15
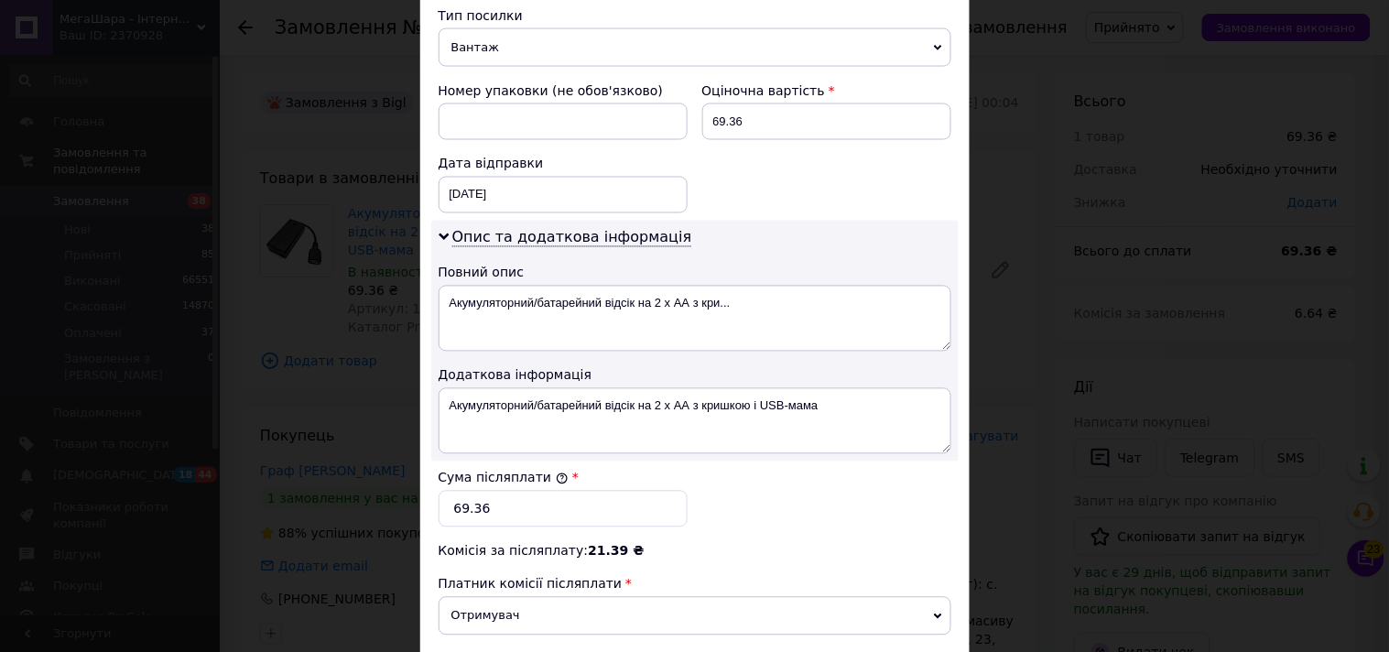
scroll to position [813, 0]
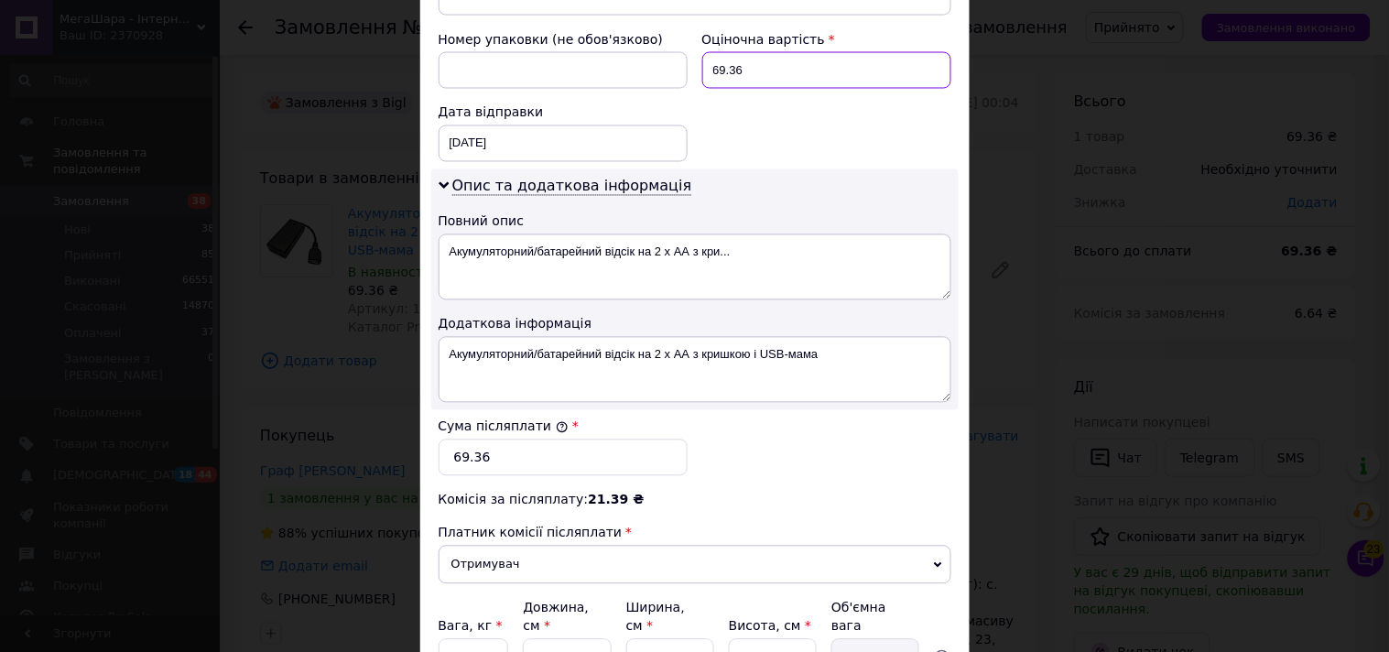
click at [757, 52] on input "69.36" at bounding box center [826, 70] width 249 height 37
click at [757, 52] on input "69" at bounding box center [826, 70] width 249 height 37
type input "69"
click at [497, 446] on input "69.36" at bounding box center [562, 457] width 249 height 37
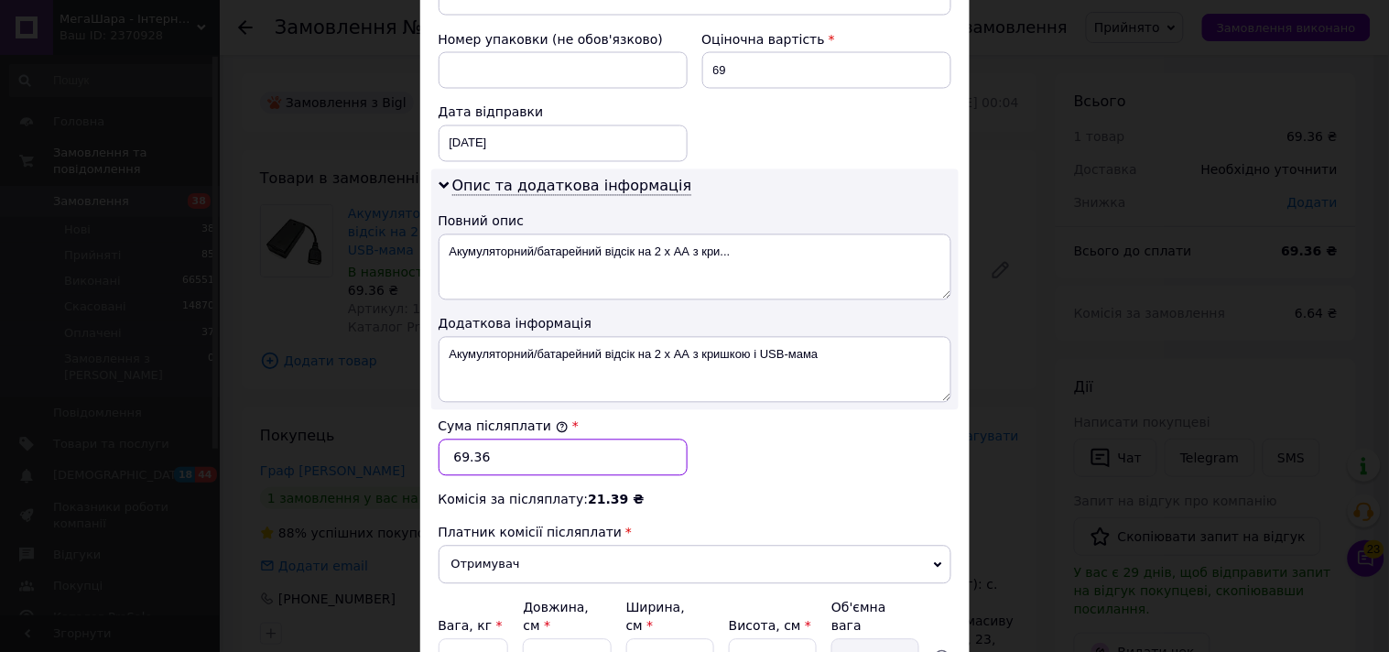
click at [495, 446] on input "69.36" at bounding box center [562, 457] width 249 height 37
paste input "text"
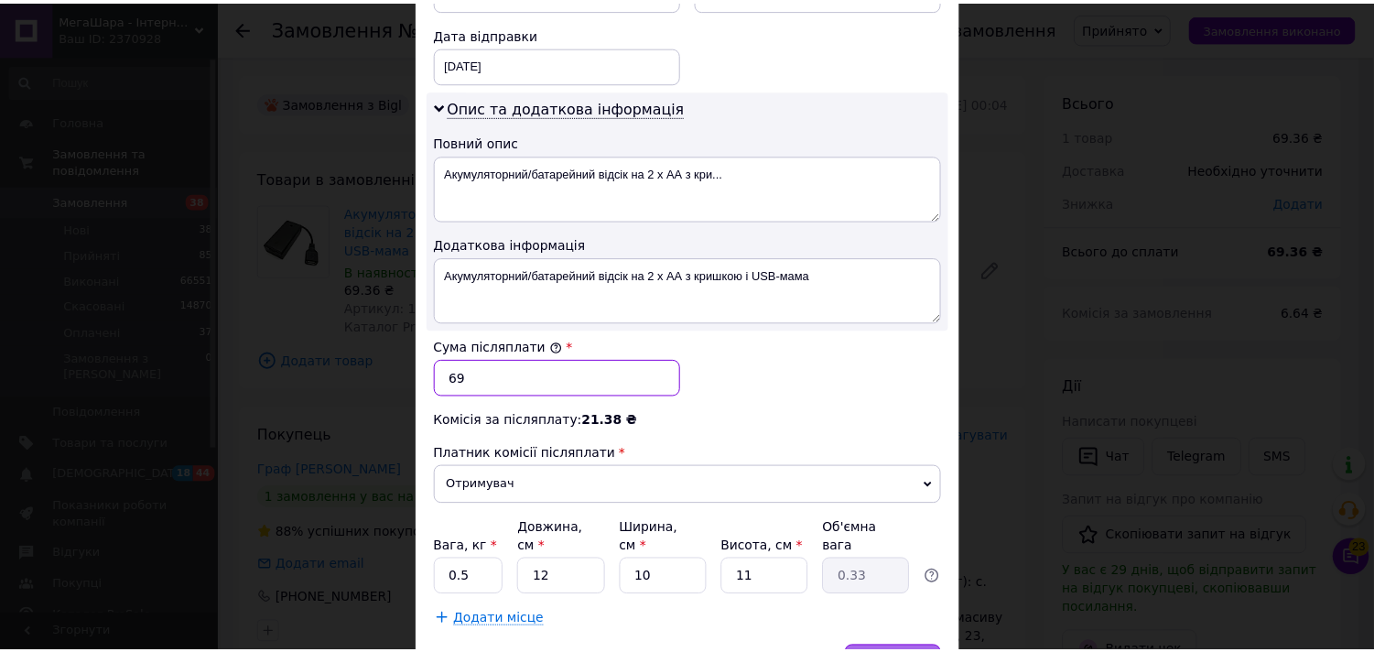
scroll to position [973, 0]
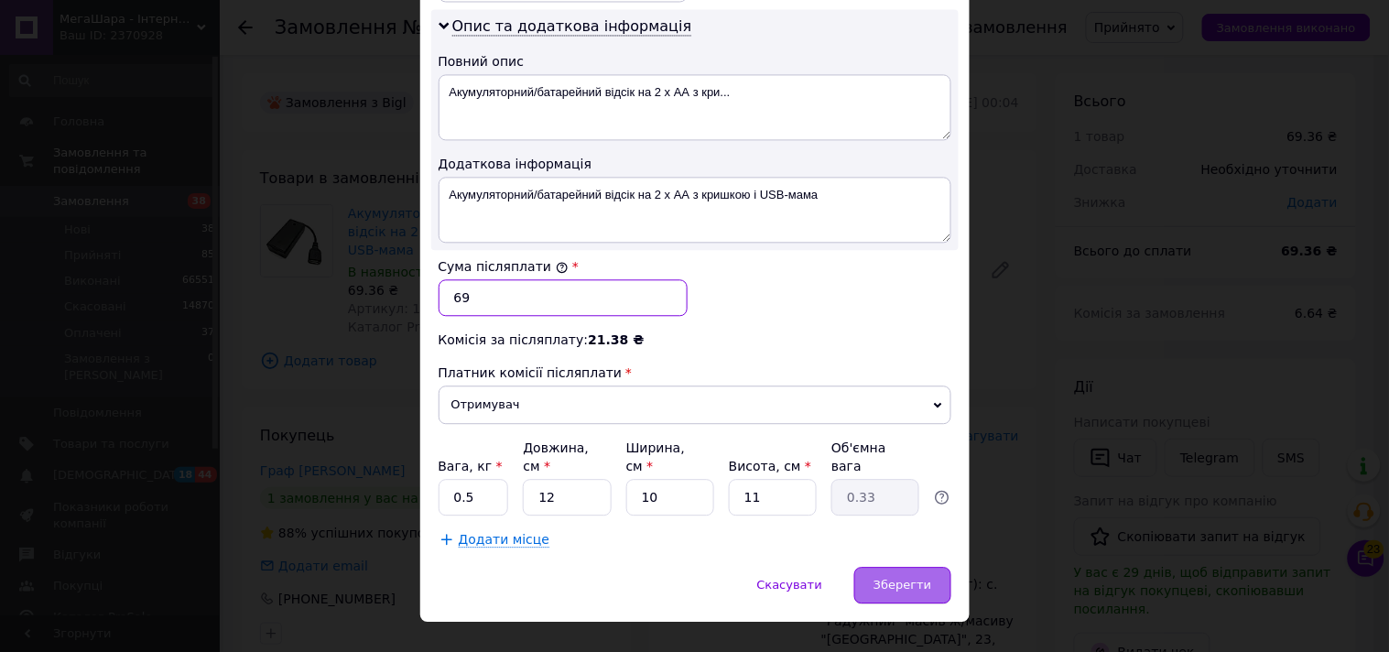
type input "69"
click at [902, 567] on div "Зберегти" at bounding box center [902, 585] width 96 height 37
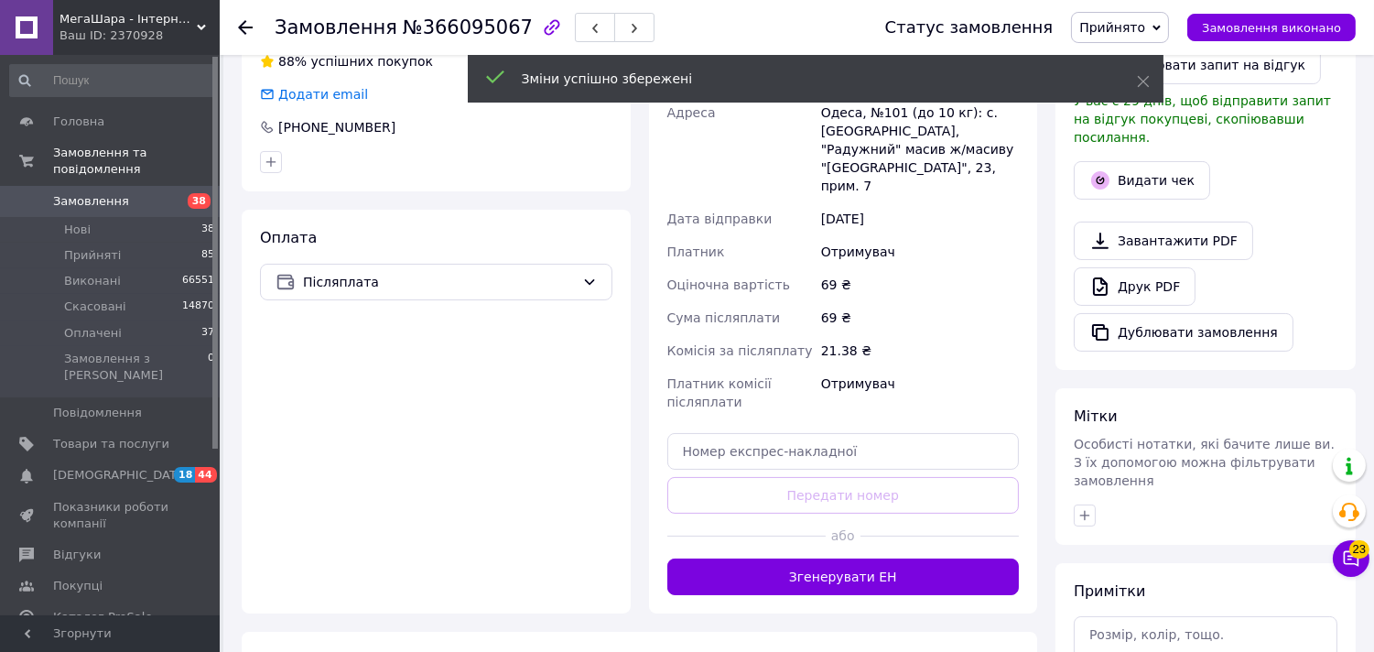
scroll to position [508, 0]
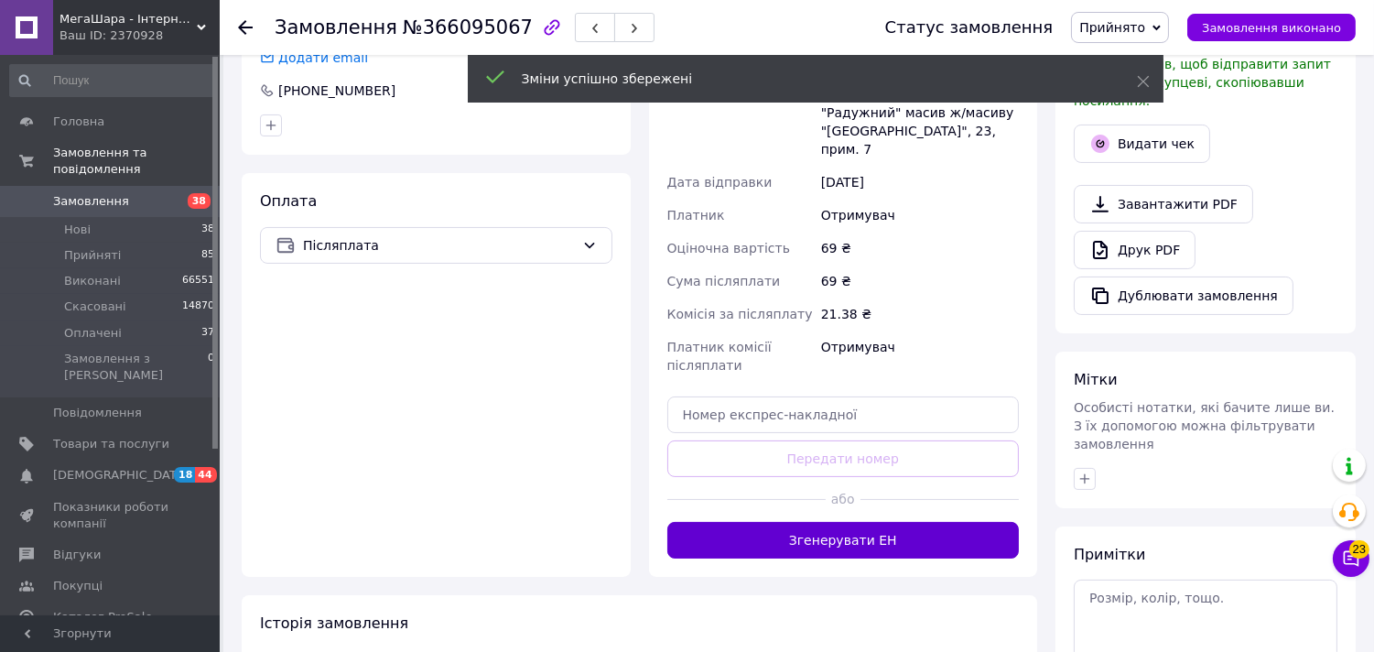
click at [838, 522] on button "Згенерувати ЕН" at bounding box center [843, 540] width 352 height 37
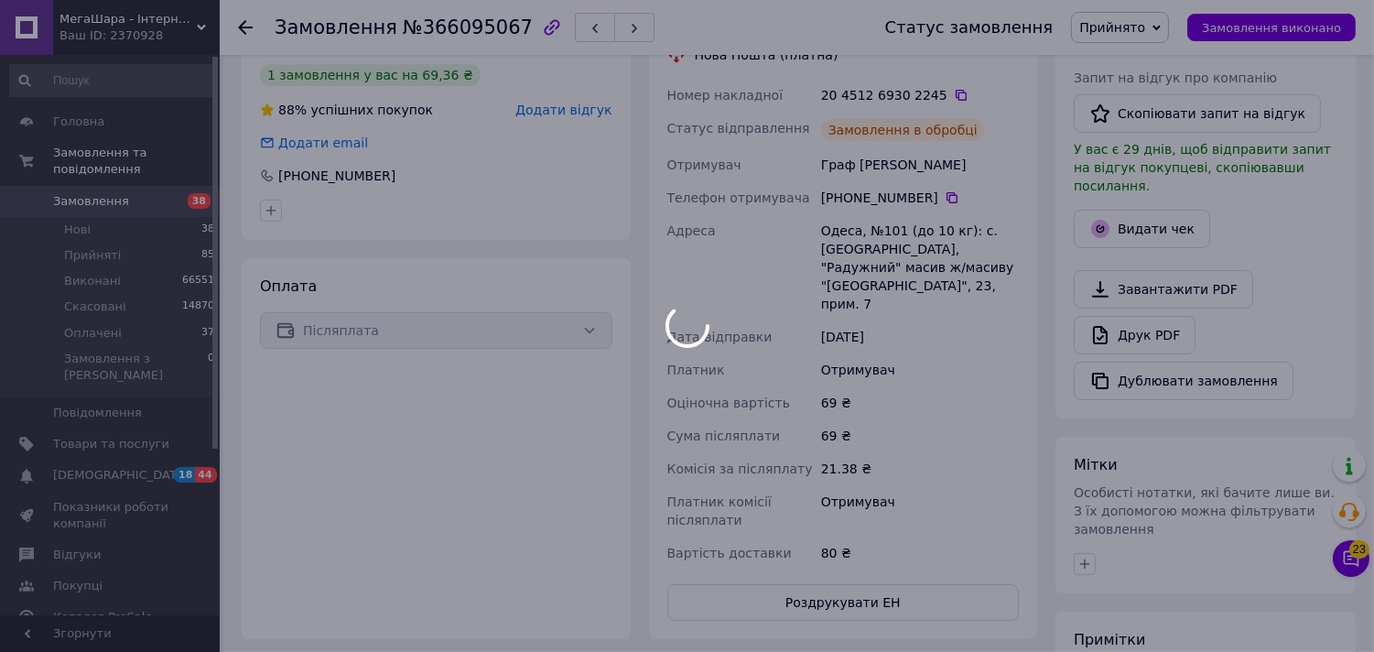
scroll to position [305, 0]
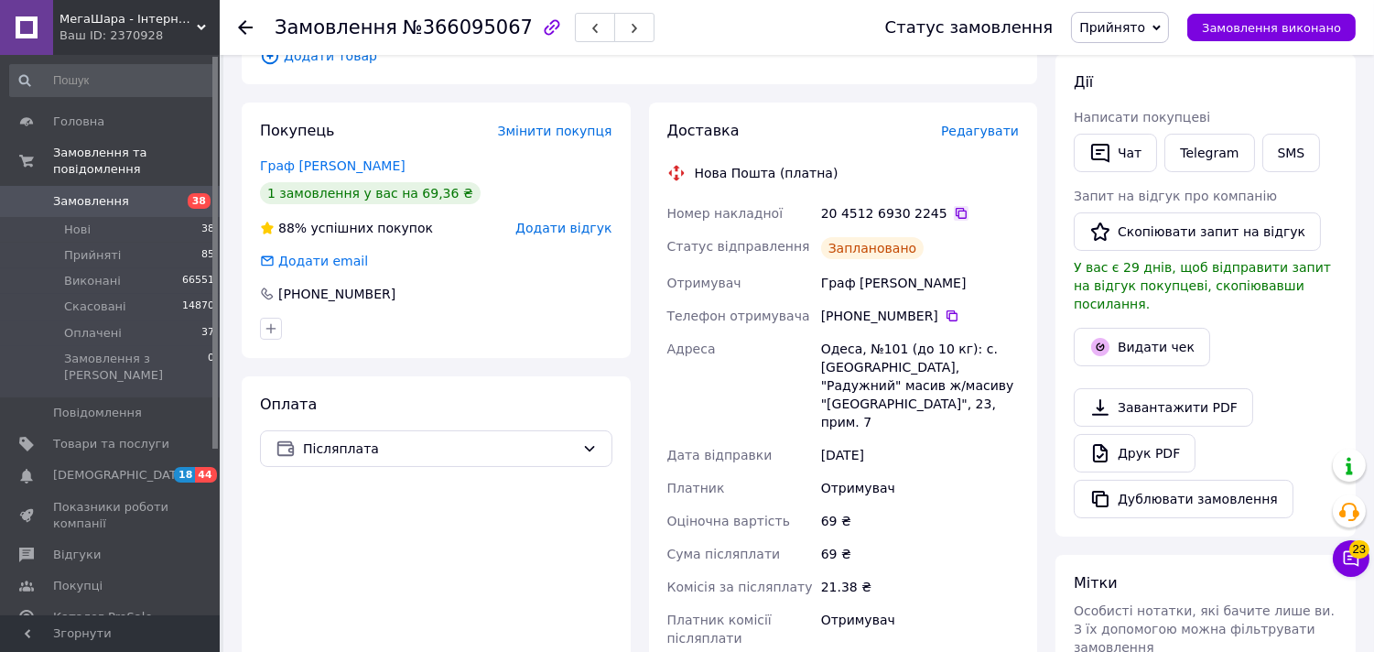
click at [954, 206] on icon at bounding box center [961, 213] width 15 height 15
